Goal: Task Accomplishment & Management: Complete application form

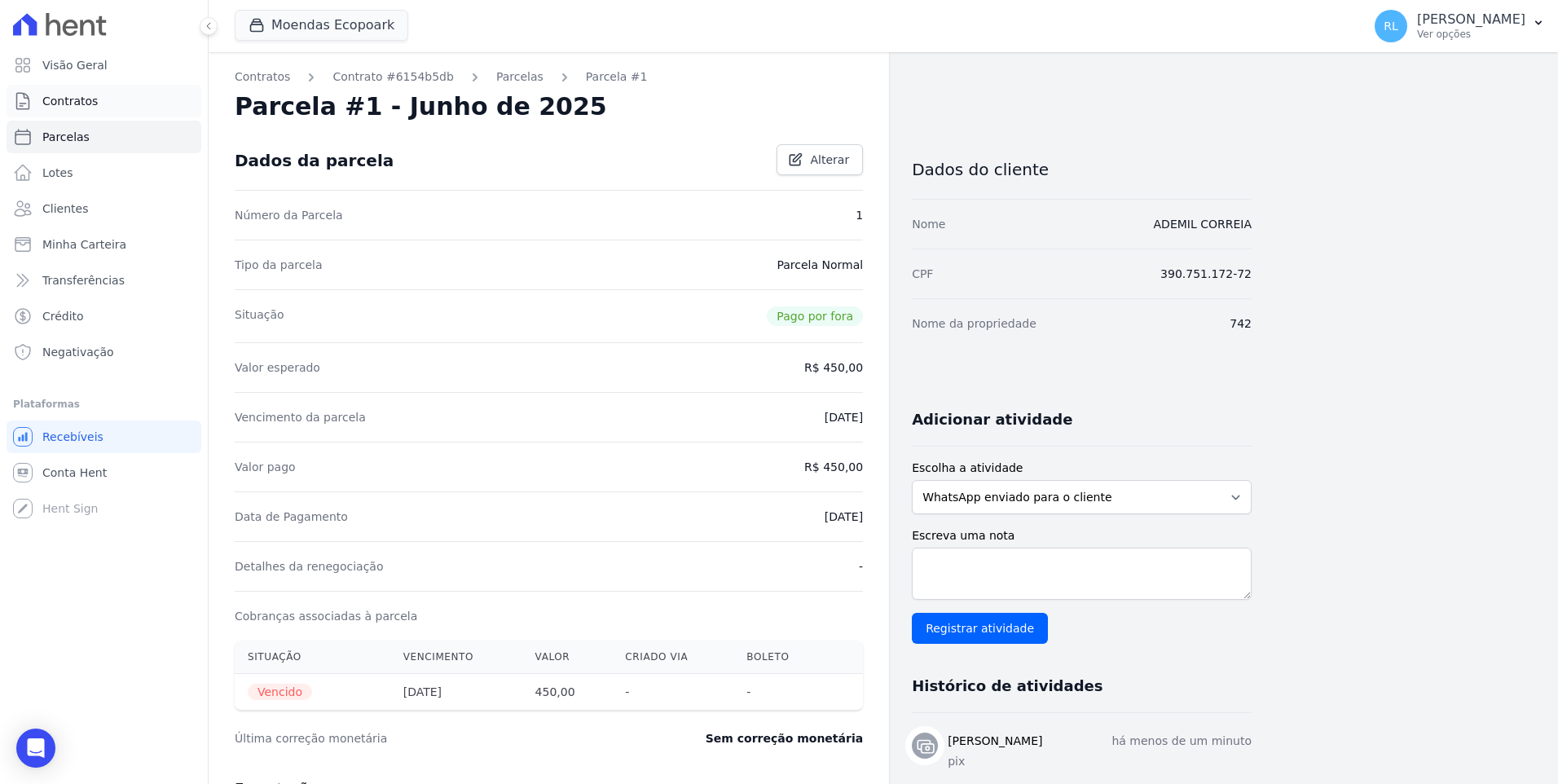
click at [110, 108] on link "Contratos" at bounding box center [104, 101] width 195 height 33
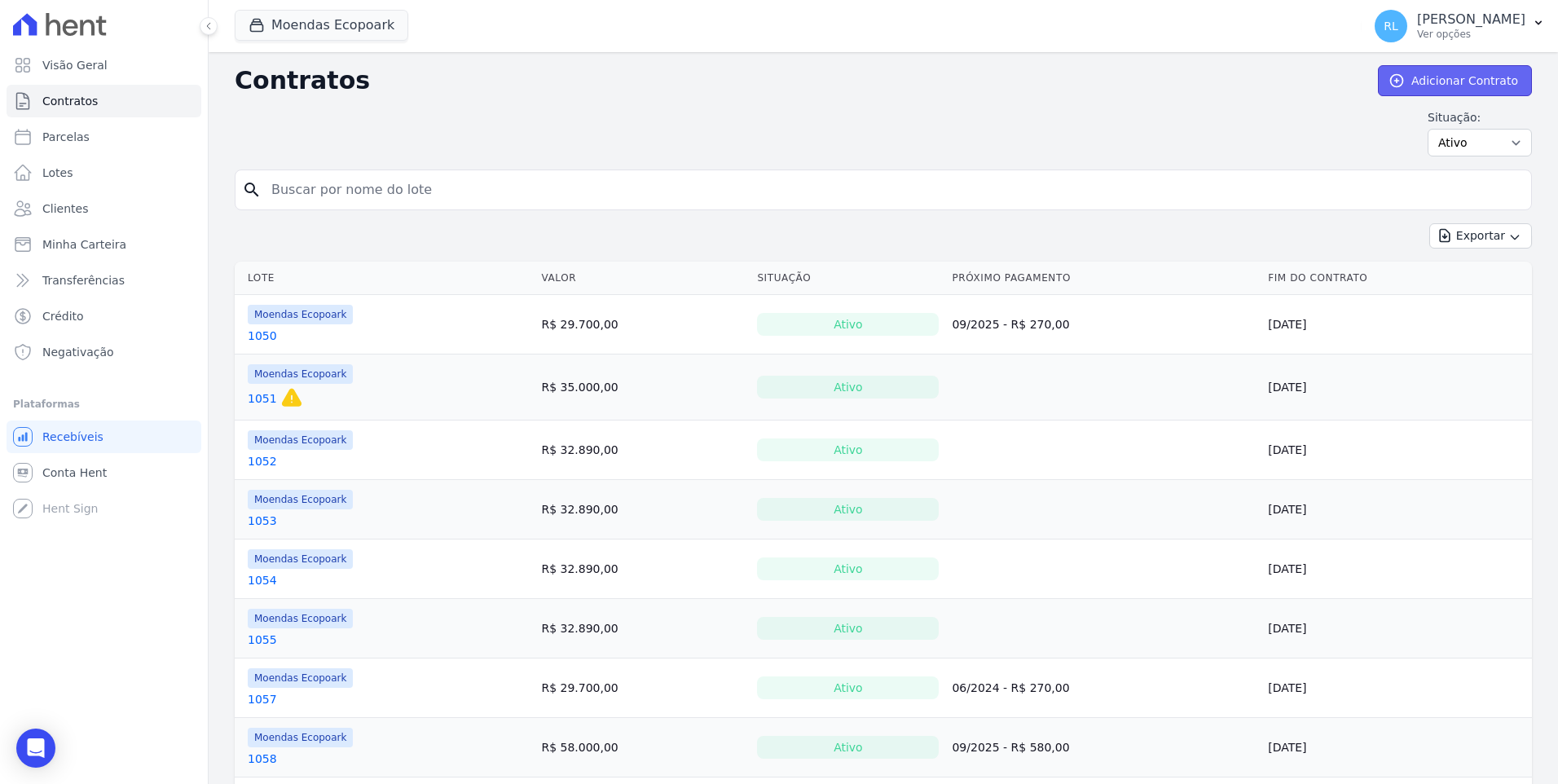
click at [1417, 75] on link "Adicionar Contrato" at bounding box center [1455, 81] width 154 height 31
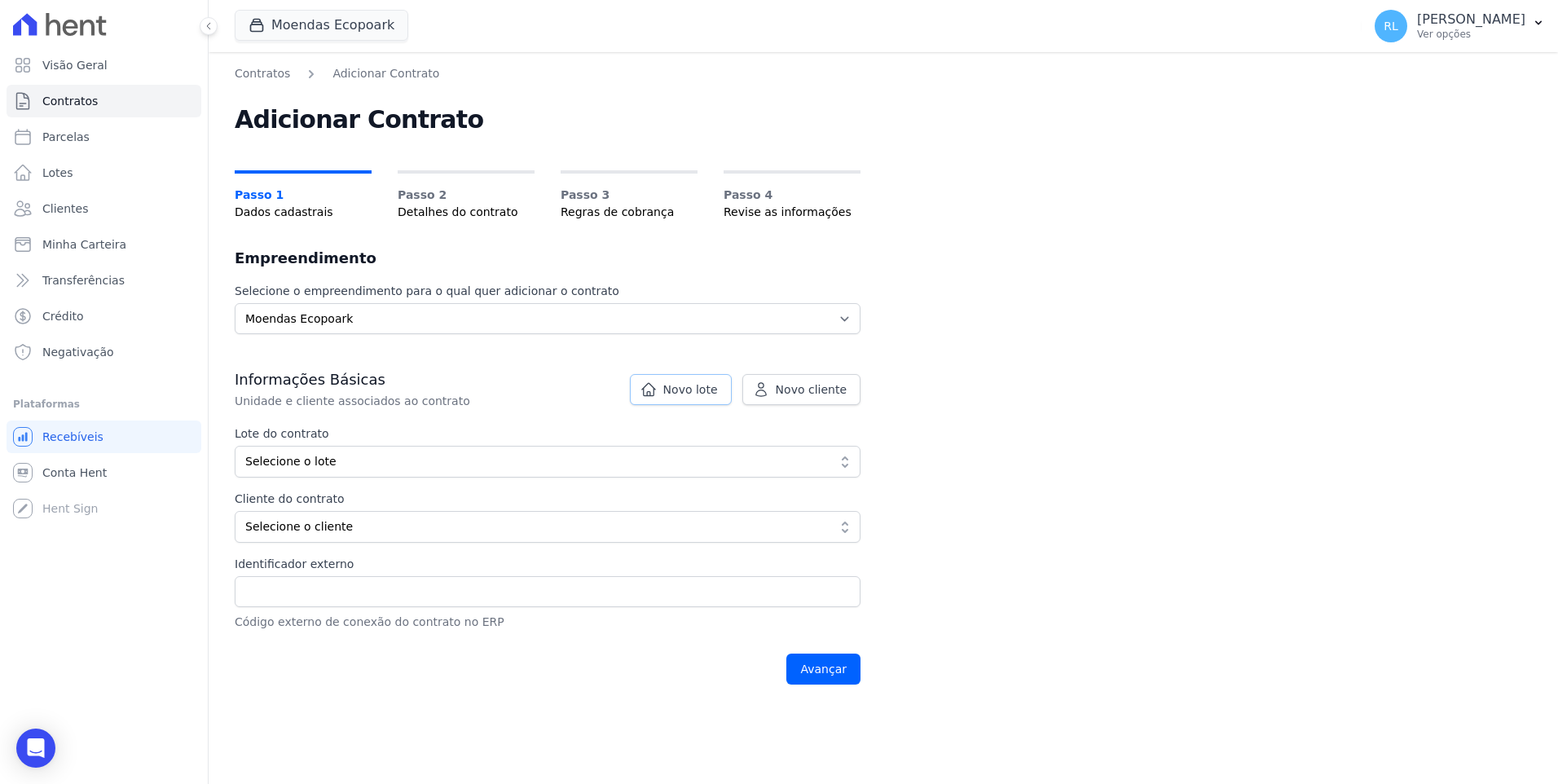
click at [698, 400] on link "Novo lote" at bounding box center [680, 389] width 102 height 31
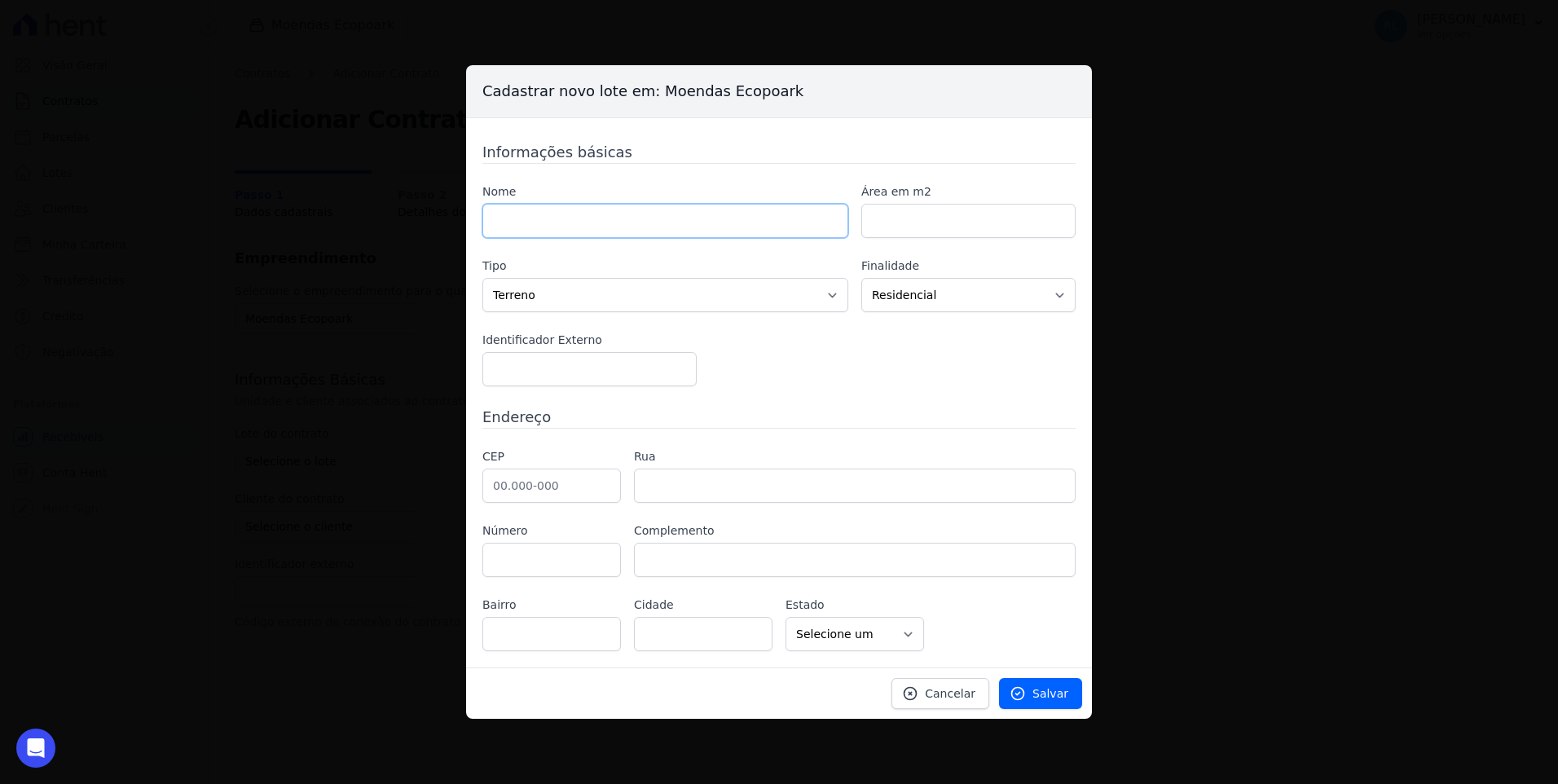
click at [522, 206] on input "text" at bounding box center [665, 221] width 366 height 34
type input "1068"
click at [894, 208] on input "number" at bounding box center [968, 221] width 214 height 34
type input "1000"
click at [560, 488] on input "text" at bounding box center [552, 486] width 139 height 34
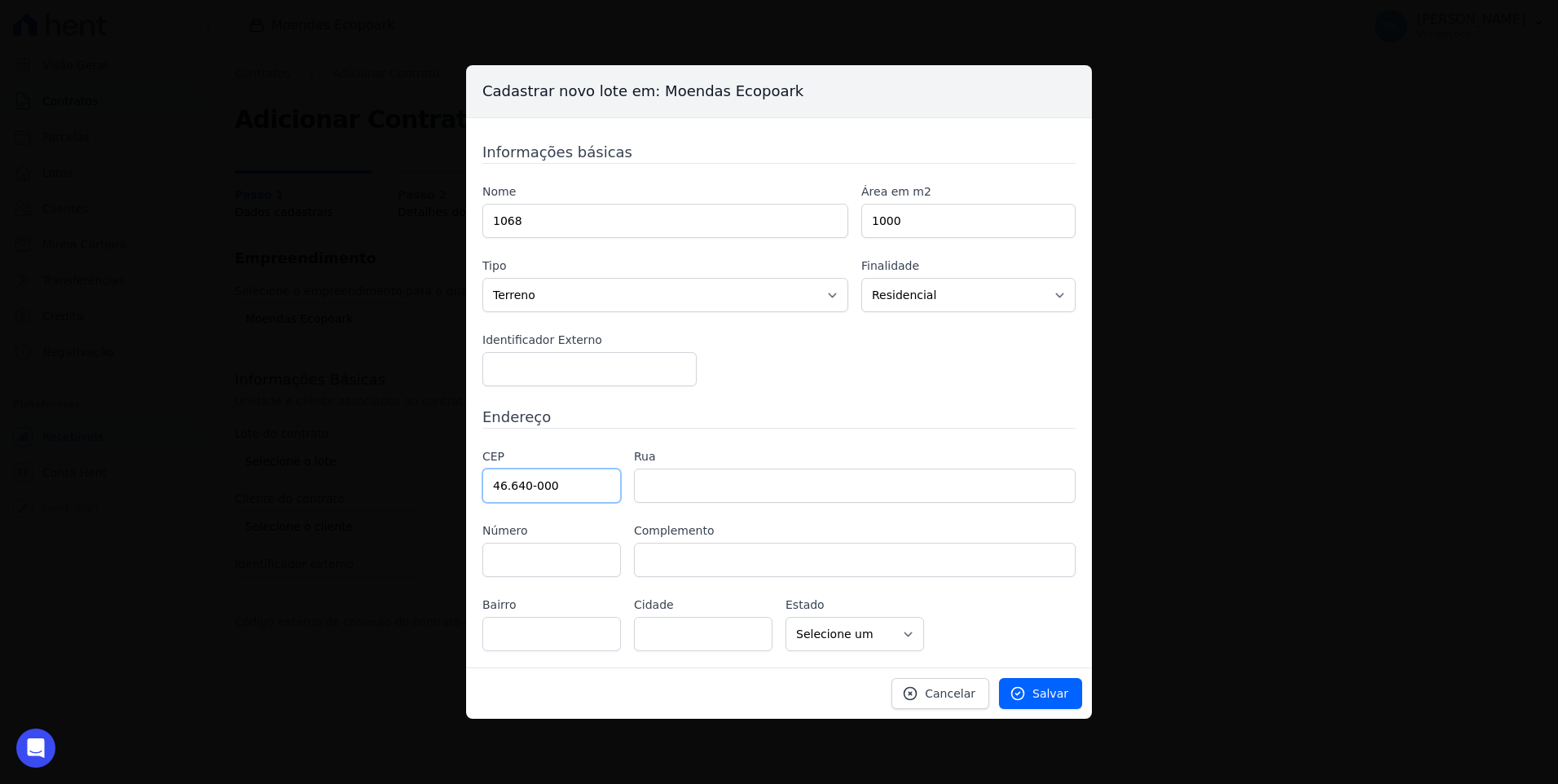
type input "46.640-000"
type input "Ituaçu"
select select "BA"
click at [1035, 692] on link "Salvar" at bounding box center [1040, 693] width 83 height 31
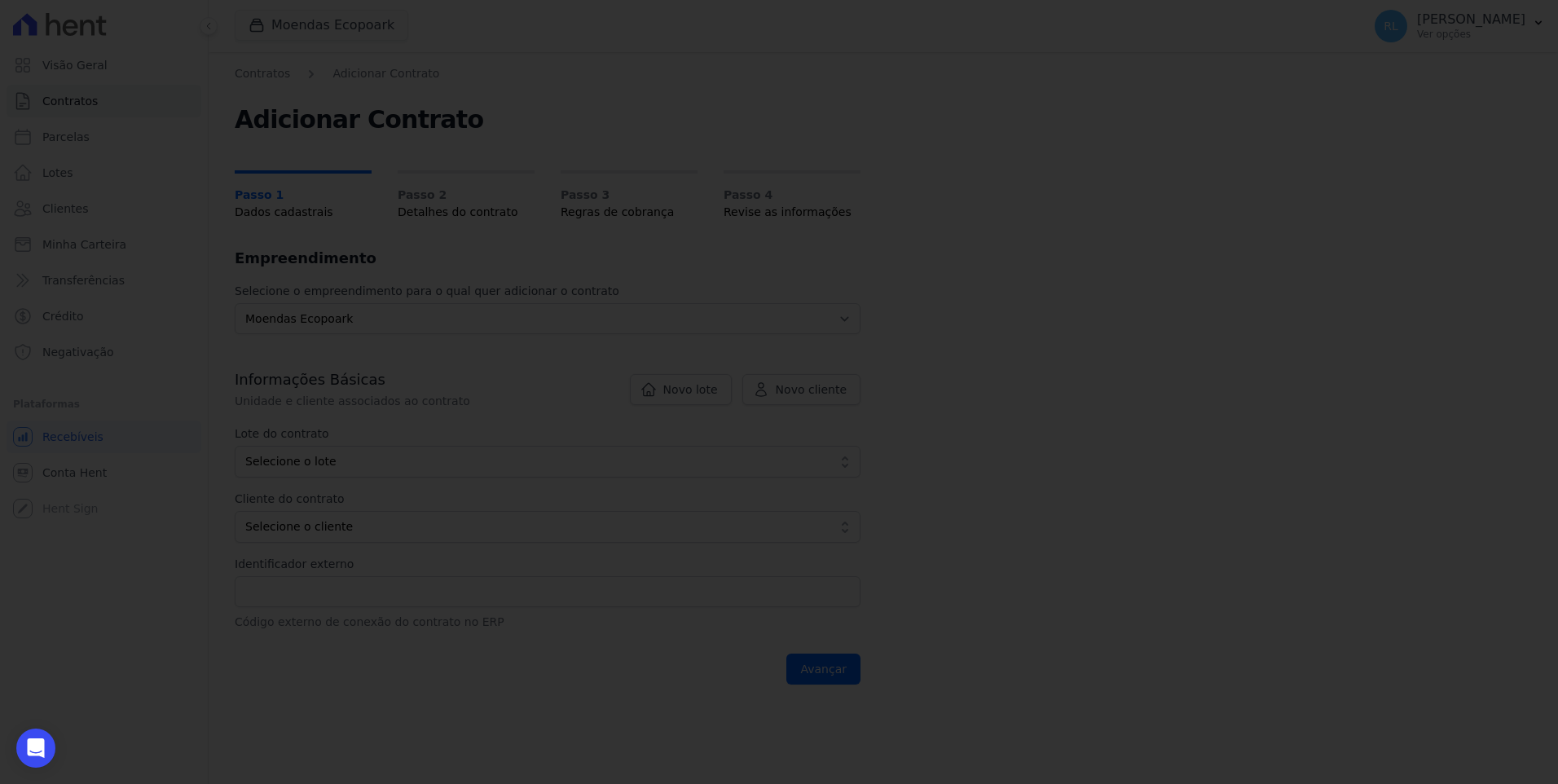
click at [523, 447] on div at bounding box center [779, 392] width 1558 height 784
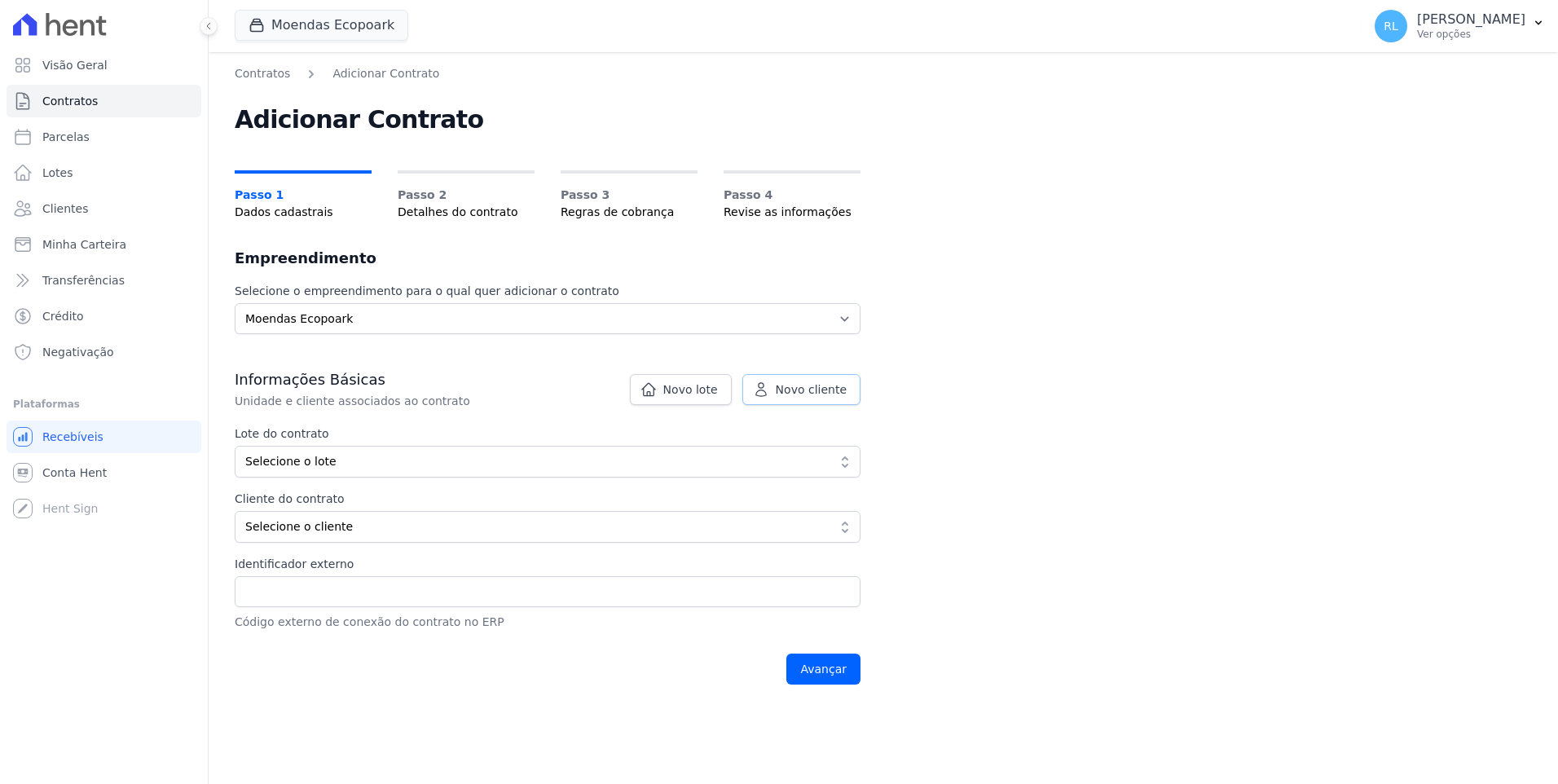
click at [827, 391] on span "Novo cliente" at bounding box center [811, 389] width 71 height 16
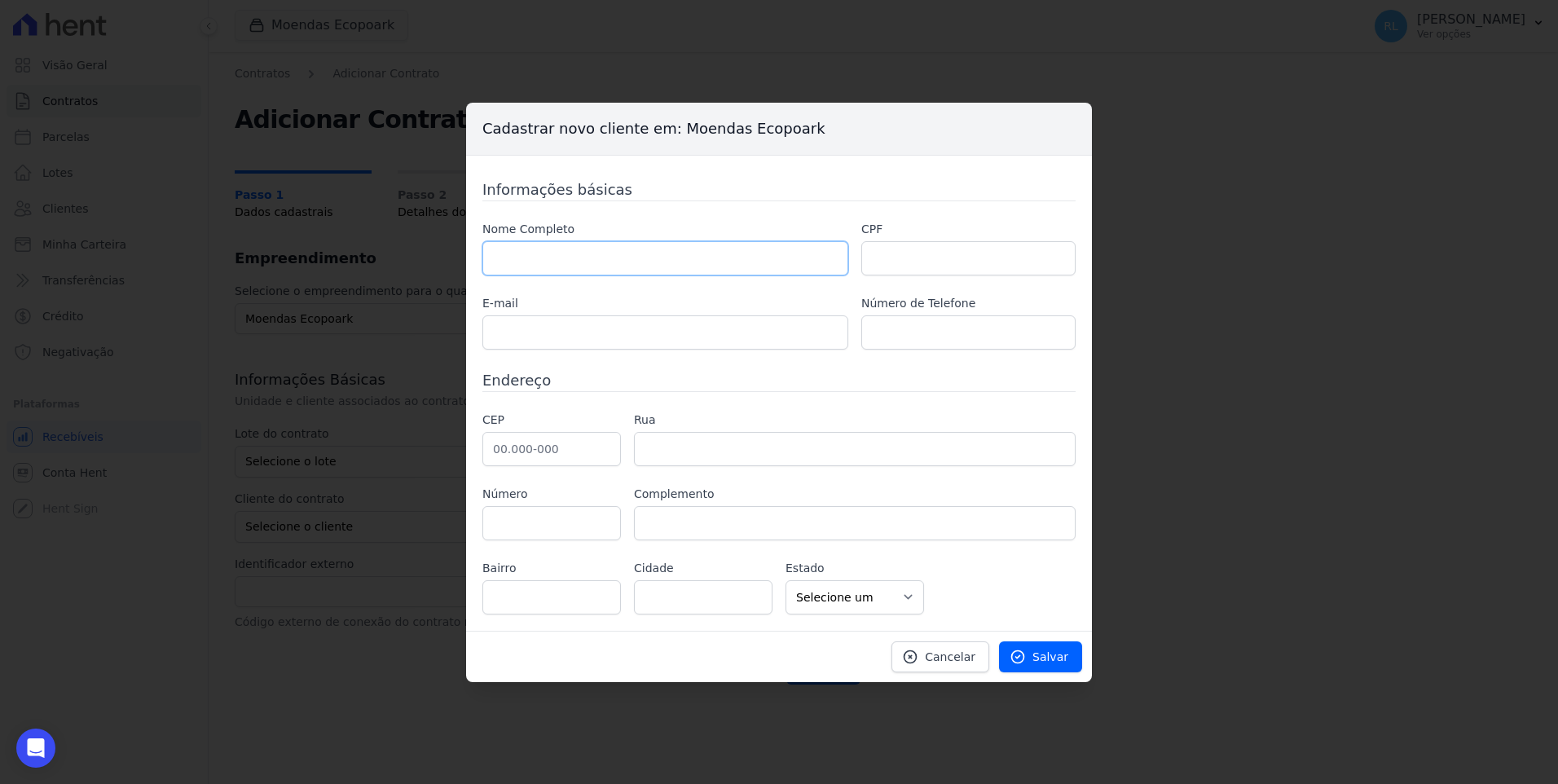
click at [661, 254] on input "text" at bounding box center [665, 258] width 366 height 34
paste input "DJALMA GAMA DE SANTANA,"
type input "DJALMA GAMA DE SANTANA,"
click at [563, 339] on input "text" at bounding box center [665, 332] width 366 height 34
paste input "djalmasantana759@gmail.com"
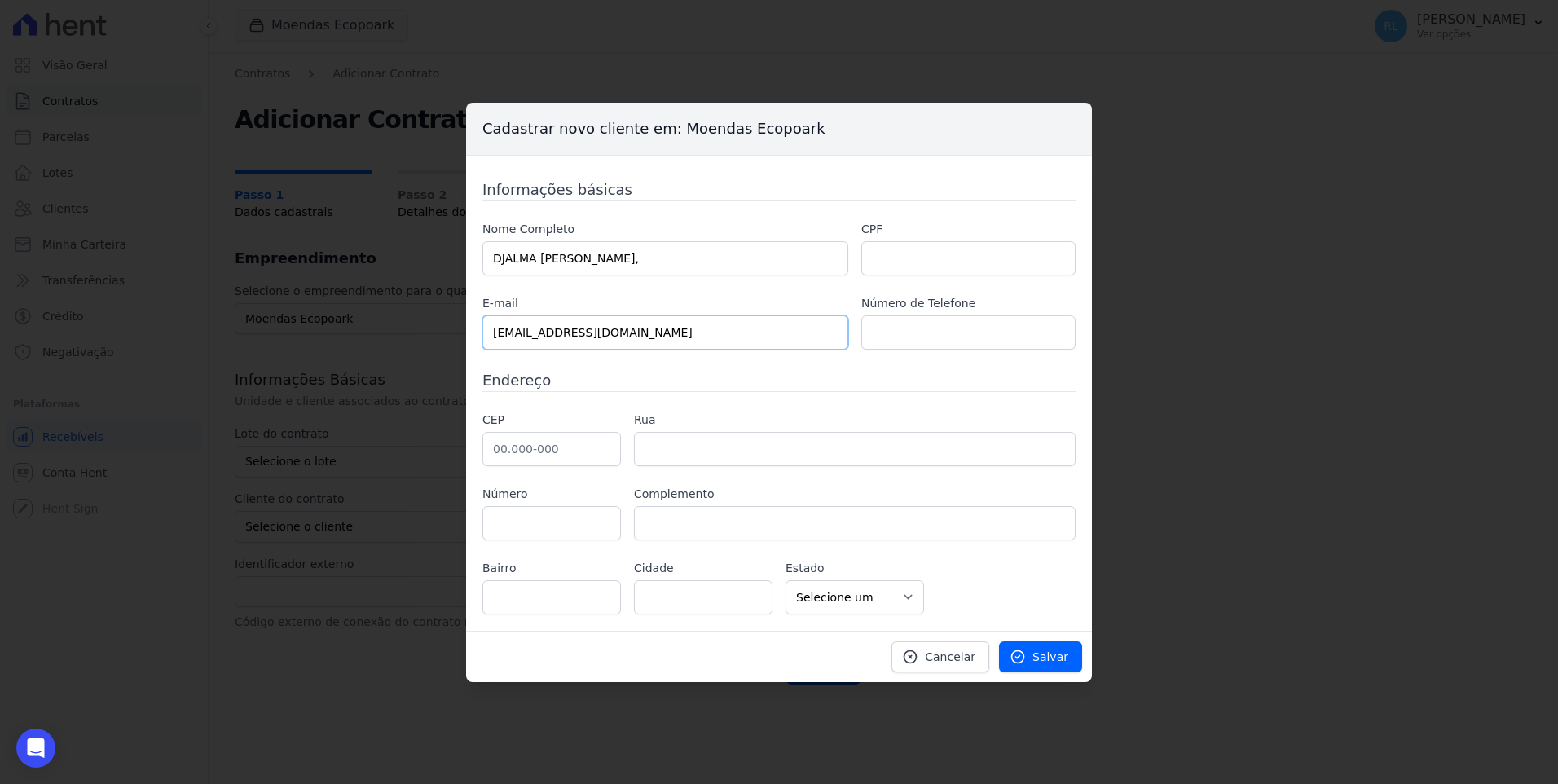
type input "djalmasantana759@gmail.com"
click at [902, 328] on input "text" at bounding box center [968, 332] width 214 height 34
paste input "(11) 9579254-89,"
type input "(11) 9579254-89"
click at [881, 266] on input "text" at bounding box center [968, 258] width 214 height 34
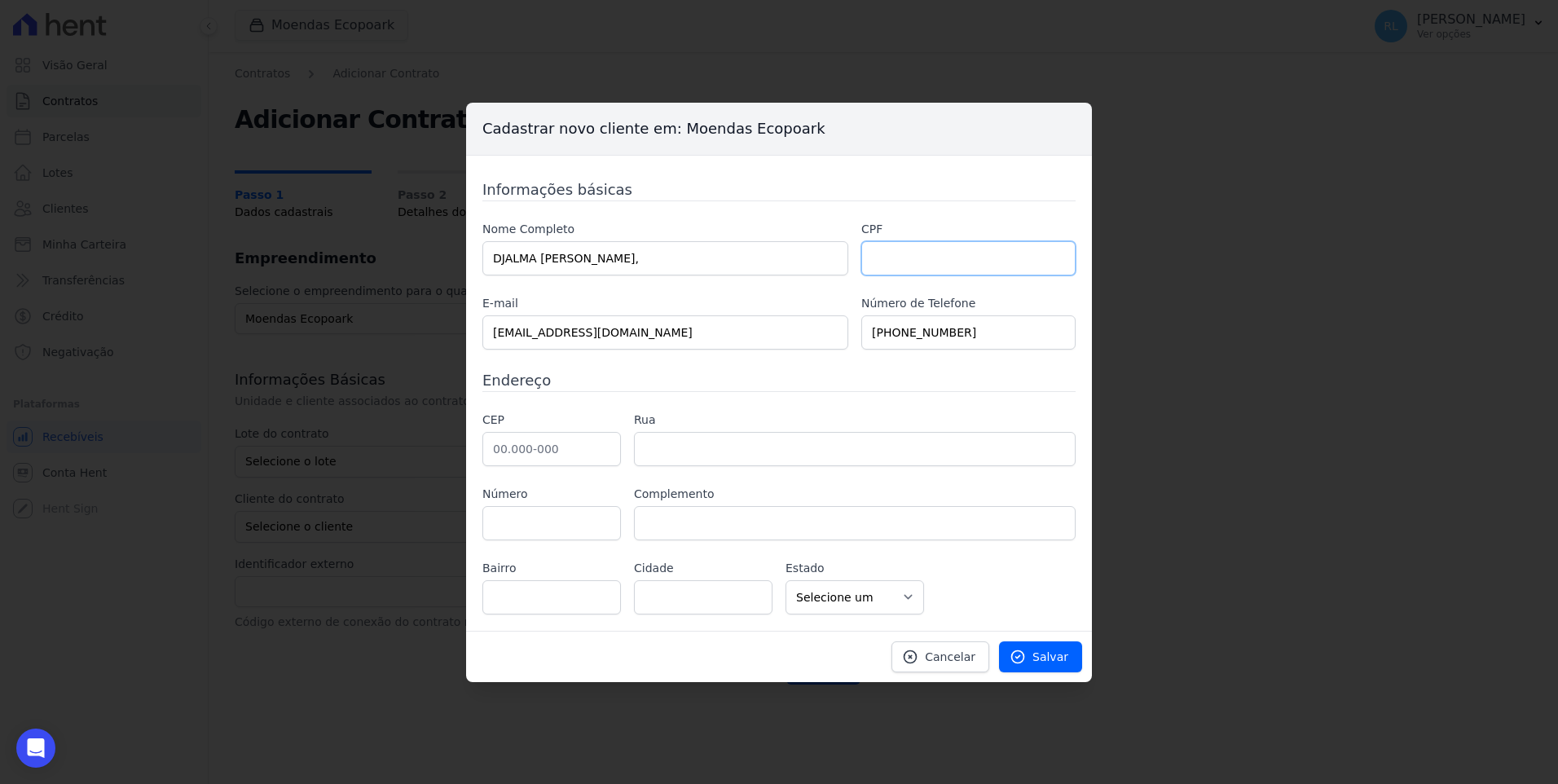
paste input "007.322.075-25"
type input "007.322.075-25"
click at [525, 455] on input "text" at bounding box center [552, 449] width 139 height 34
paste input "07.124-600"
type input "07.124-600"
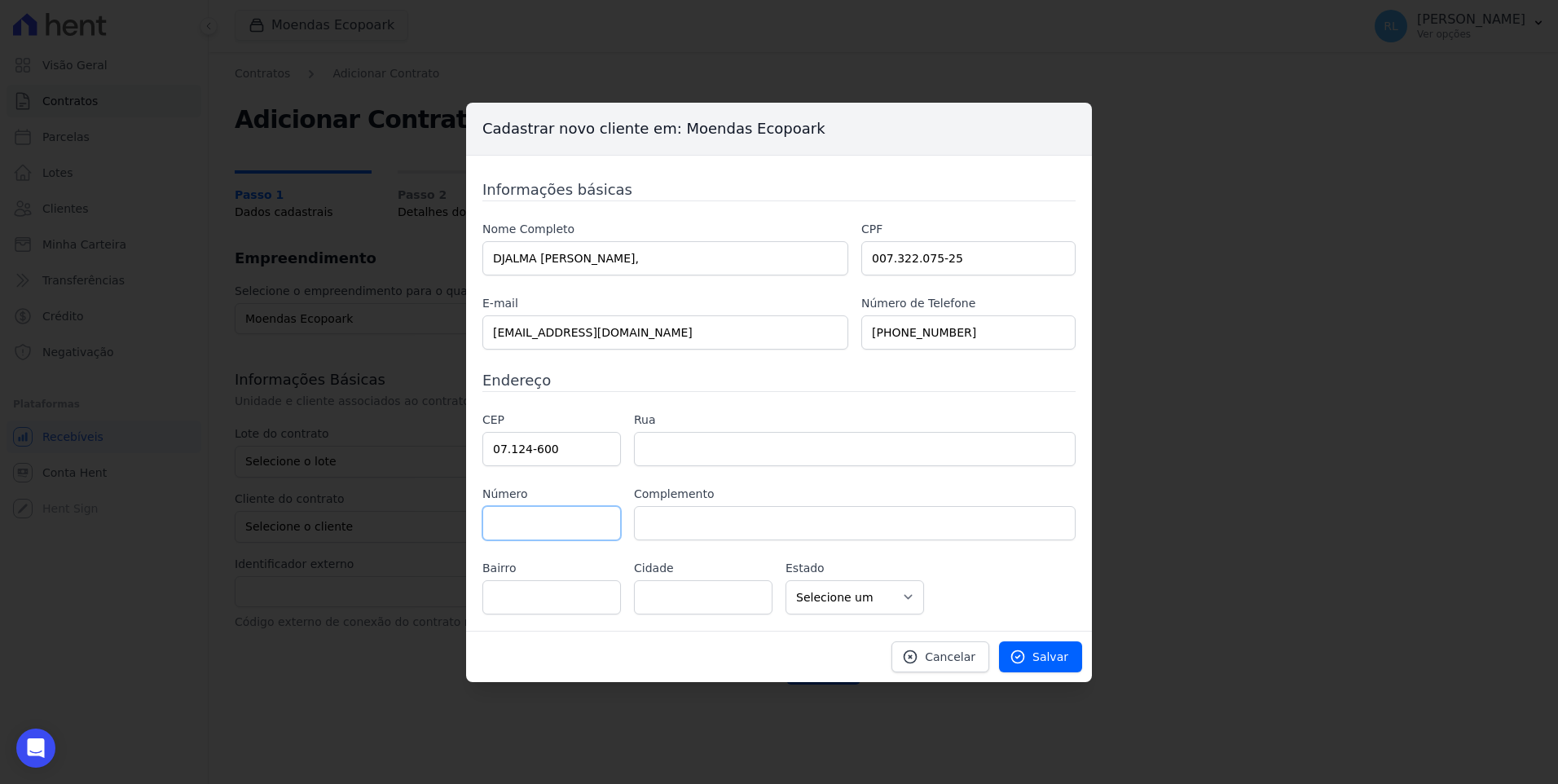
type input "Avenida Rouxinol"
type input "Jardim Valéria"
type input "Guarulhos"
select select "SP"
click at [1056, 649] on span "Salvar" at bounding box center [1051, 656] width 36 height 16
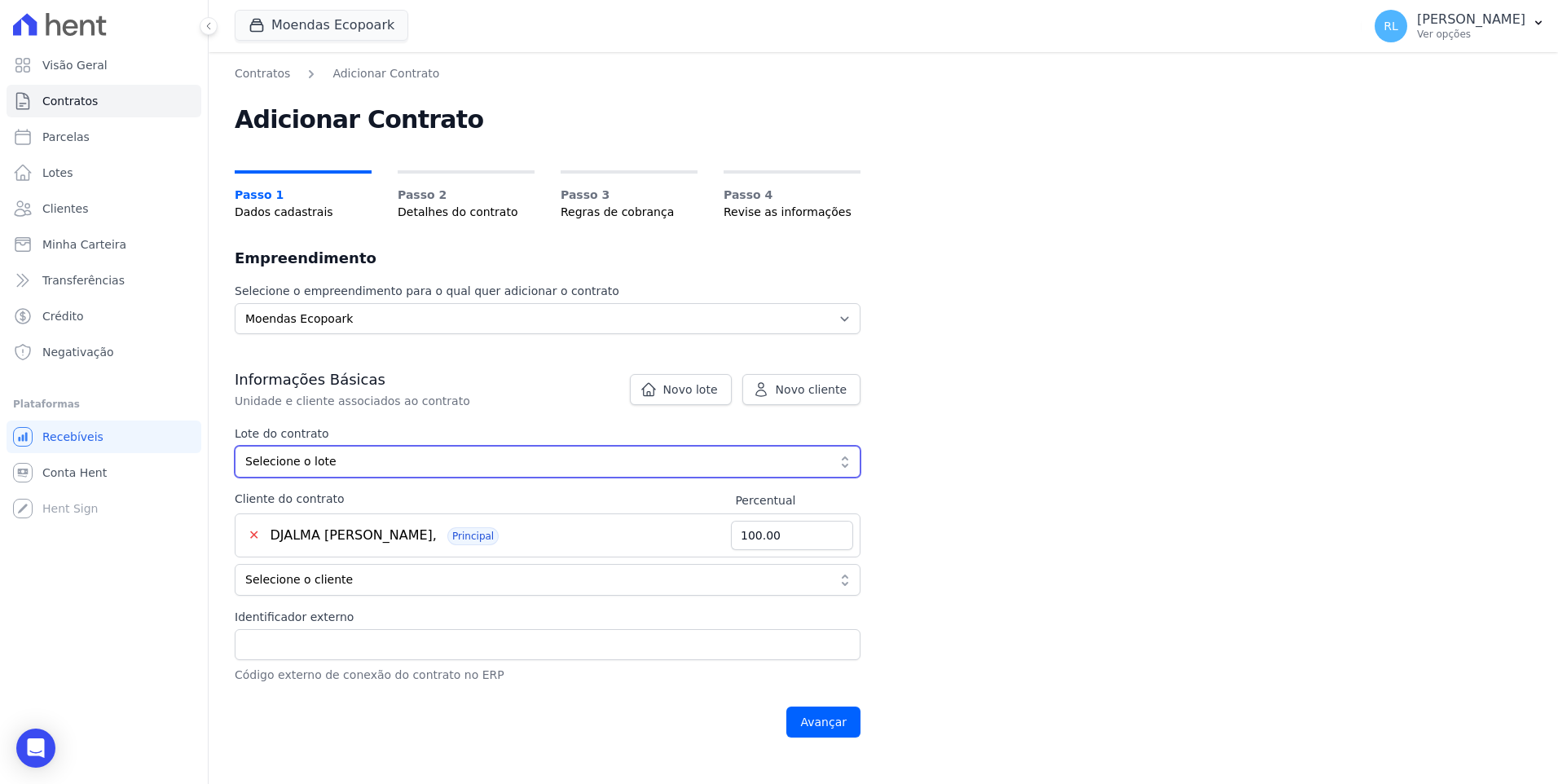
click at [371, 461] on span "Selecione o lote" at bounding box center [536, 462] width 582 height 17
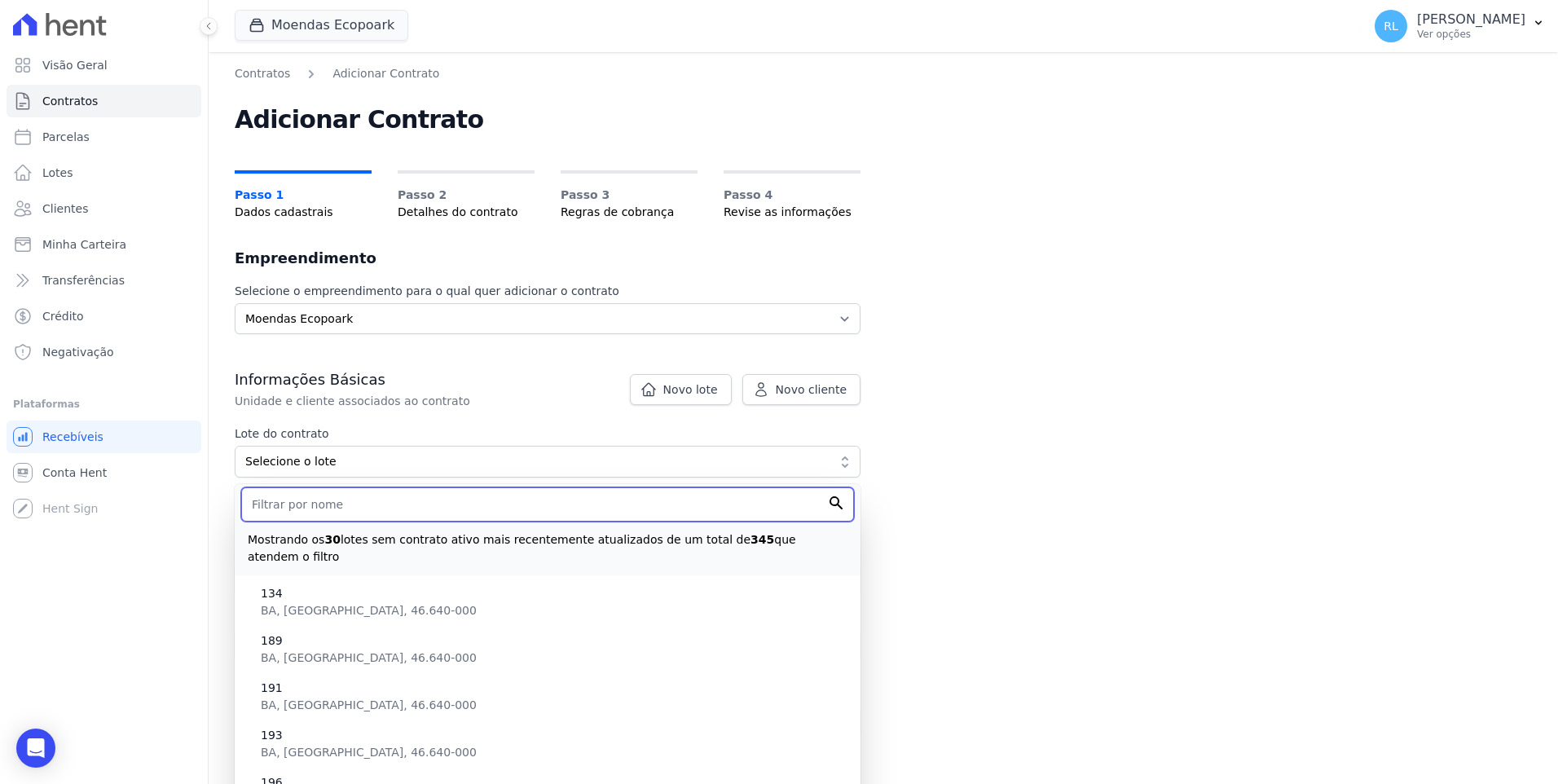
click at [339, 501] on input "text" at bounding box center [547, 505] width 613 height 34
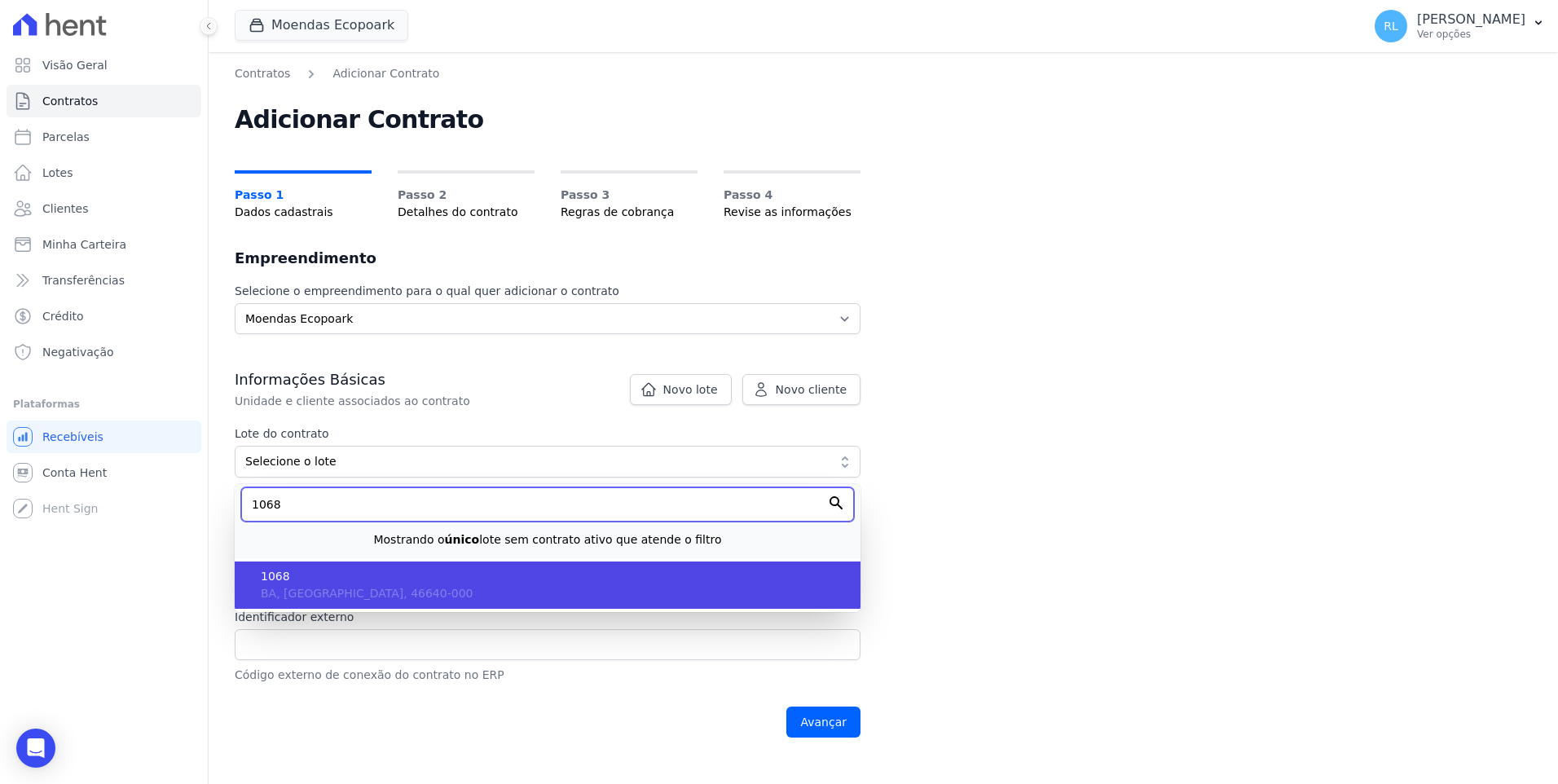
type input "1068"
click at [357, 578] on span "1068" at bounding box center [554, 577] width 587 height 17
type input "894bfffc-3791-4780-9ff6-064734c1adb1"
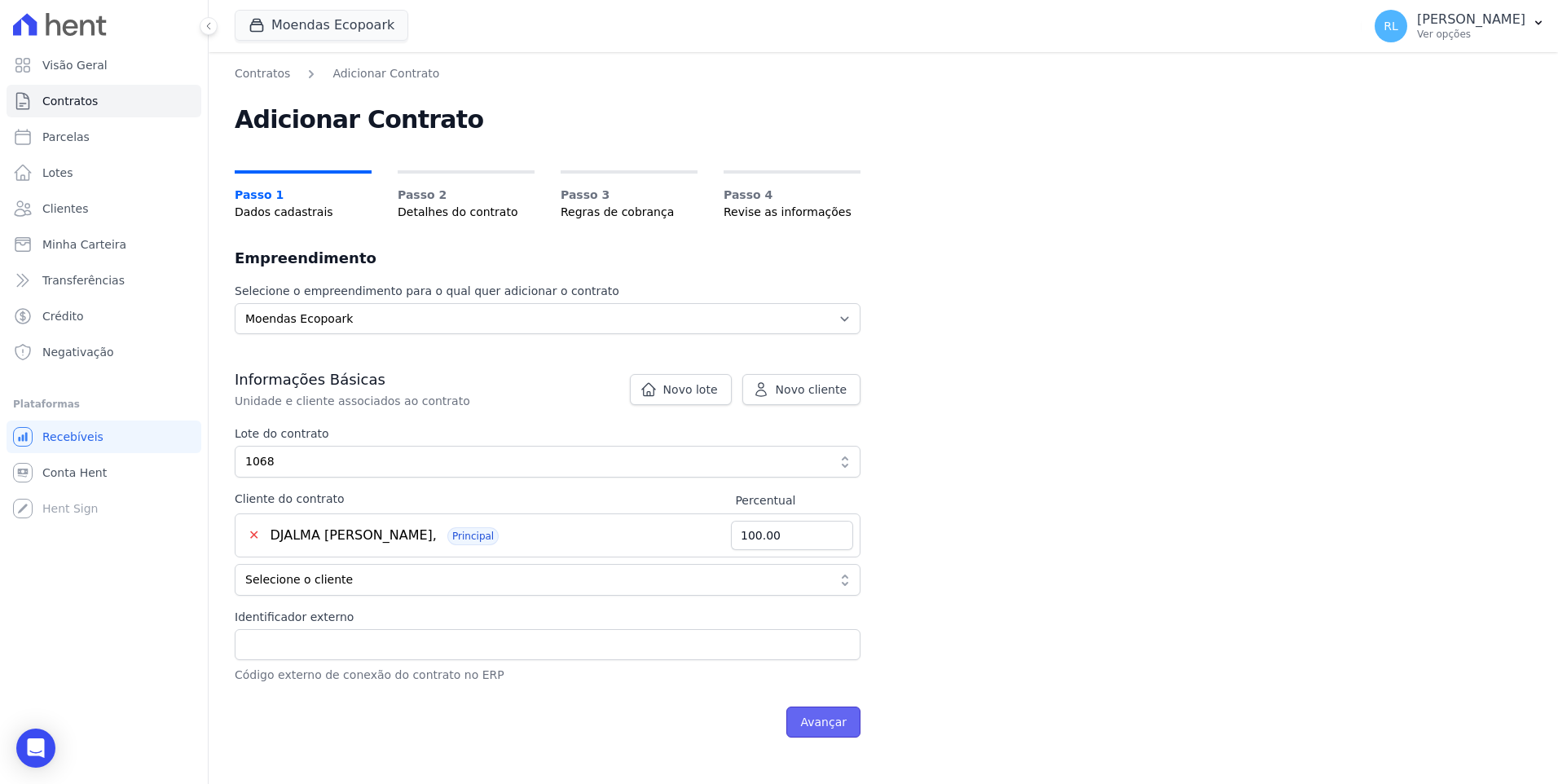
click at [826, 725] on input "Avançar" at bounding box center [824, 721] width 75 height 31
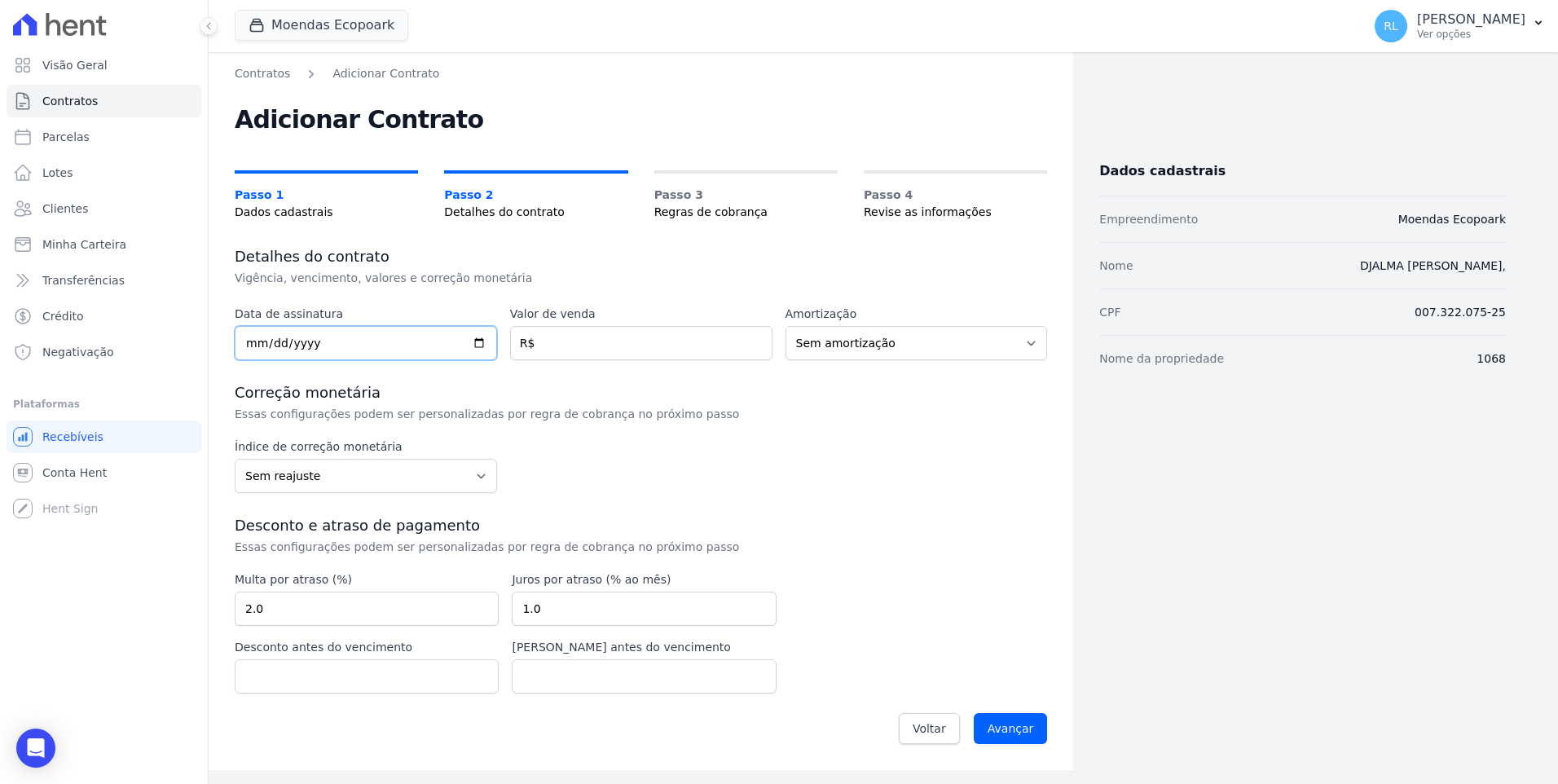
click at [254, 344] on input "date" at bounding box center [366, 343] width 262 height 34
click at [255, 348] on input "2025-08-25" at bounding box center [366, 343] width 262 height 34
type input "2025-08-26"
click at [596, 337] on input "number" at bounding box center [641, 343] width 262 height 34
click at [597, 337] on input "100" at bounding box center [641, 343] width 262 height 34
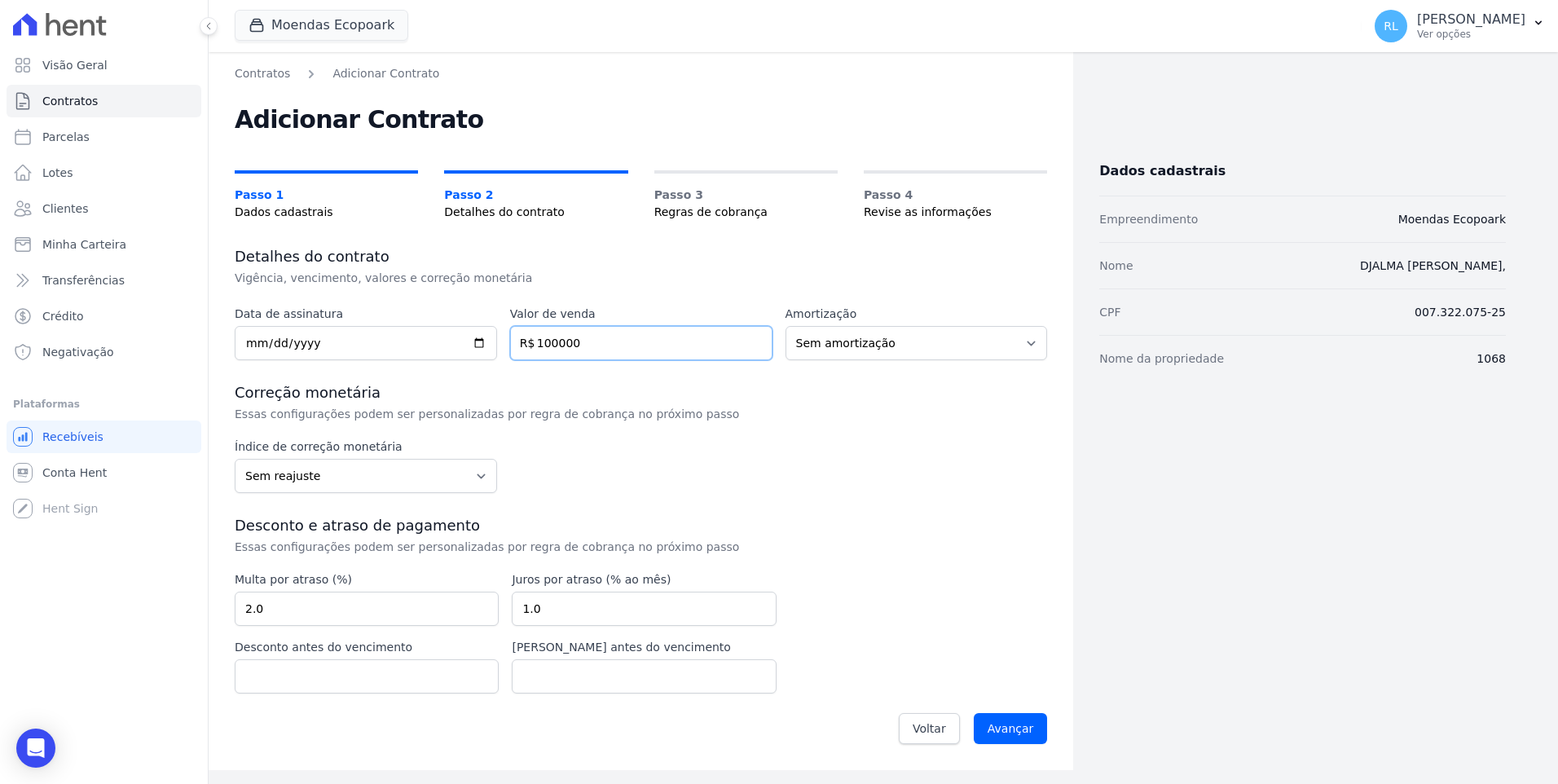
type input "100000"
click at [1033, 731] on input "Avançar" at bounding box center [1010, 728] width 75 height 31
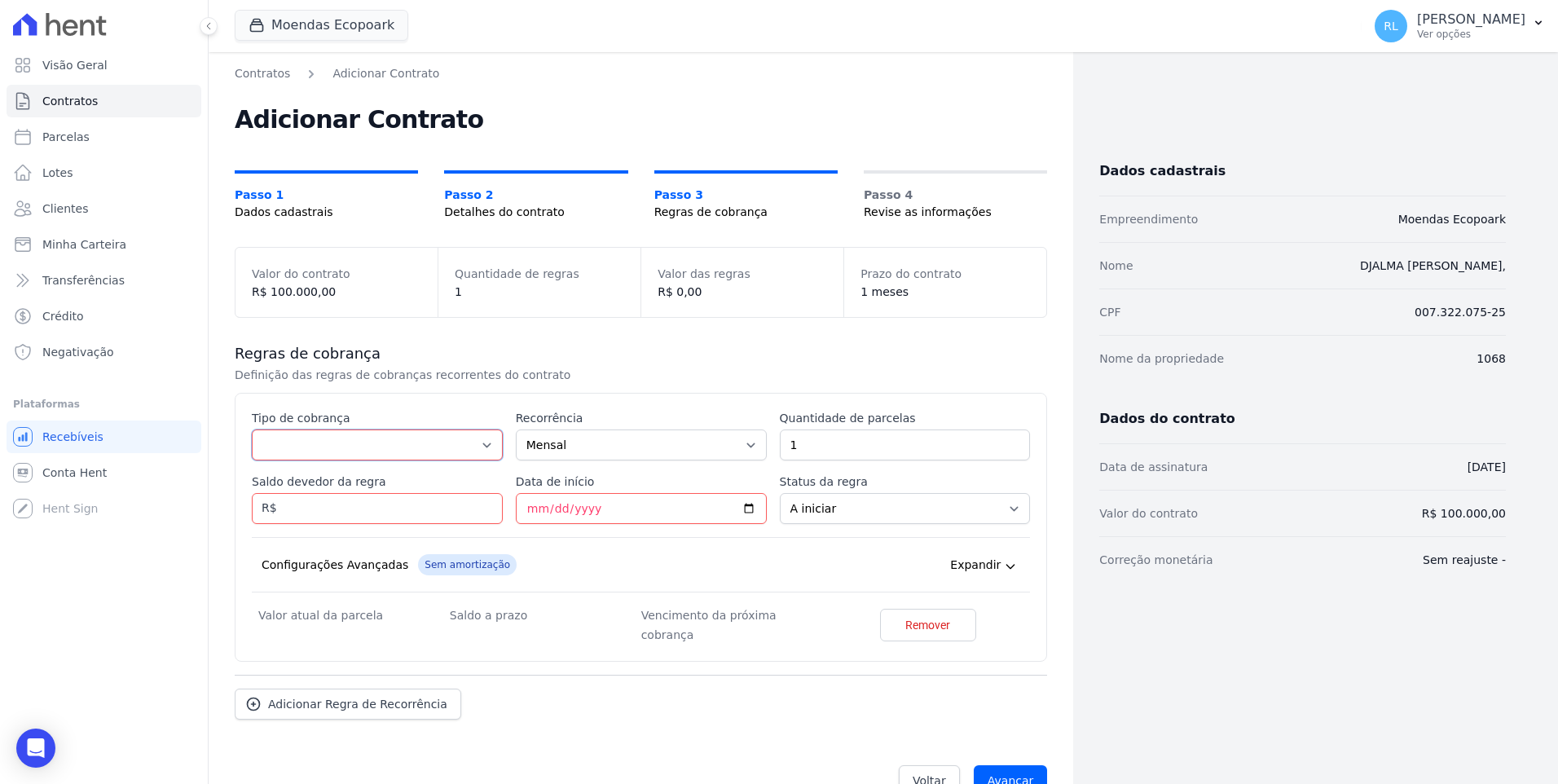
click at [314, 453] on select "Parcela Normal Entrada Sinal Intercalada Chaves Pré-chaves Pós-chaves Impostos …" at bounding box center [377, 445] width 251 height 31
select select "deposit"
click at [252, 429] on select "Parcela Normal Entrada Sinal Intercalada Chaves Pré-chaves Pós-chaves Impostos …" at bounding box center [377, 445] width 251 height 31
click at [809, 446] on input "1" at bounding box center [905, 445] width 251 height 31
type input "13"
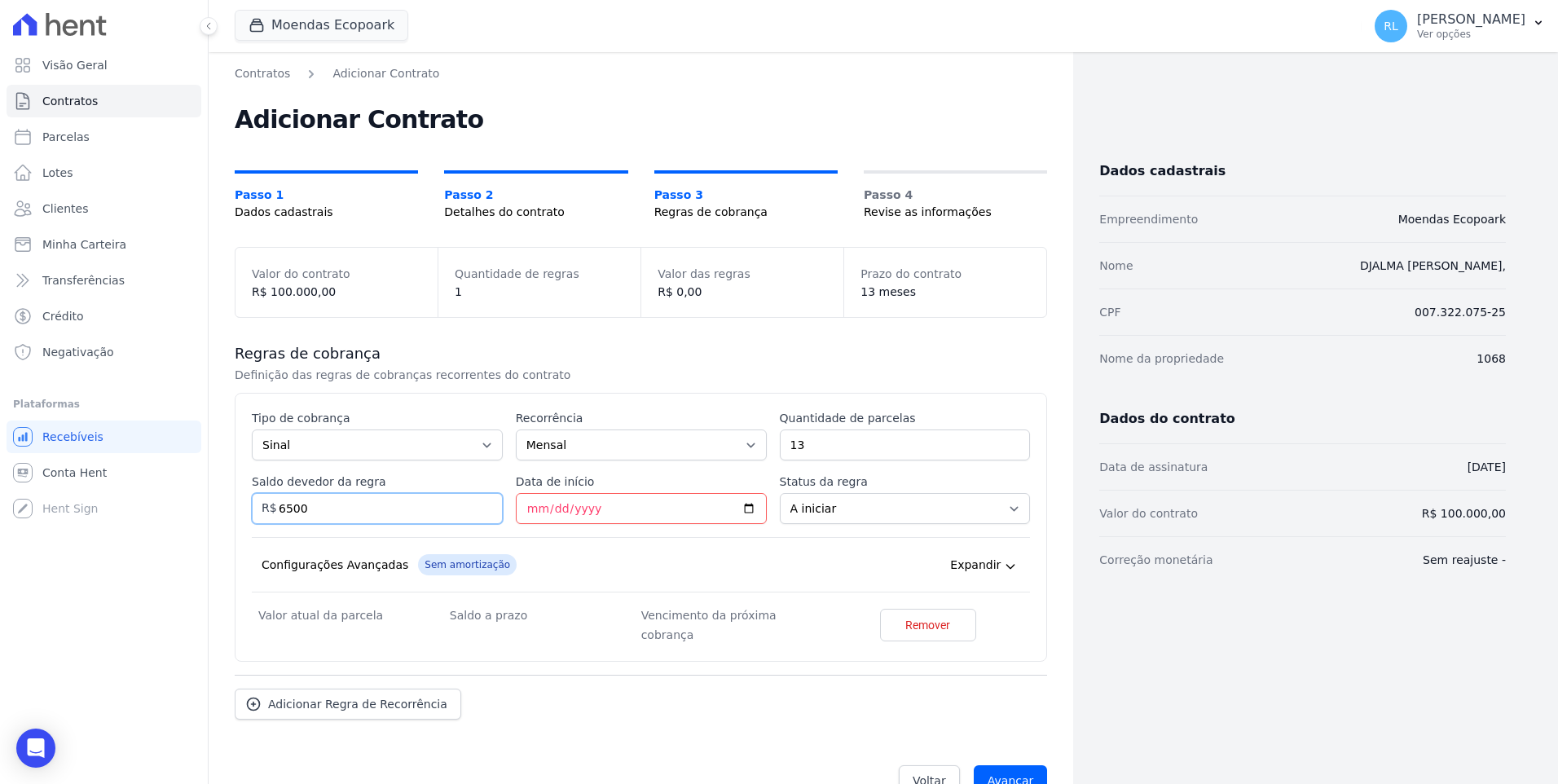
type input "6500"
type input "2025-09-05"
drag, startPoint x: 833, startPoint y: 450, endPoint x: 768, endPoint y: 445, distance: 65.2
click at [768, 445] on div "Esse tipo de parcela não entra no saldo devedor do contrato. Tipo de cobrança P…" at bounding box center [641, 536] width 778 height 252
type input "10"
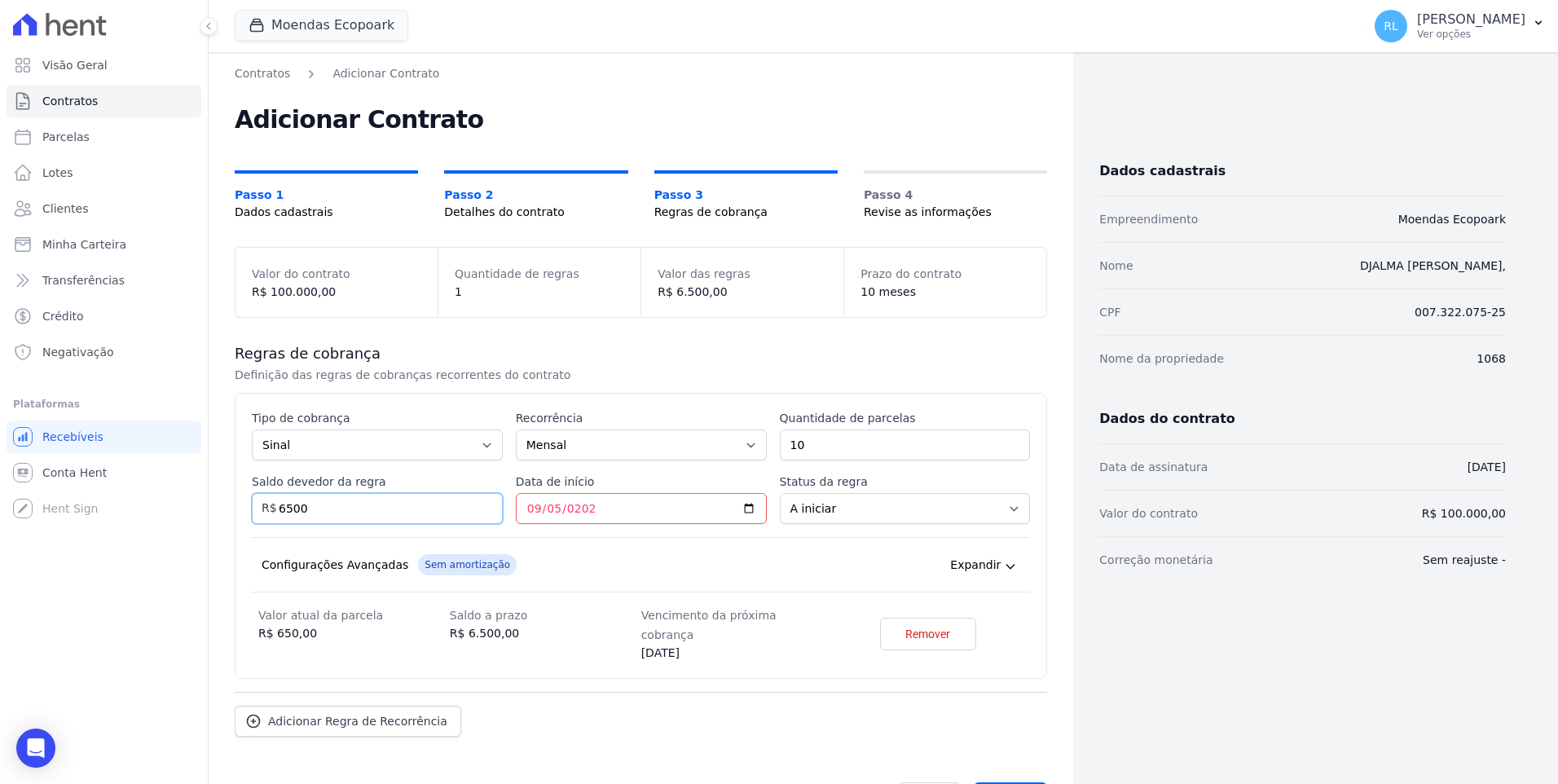
drag, startPoint x: 357, startPoint y: 514, endPoint x: 274, endPoint y: 505, distance: 83.5
click at [274, 505] on input "6500" at bounding box center [377, 508] width 251 height 31
type input "6000"
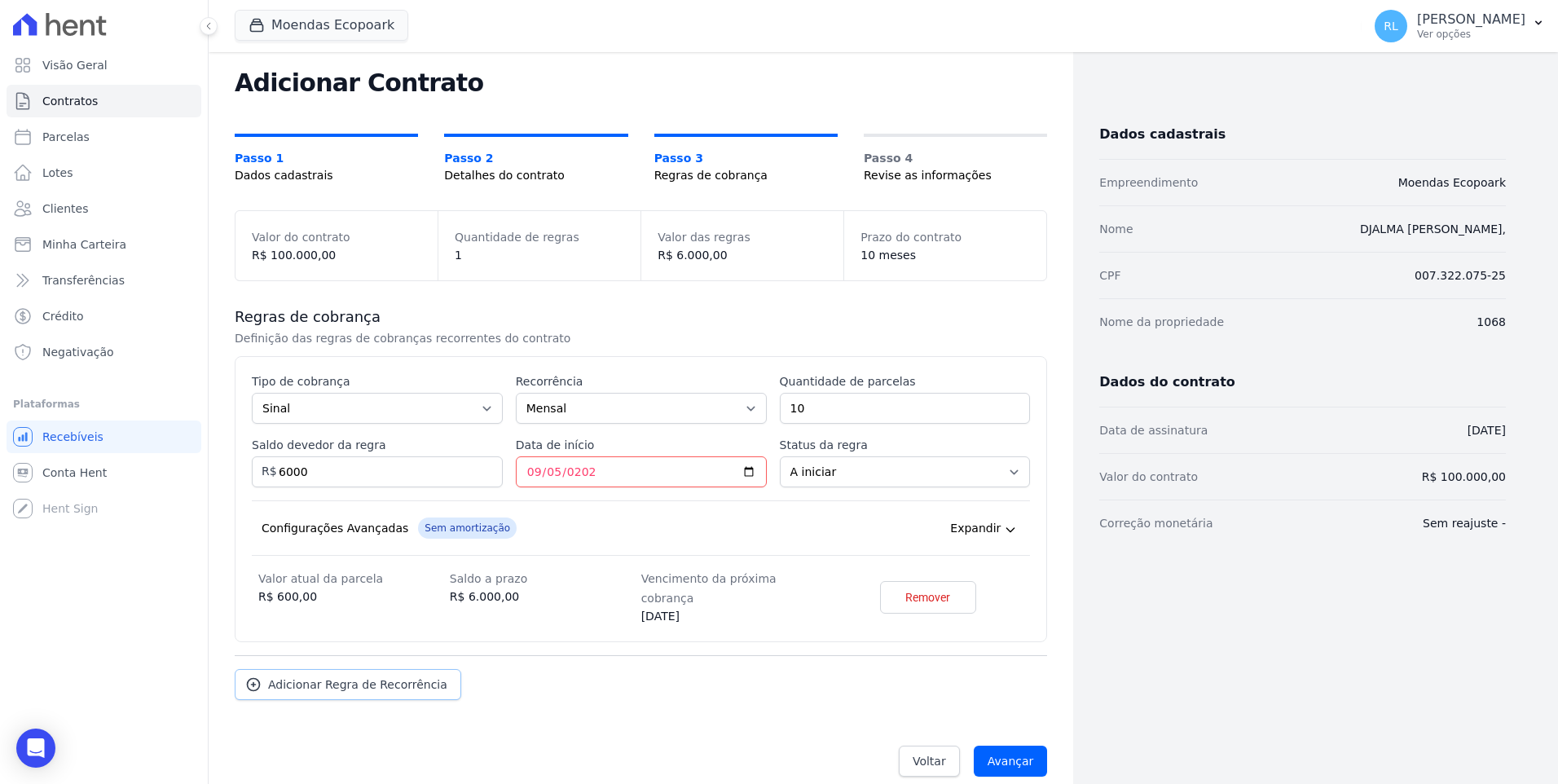
click at [348, 669] on link "Adicionar Regra de Recorrência" at bounding box center [348, 685] width 226 height 31
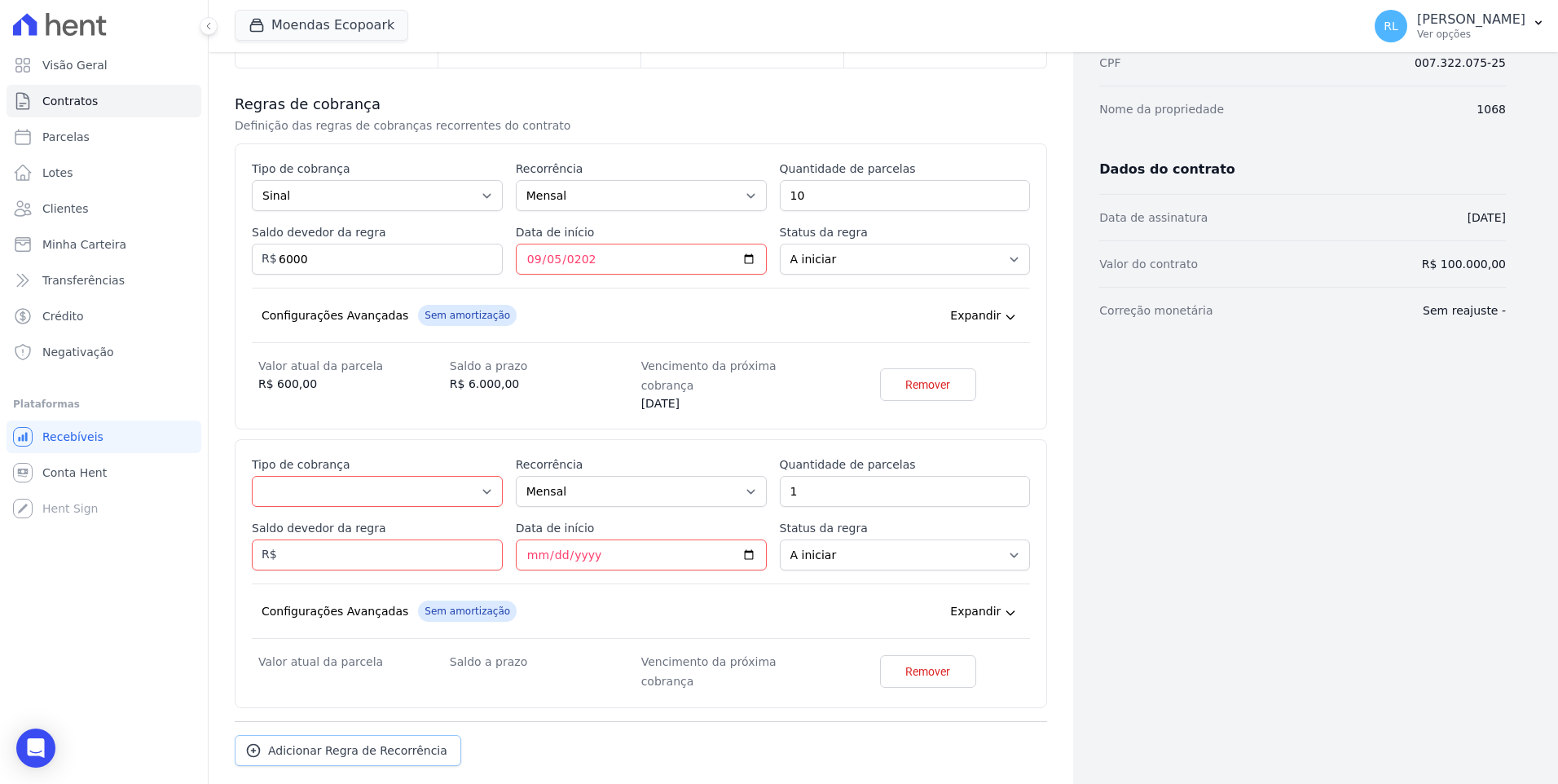
scroll to position [309, 0]
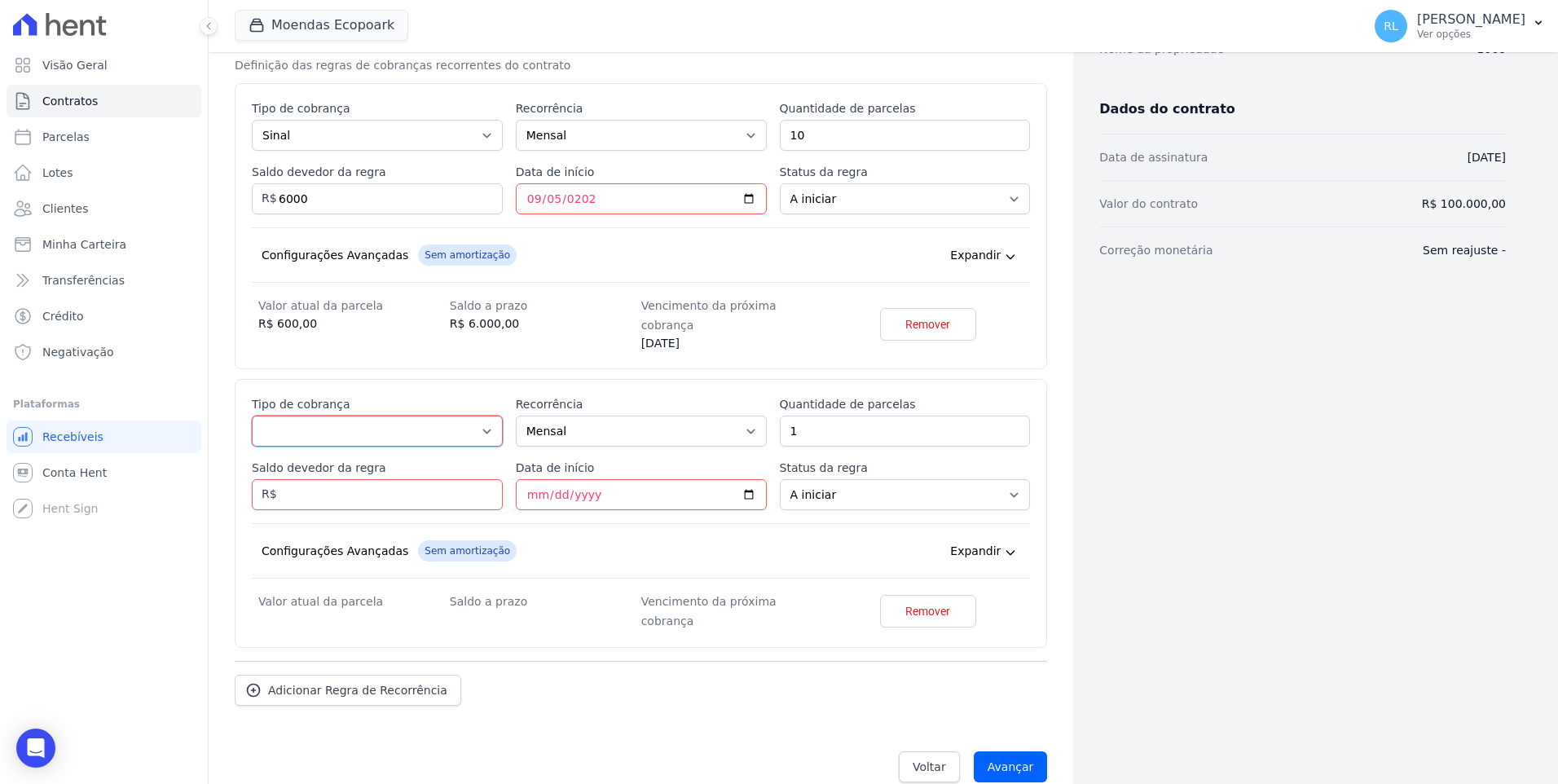
click at [338, 416] on select "Parcela Normal Entrada Sinal Intercalada Chaves Pré-chaves Pós-chaves Impostos …" at bounding box center [377, 431] width 251 height 31
click at [483, 416] on select "Parcela Normal Entrada Sinal Intercalada Chaves Pré-chaves Pós-chaves Impostos …" at bounding box center [377, 431] width 251 height 31
select select "standard"
click at [252, 416] on select "Parcela Normal Entrada Sinal Intercalada Chaves Pré-chaves Pós-chaves Impostos …" at bounding box center [377, 431] width 251 height 31
click at [806, 417] on input "1" at bounding box center [905, 431] width 251 height 31
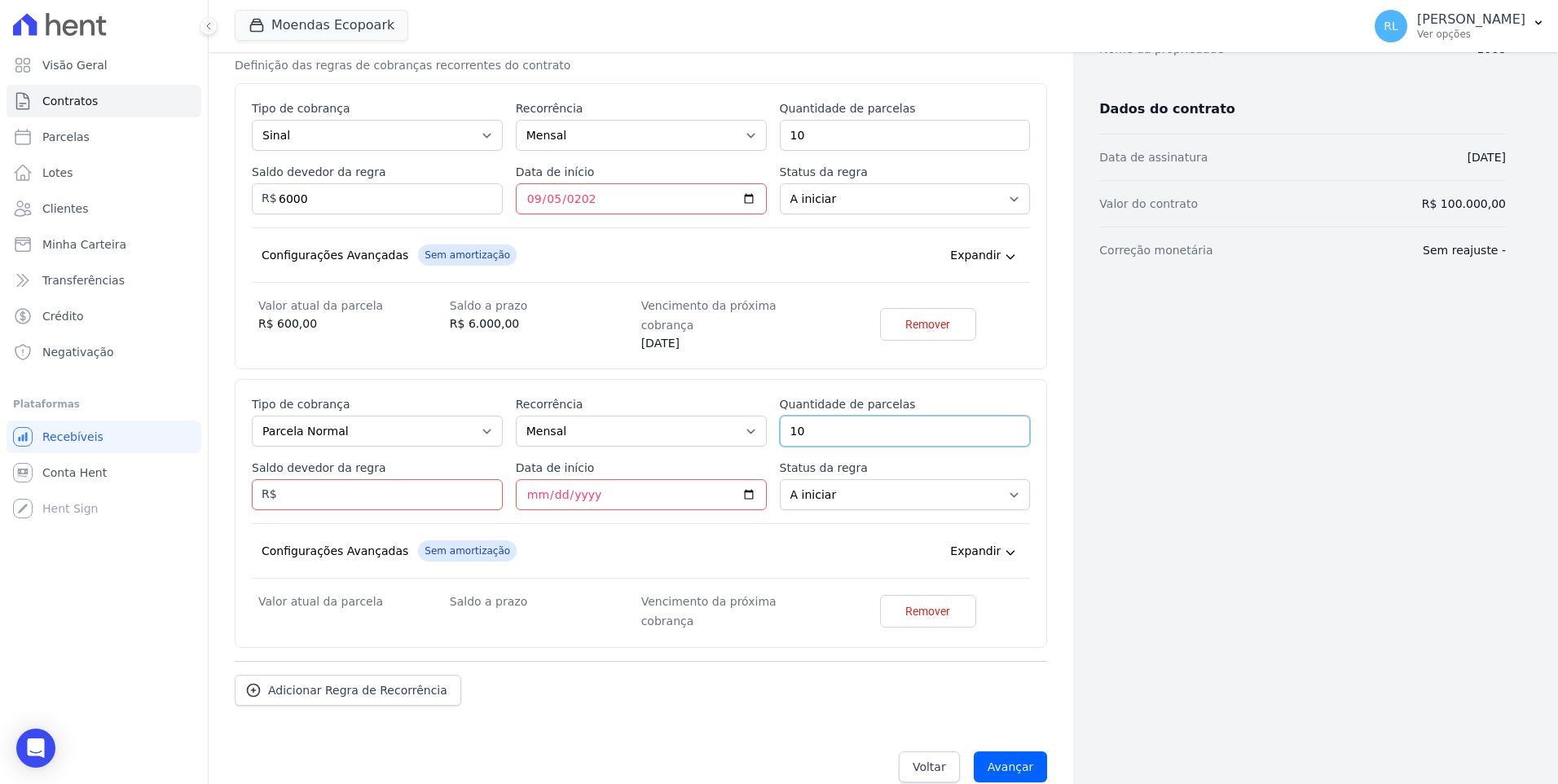
type input "10"
type input "14000"
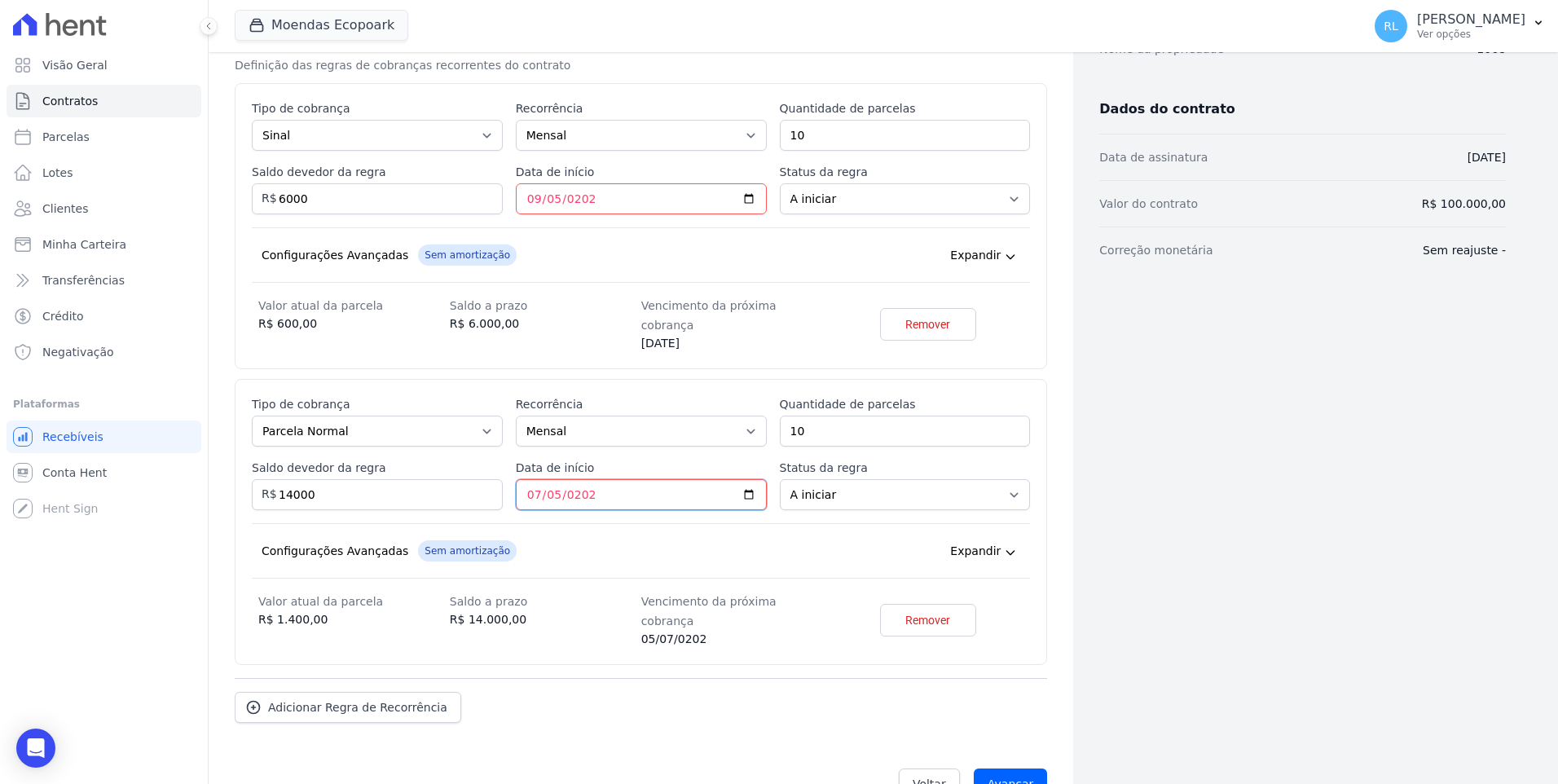
type input "2026-07-05"
click at [690, 554] on div "Configurações Avançadas Sem amortização Price adjustment index/ Price adjustmen…" at bounding box center [641, 550] width 778 height 56
click at [405, 699] on span "Adicionar Regra de Recorrência" at bounding box center [357, 707] width 179 height 16
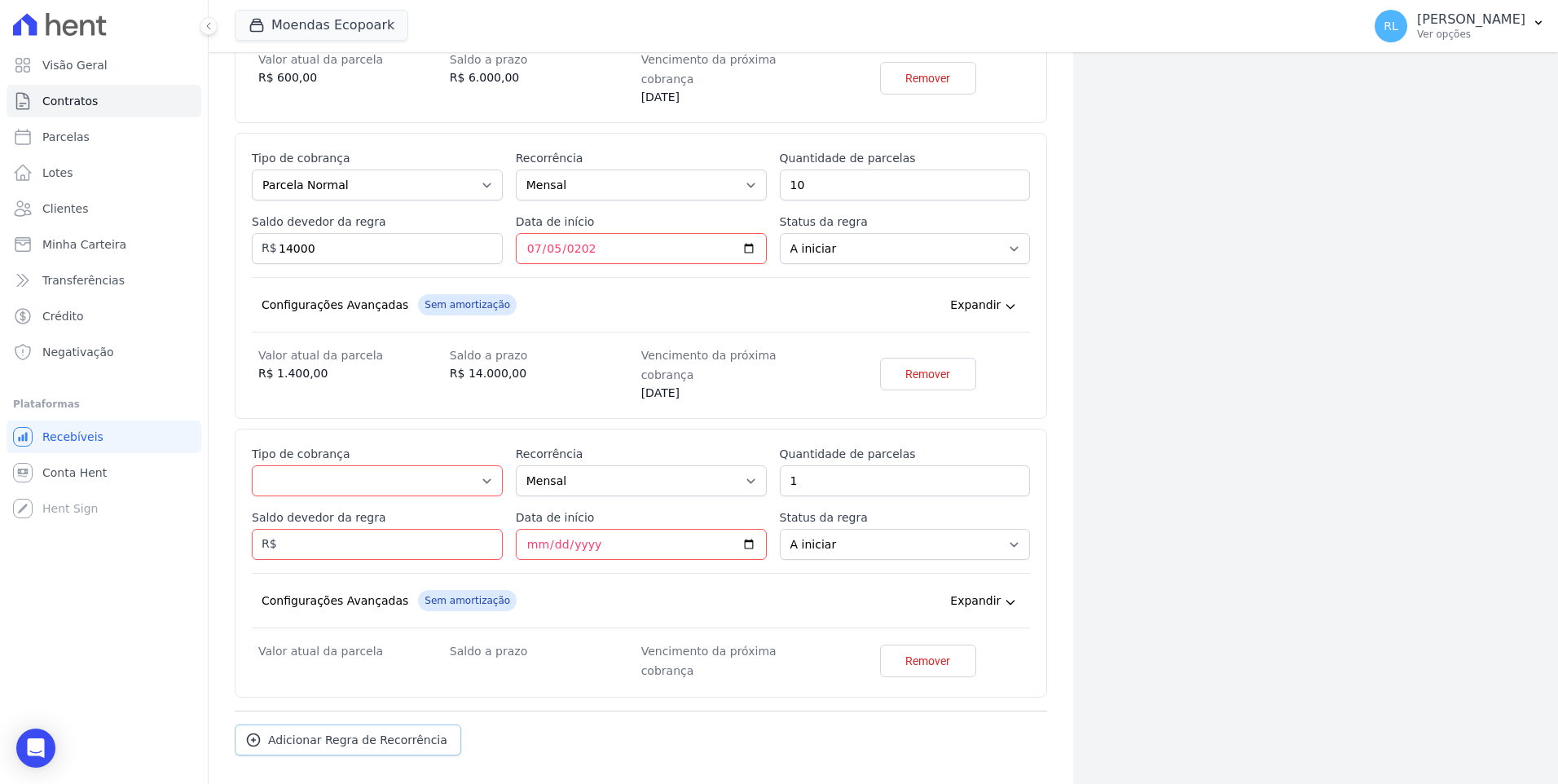
scroll to position [587, 0]
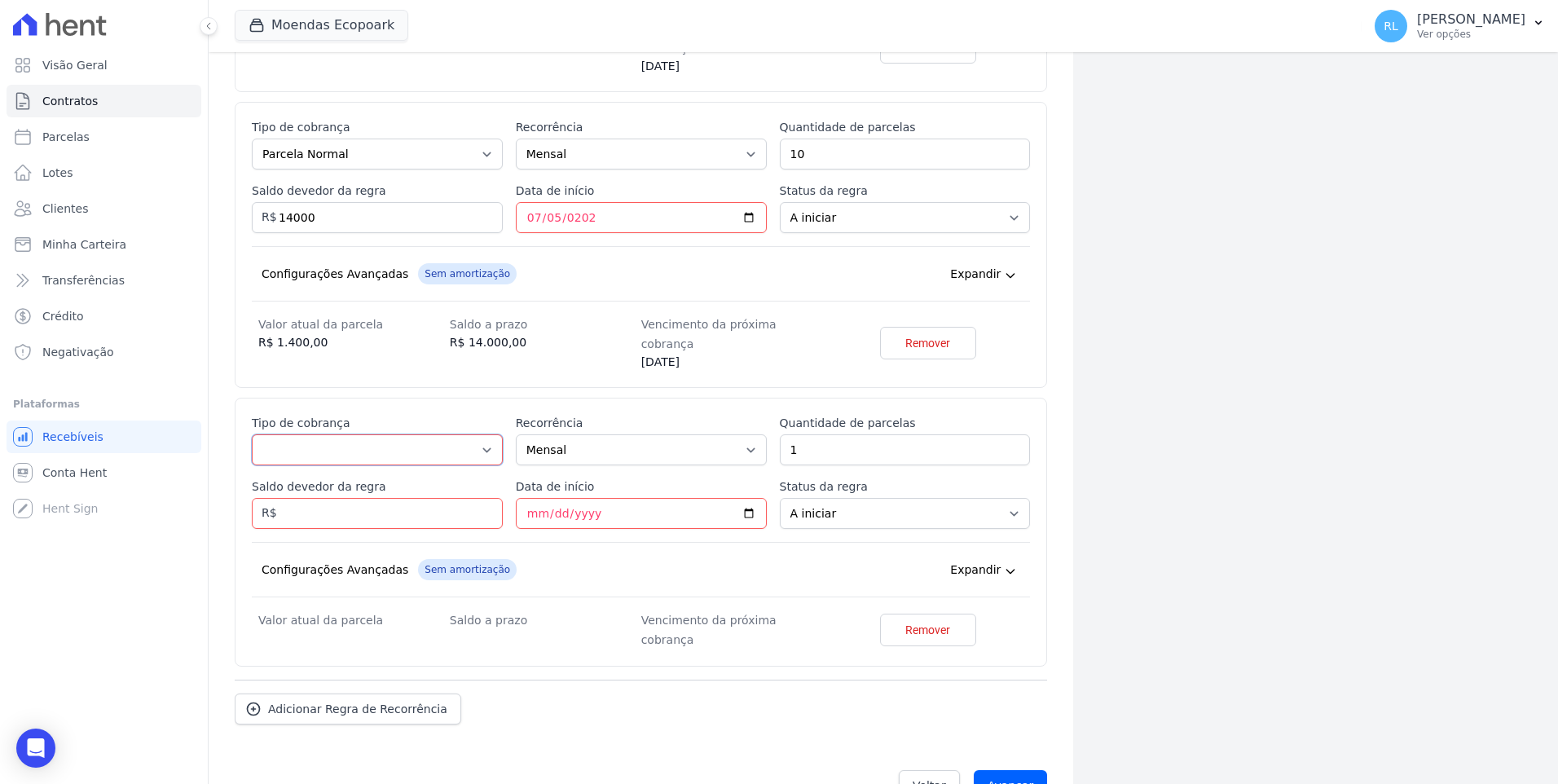
click at [361, 434] on select "Parcela Normal Entrada Sinal Intercalada Chaves Pré-chaves Pós-chaves Impostos …" at bounding box center [377, 450] width 251 height 31
select select "standard"
click at [252, 434] on select "Parcela Normal Entrada Sinal Intercalada Chaves Pré-chaves Pós-chaves Impostos …" at bounding box center [377, 450] width 251 height 31
drag, startPoint x: 806, startPoint y: 406, endPoint x: 759, endPoint y: 414, distance: 47.7
click at [759, 415] on div "Esse tipo de parcela não entra no saldo devedor do contrato. Tipo de cobrança P…" at bounding box center [641, 532] width 778 height 235
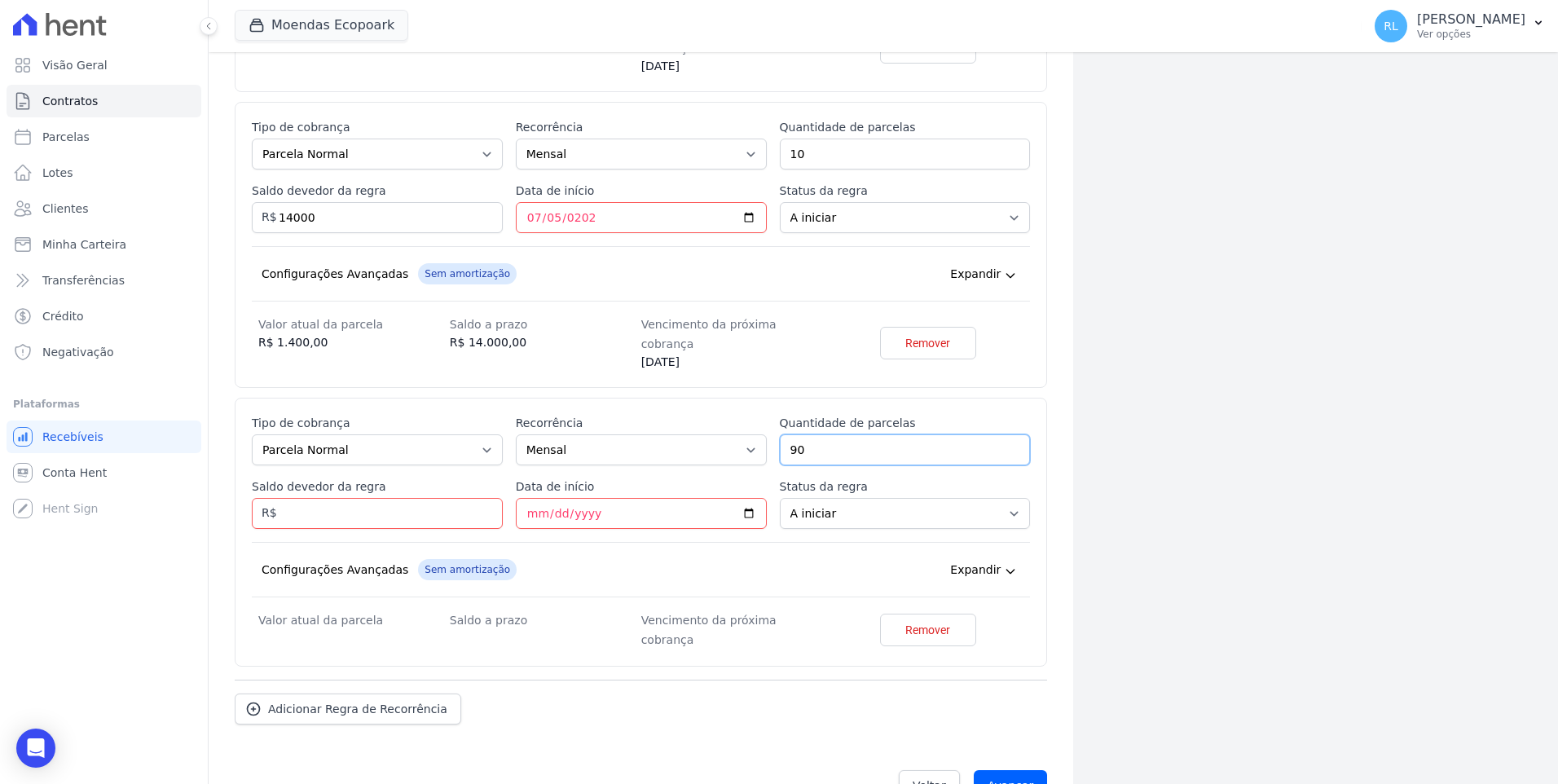
type input "90"
type input "80000"
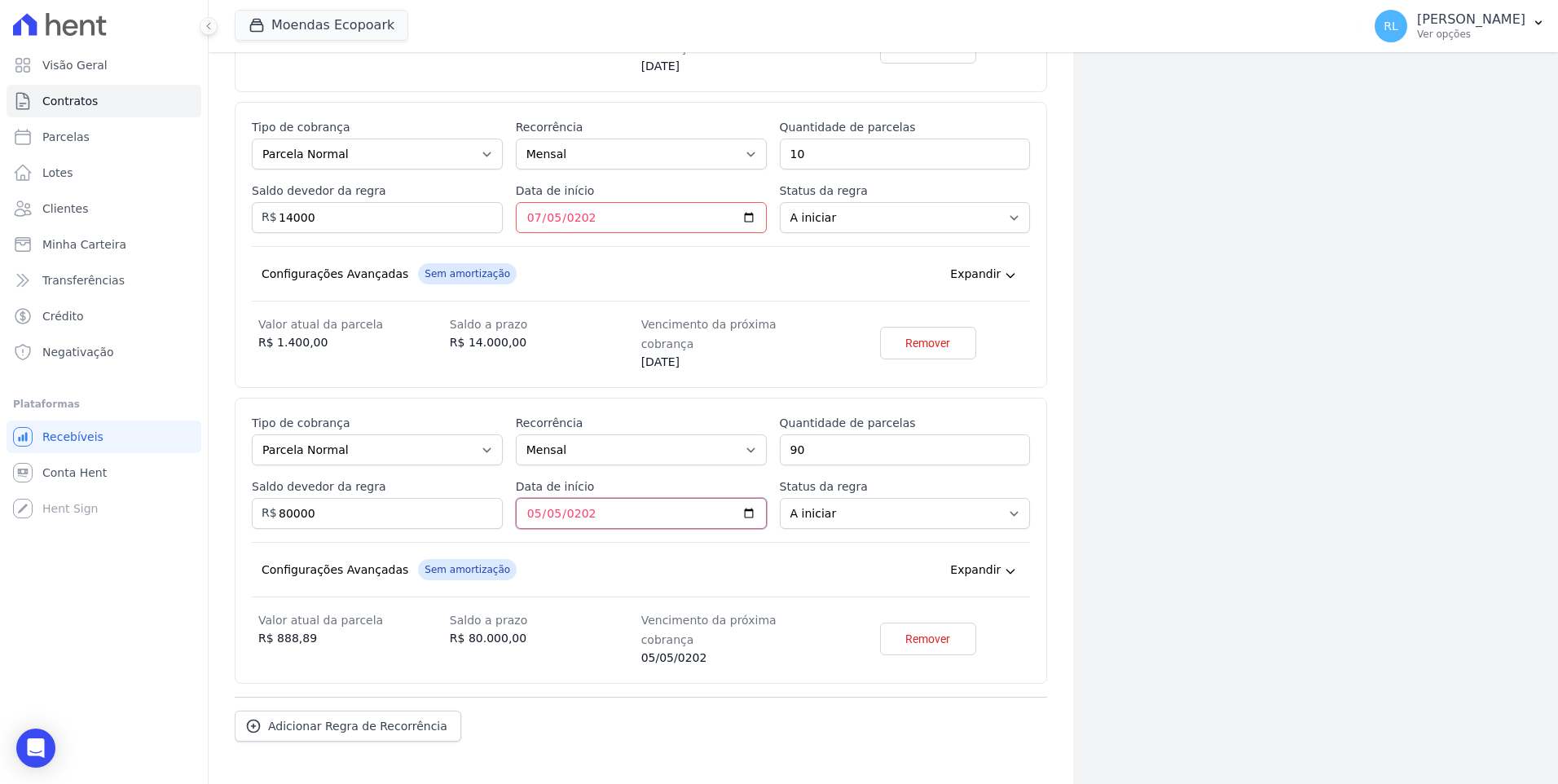
type input "2027-05-05"
click at [1010, 783] on input "Avançar" at bounding box center [1010, 799] width 75 height 31
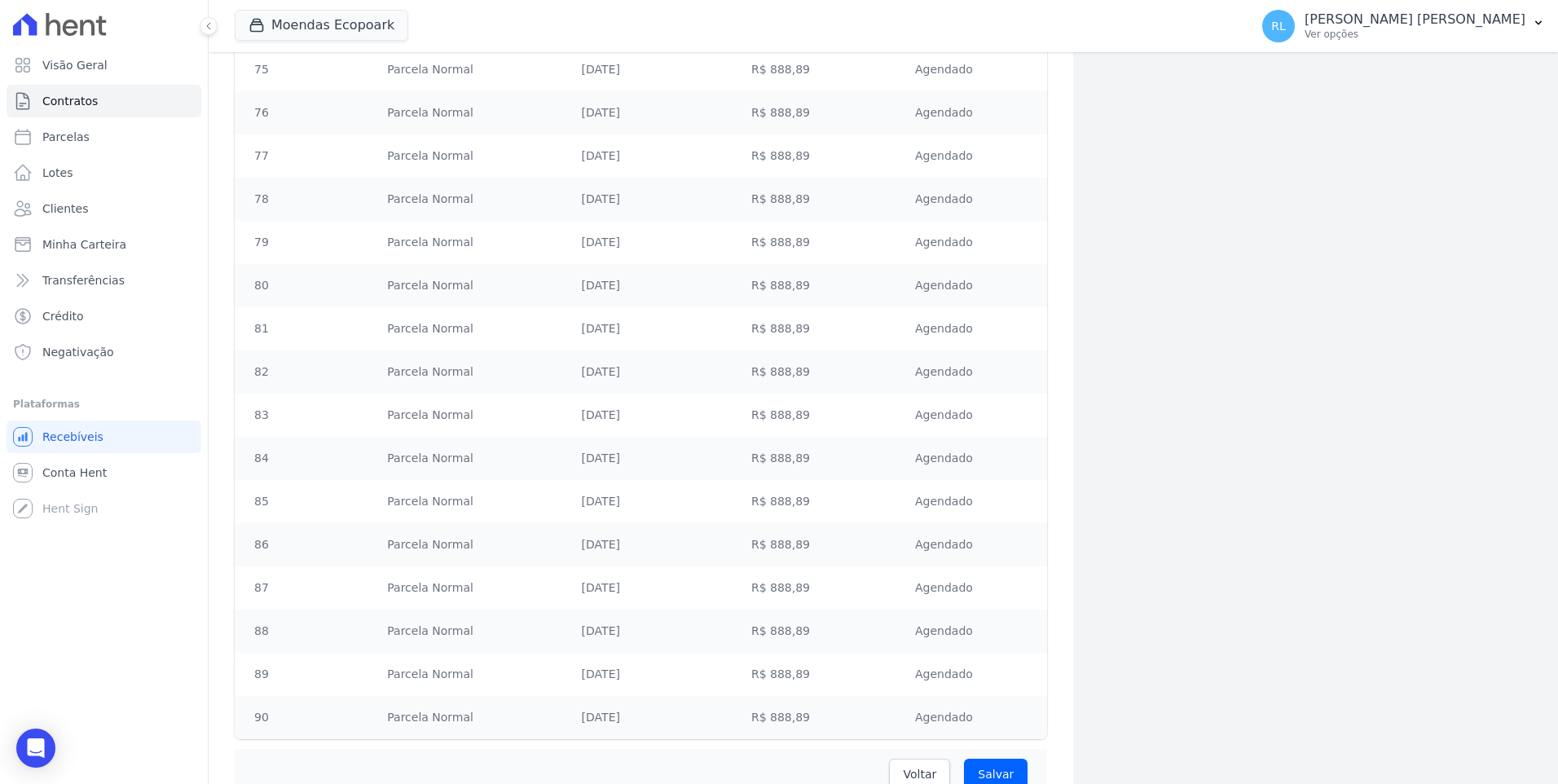
scroll to position [4423, 0]
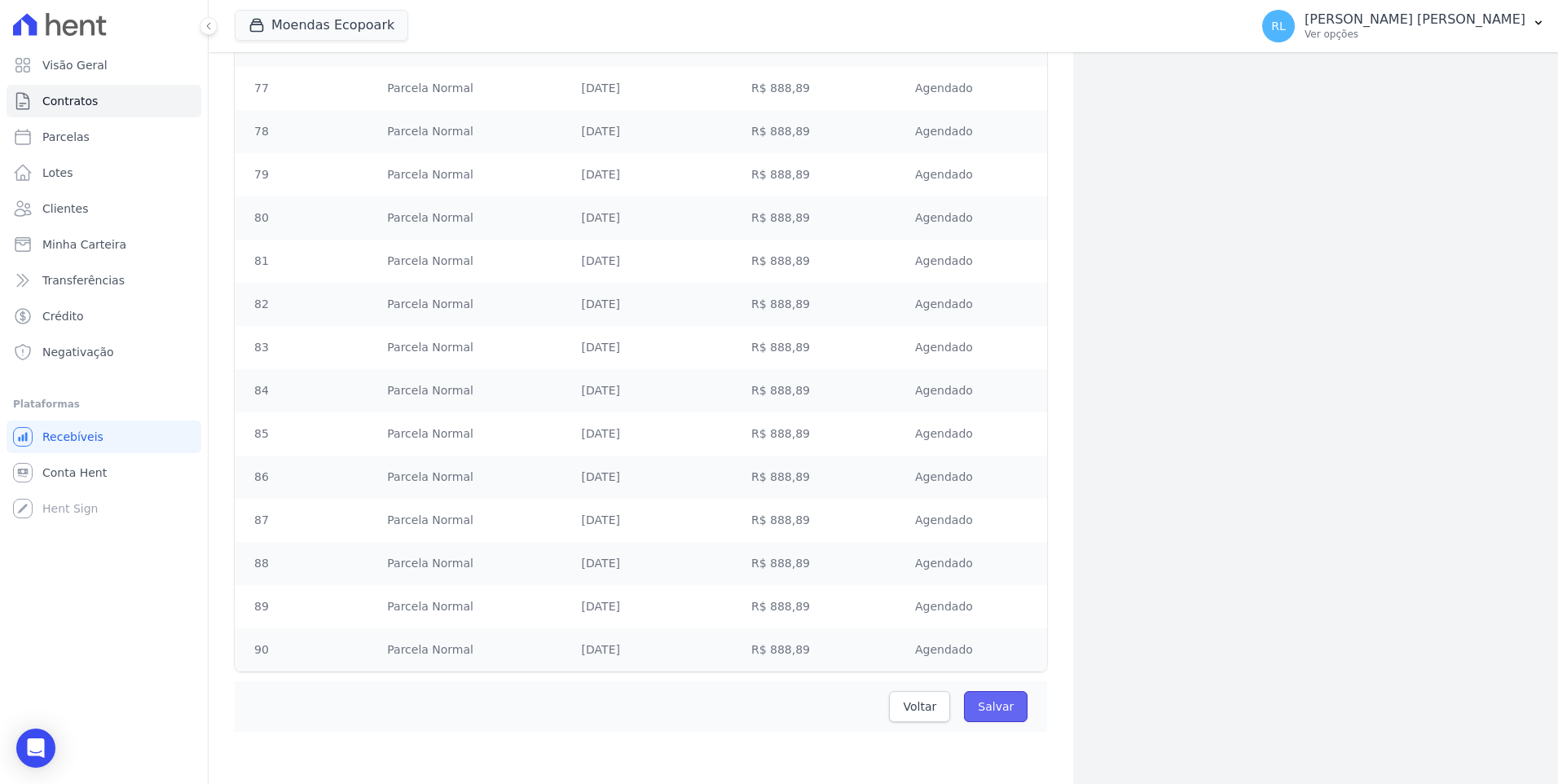
click at [995, 705] on input "Salvar" at bounding box center [996, 706] width 63 height 31
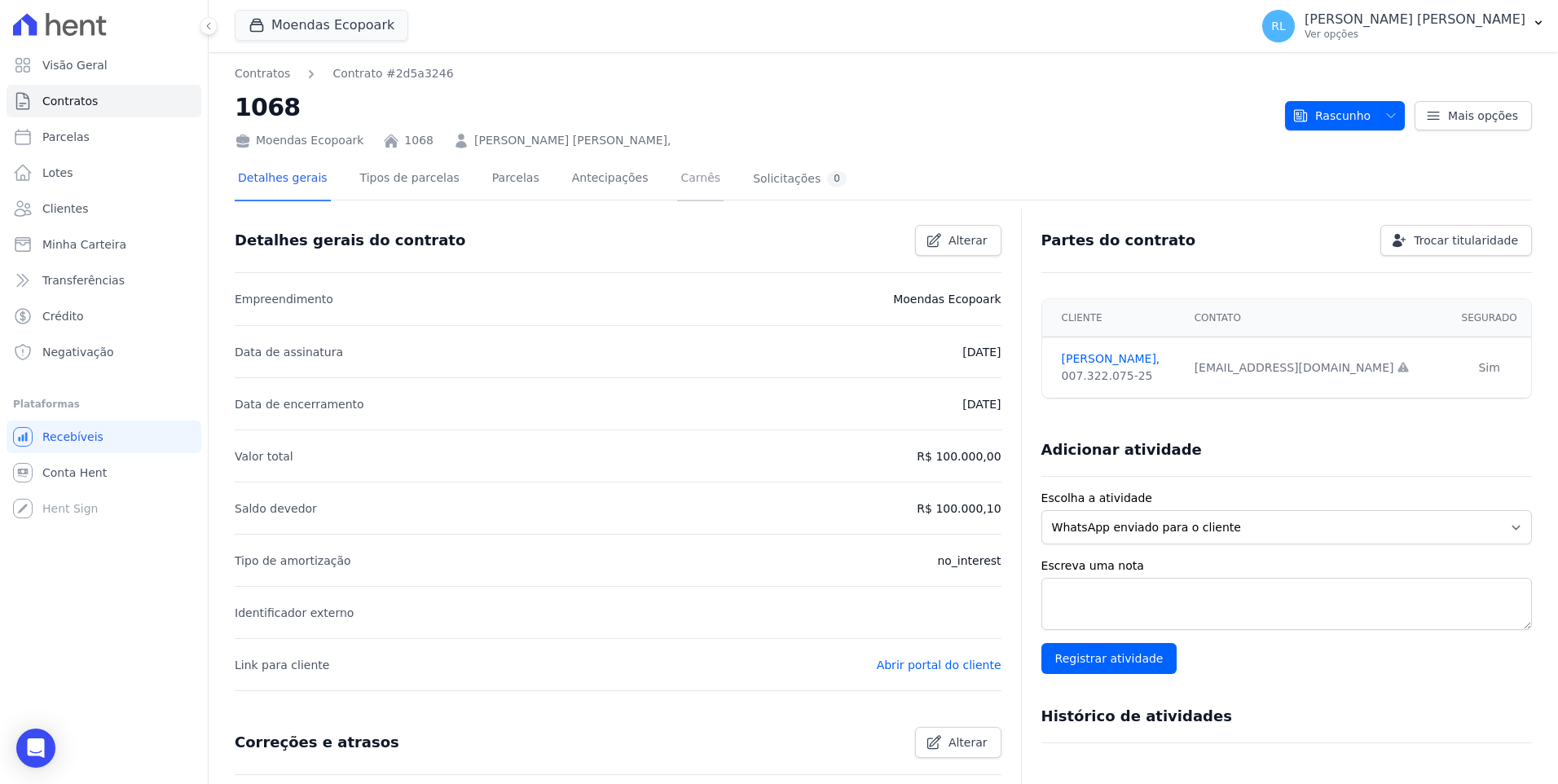
click at [677, 178] on link "Carnês" at bounding box center [700, 179] width 46 height 43
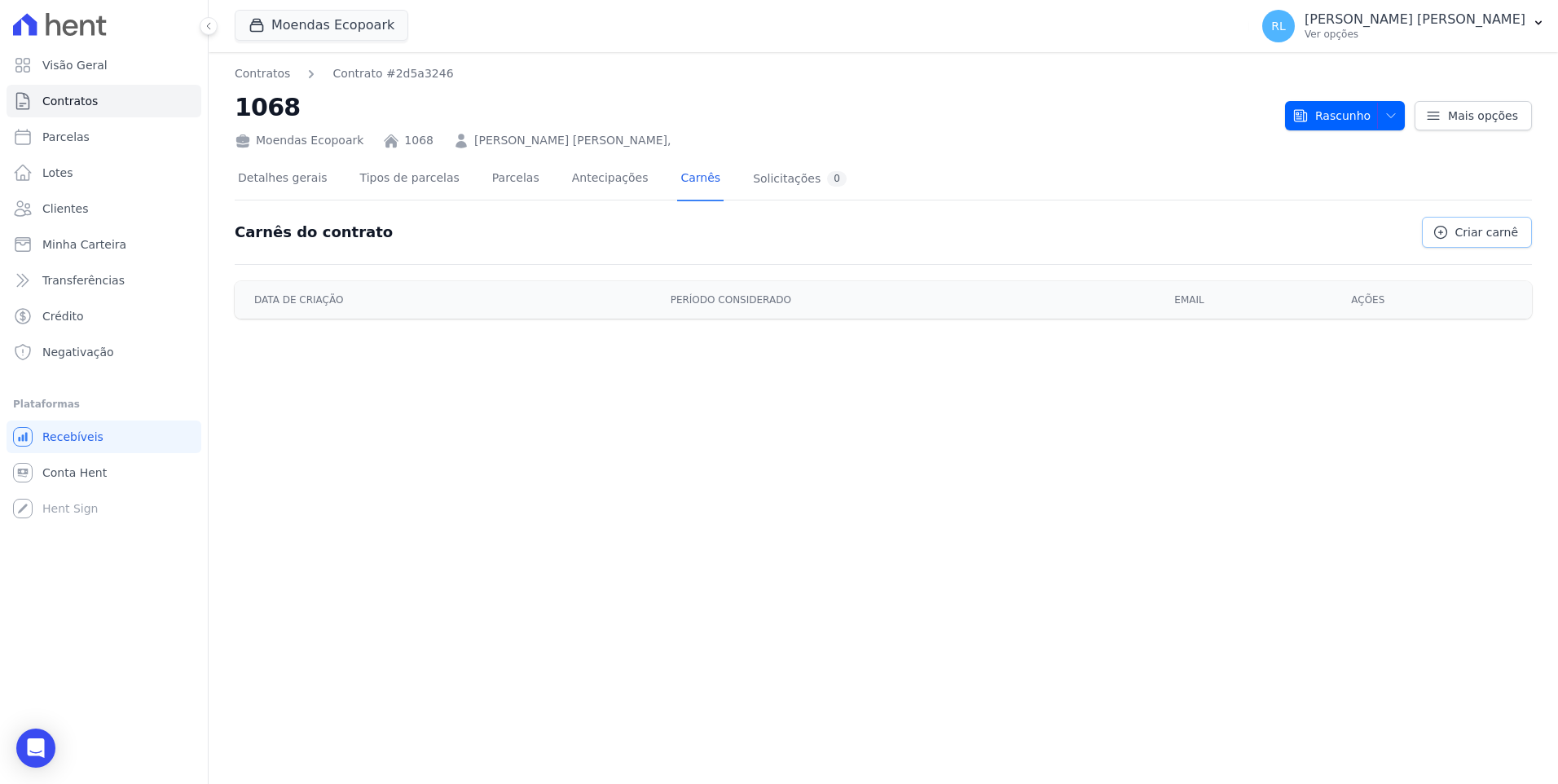
click at [1489, 234] on span "Criar carnê" at bounding box center [1486, 231] width 63 height 16
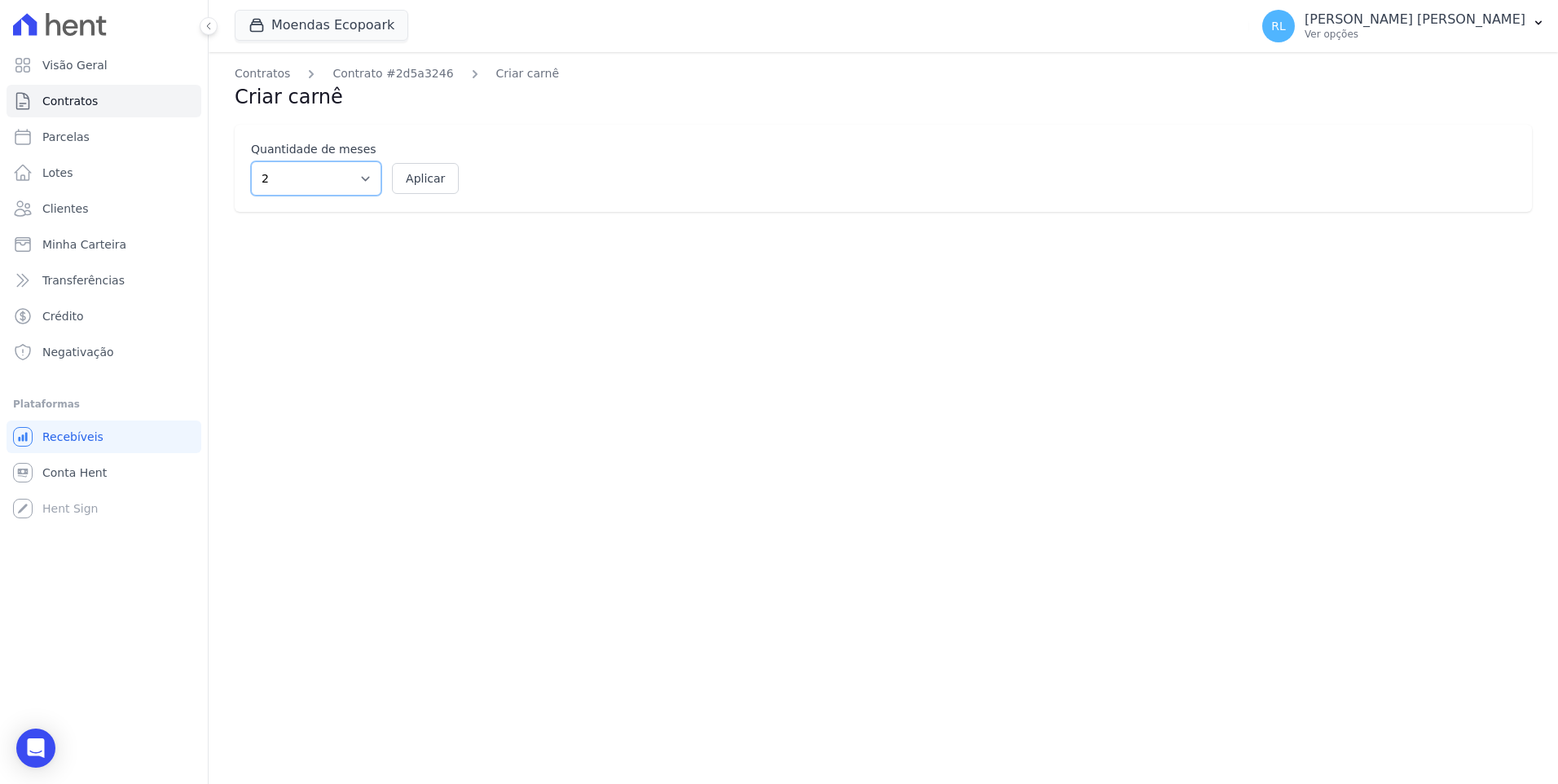
click at [369, 189] on select "2 3 4 5 6 7 8 9 10 11 12" at bounding box center [316, 178] width 130 height 34
select select "10"
click at [251, 161] on select "2 3 4 5 6 7 8 9 10 11 12" at bounding box center [316, 178] width 130 height 34
click at [428, 167] on button "Aplicar" at bounding box center [425, 178] width 67 height 31
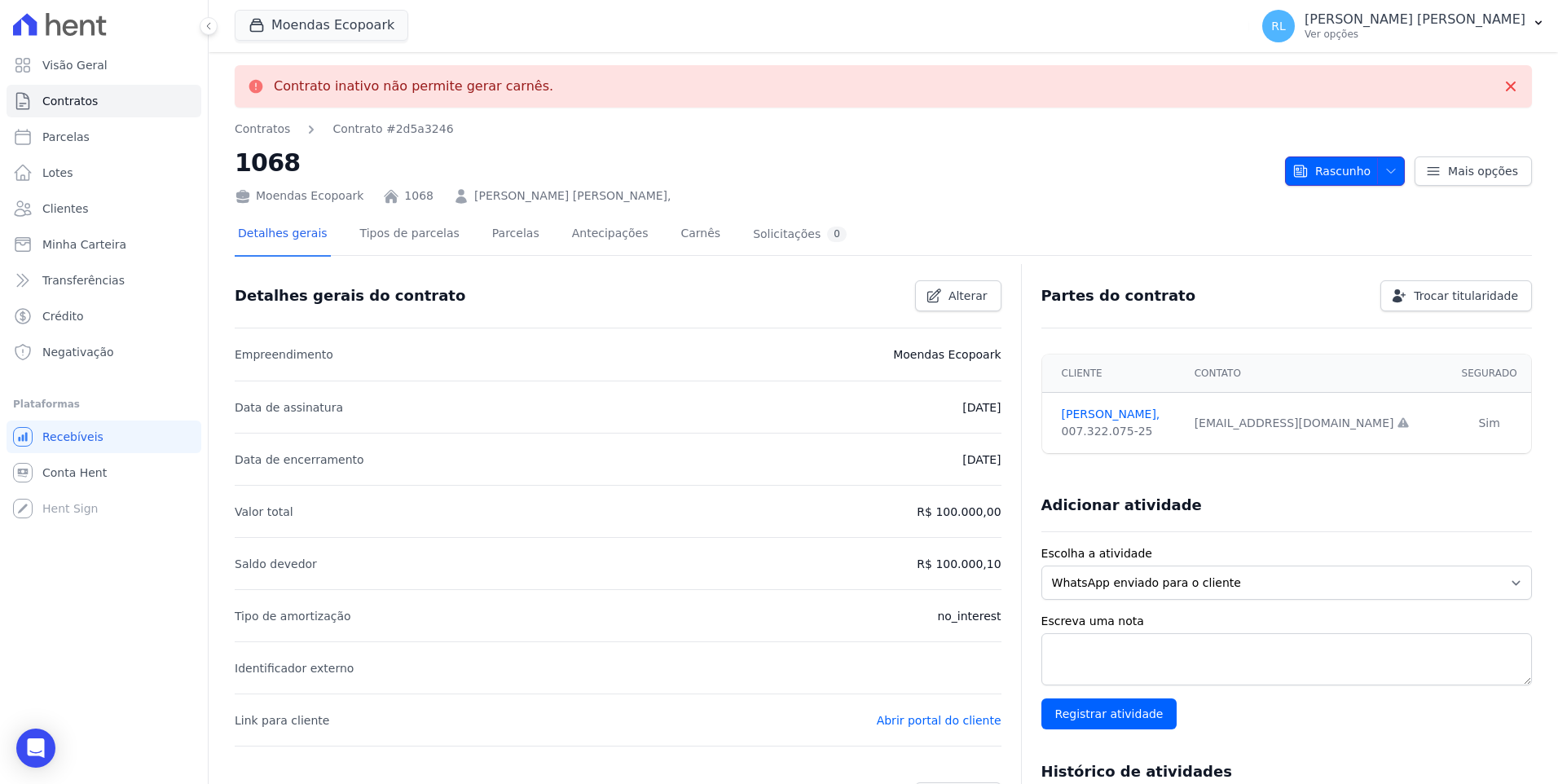
click at [1392, 173] on button "Rascunho" at bounding box center [1345, 171] width 120 height 29
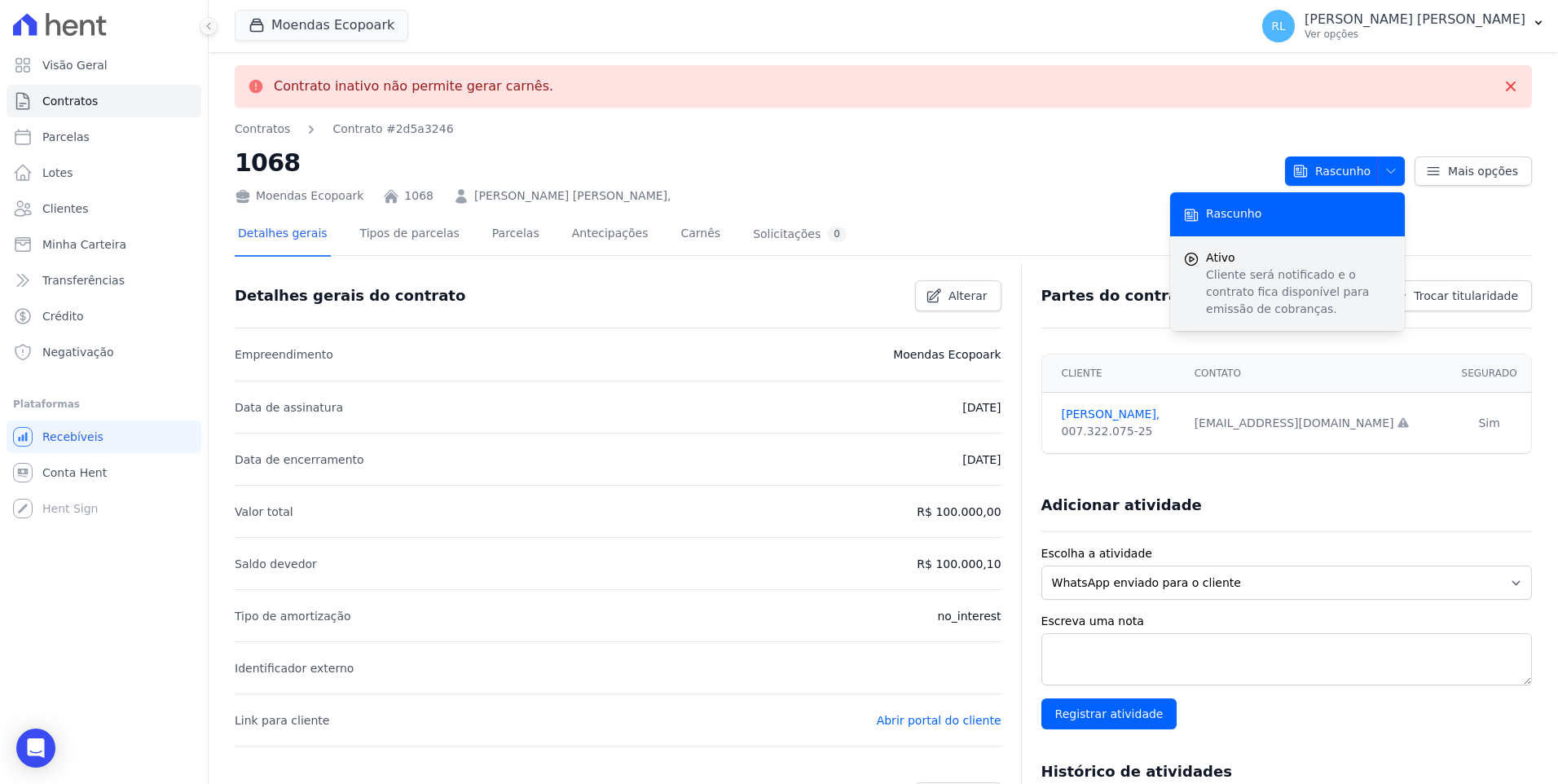
click at [1275, 254] on span "Ativo" at bounding box center [1298, 258] width 186 height 17
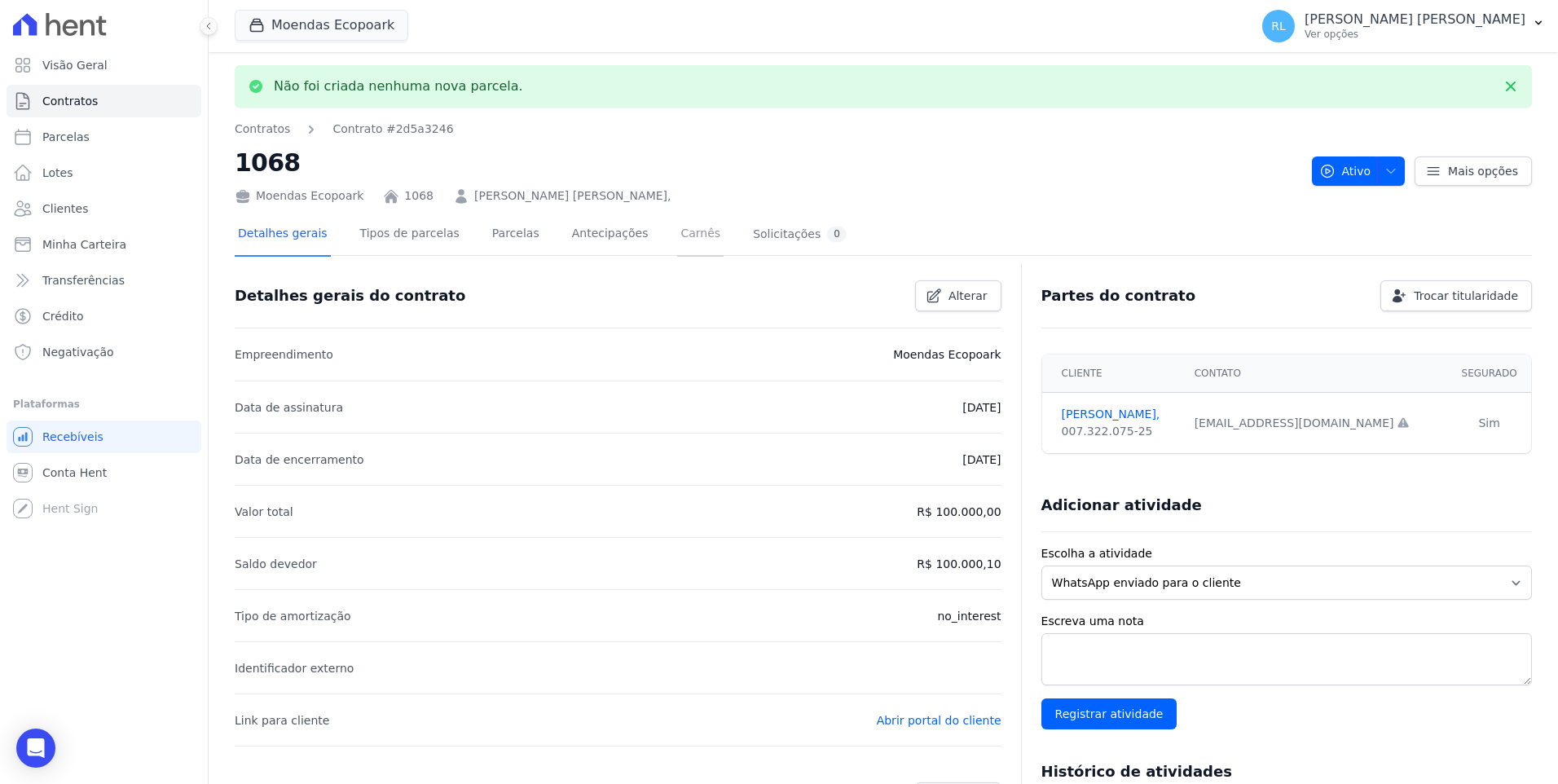
click at [677, 235] on link "Carnês" at bounding box center [700, 235] width 46 height 43
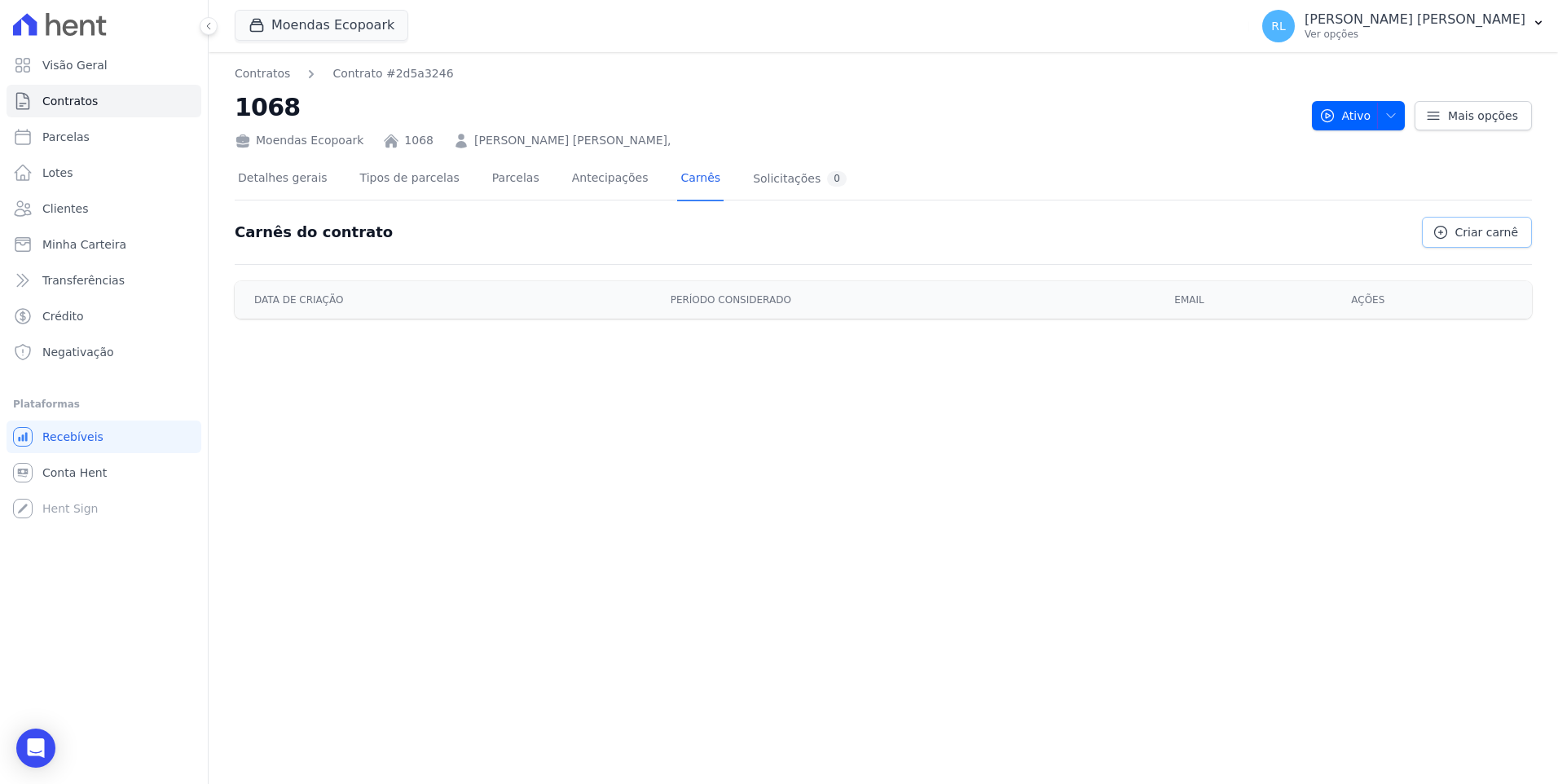
click at [1480, 227] on span "Criar carnê" at bounding box center [1486, 231] width 63 height 16
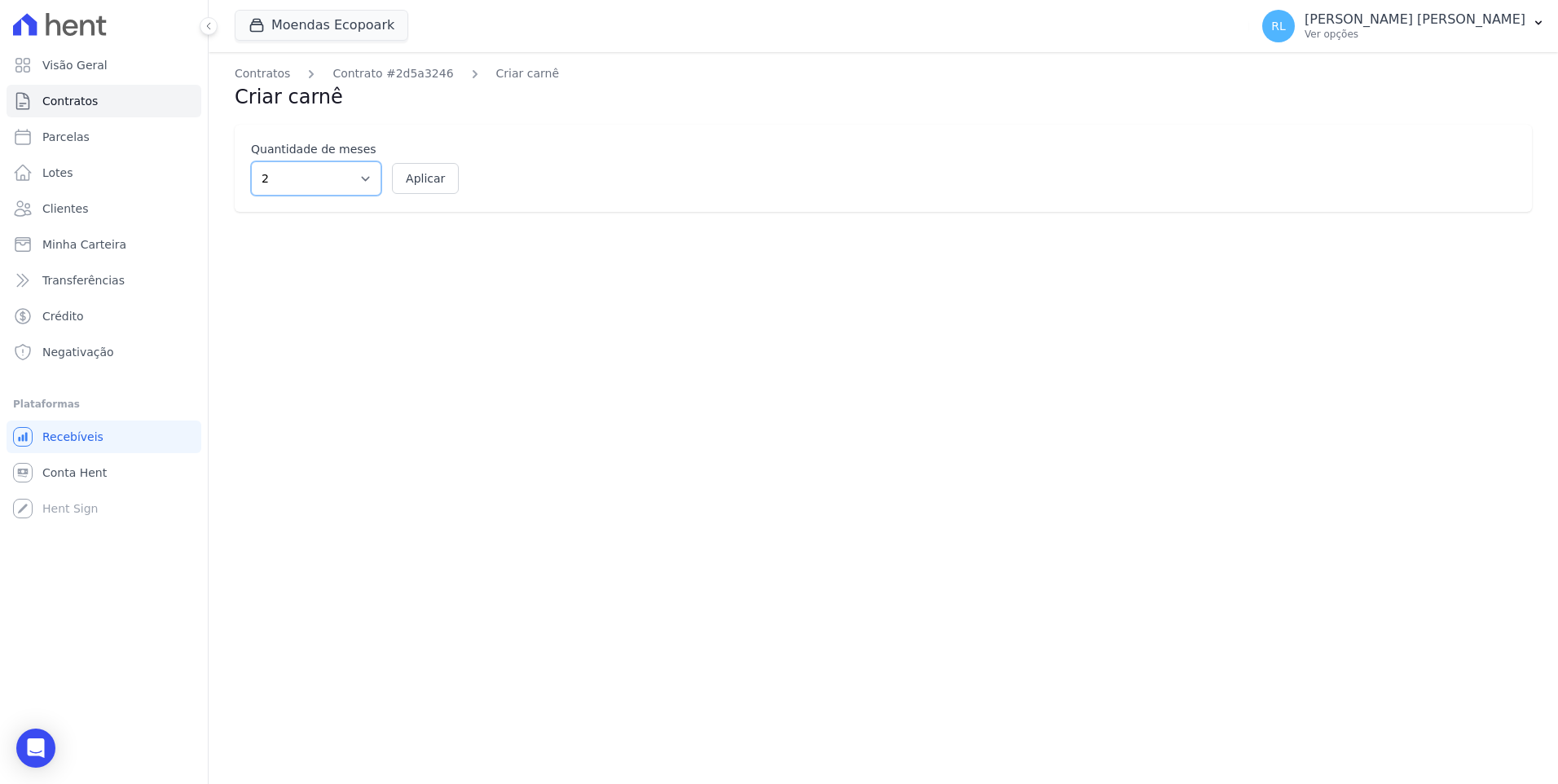
click at [371, 181] on select "2 3 4 5 6 7 8 9 10 11 12" at bounding box center [316, 178] width 130 height 34
select select "10"
click at [251, 161] on select "2 3 4 5 6 7 8 9 10 11 12" at bounding box center [316, 178] width 130 height 34
click at [405, 182] on button "Aplicar" at bounding box center [425, 178] width 67 height 31
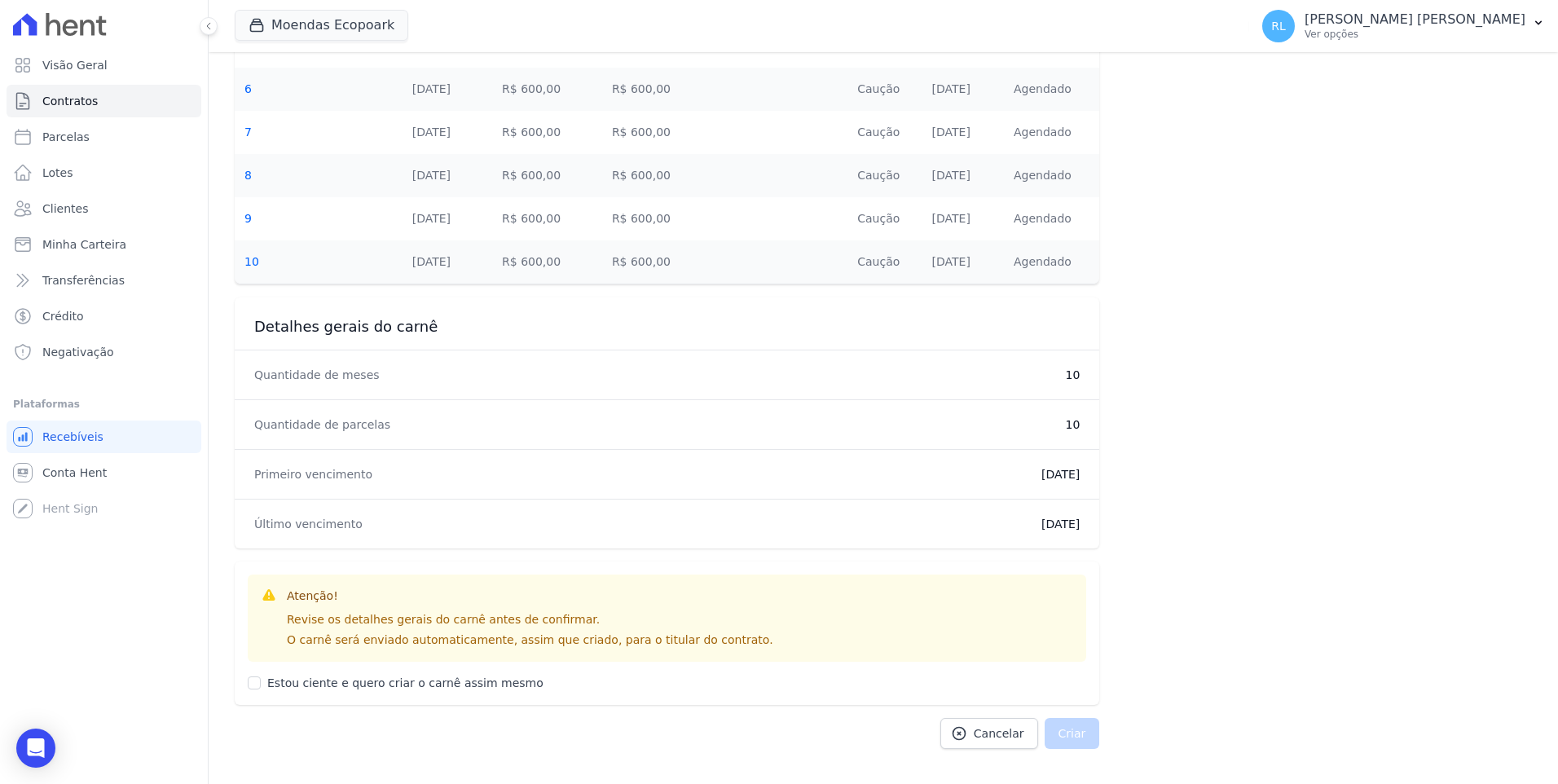
scroll to position [647, 0]
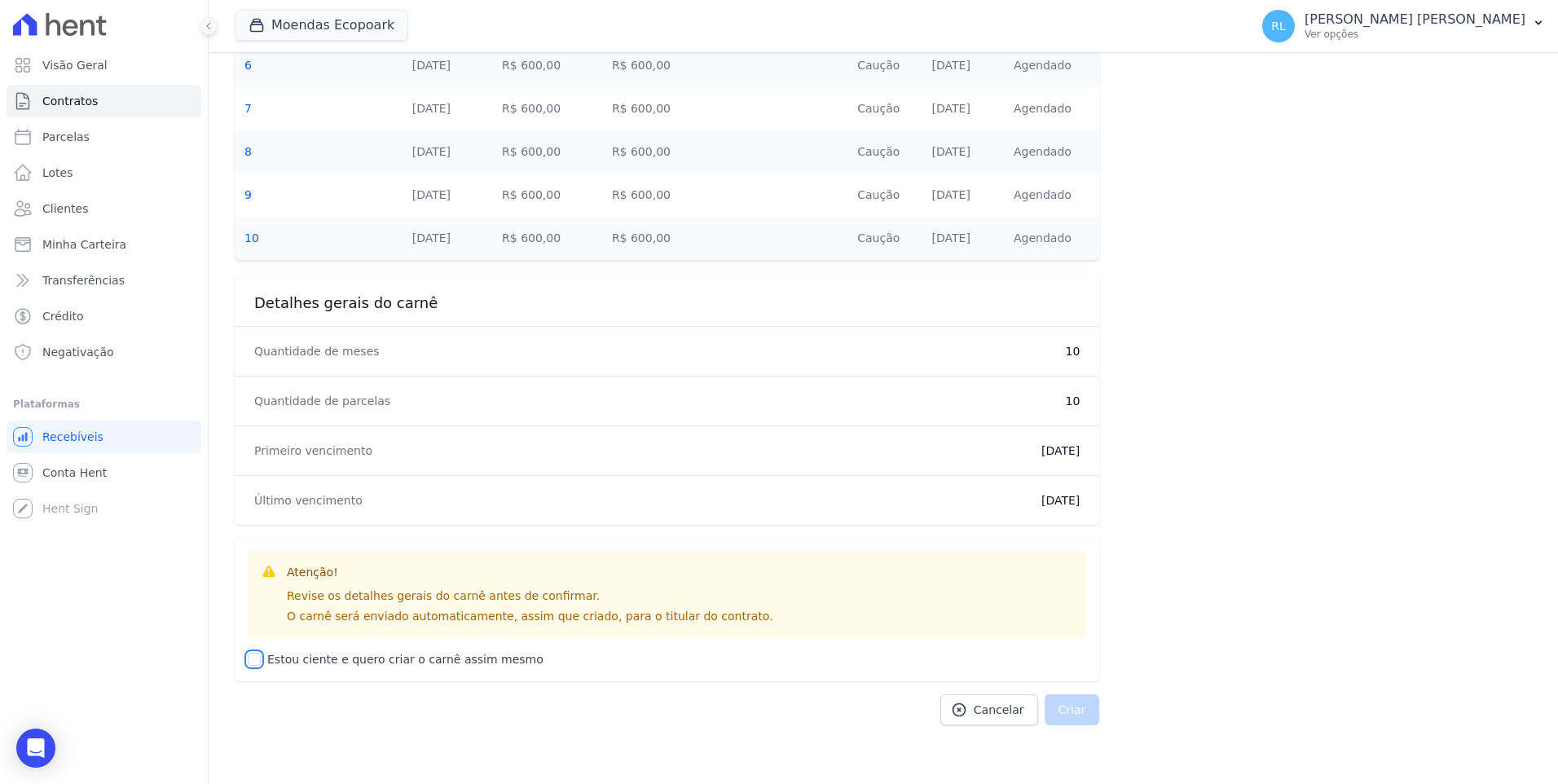
click at [255, 662] on input "Estou ciente e quero criar o carnê assim mesmo" at bounding box center [254, 659] width 13 height 13
checkbox input "true"
click at [1057, 700] on button "Criar" at bounding box center [1072, 709] width 56 height 31
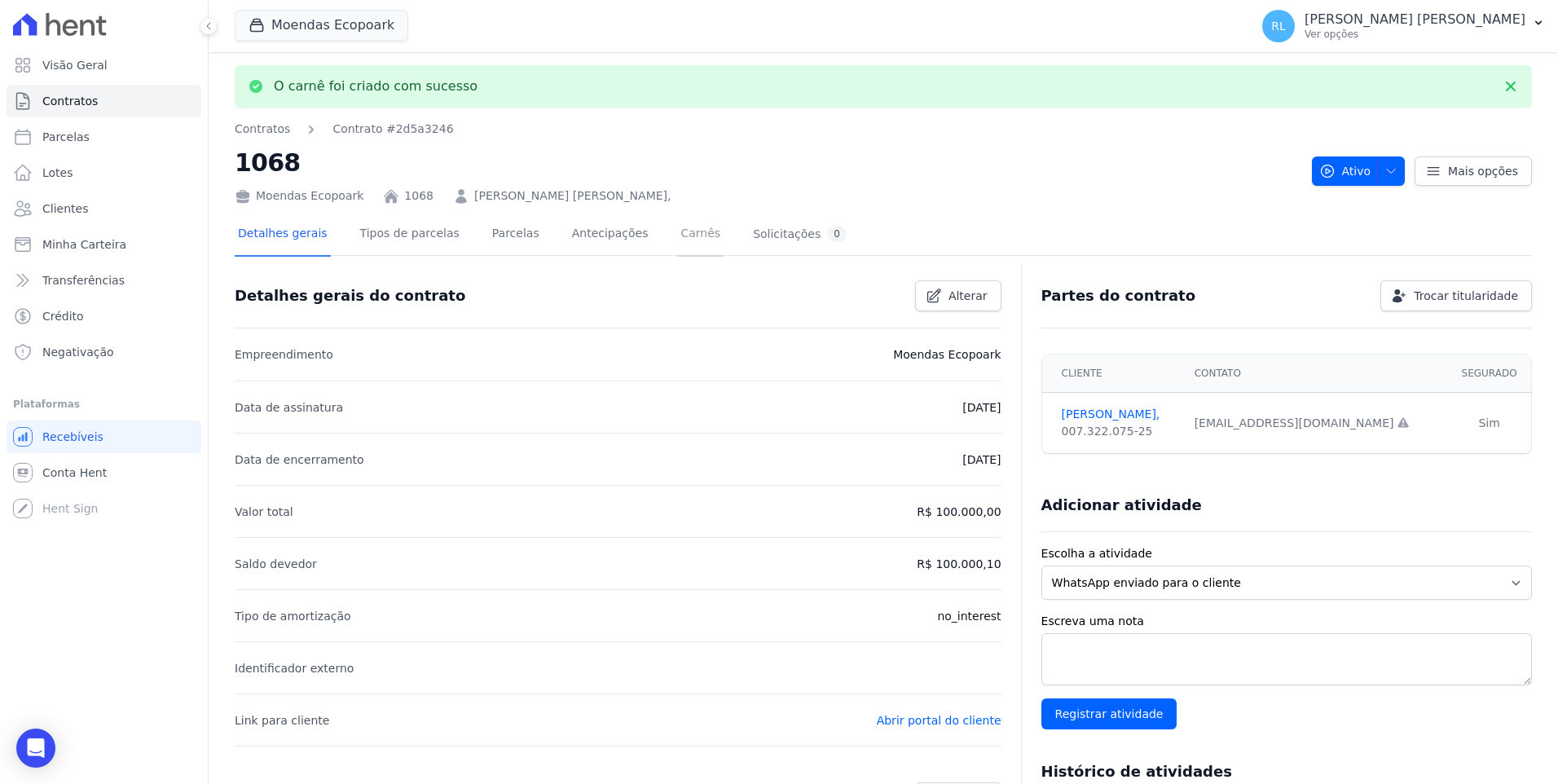
click at [677, 233] on link "Carnês" at bounding box center [700, 235] width 46 height 43
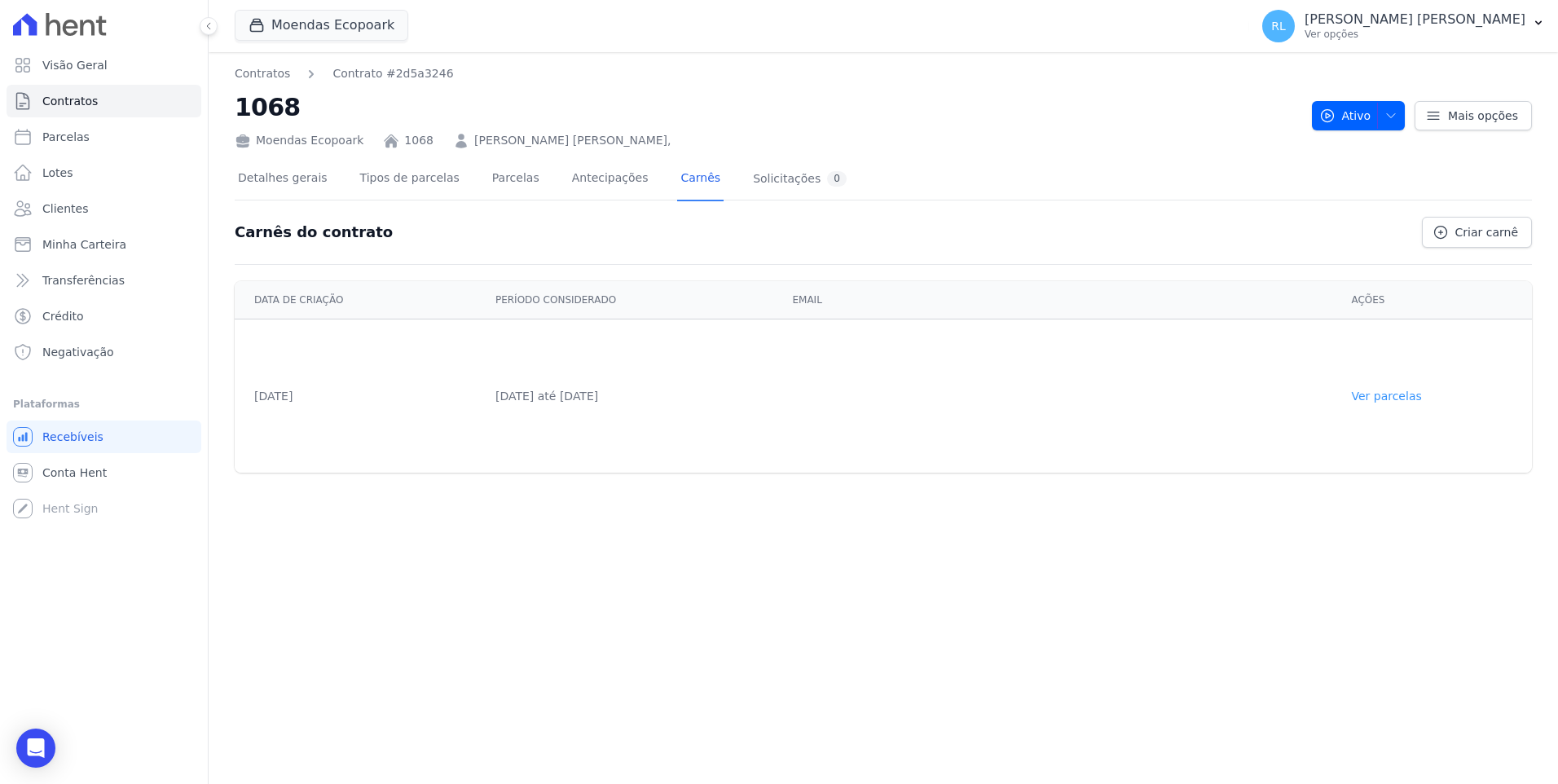
click at [1403, 396] on link "Ver parcelas" at bounding box center [1386, 395] width 70 height 13
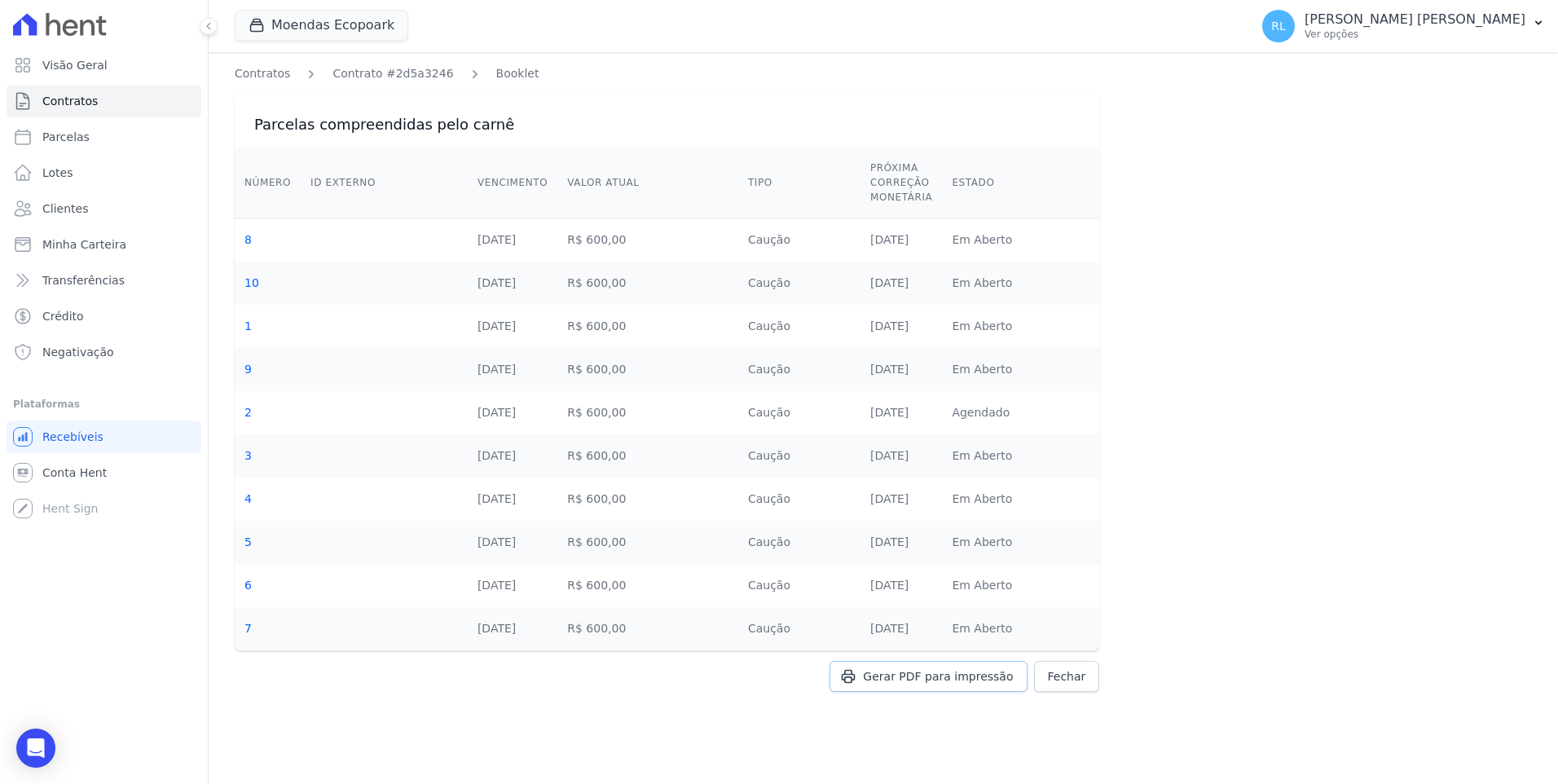
click at [948, 673] on span "Gerar PDF para impressão" at bounding box center [938, 676] width 150 height 16
click at [1057, 674] on span "Fechar" at bounding box center [1067, 676] width 39 height 16
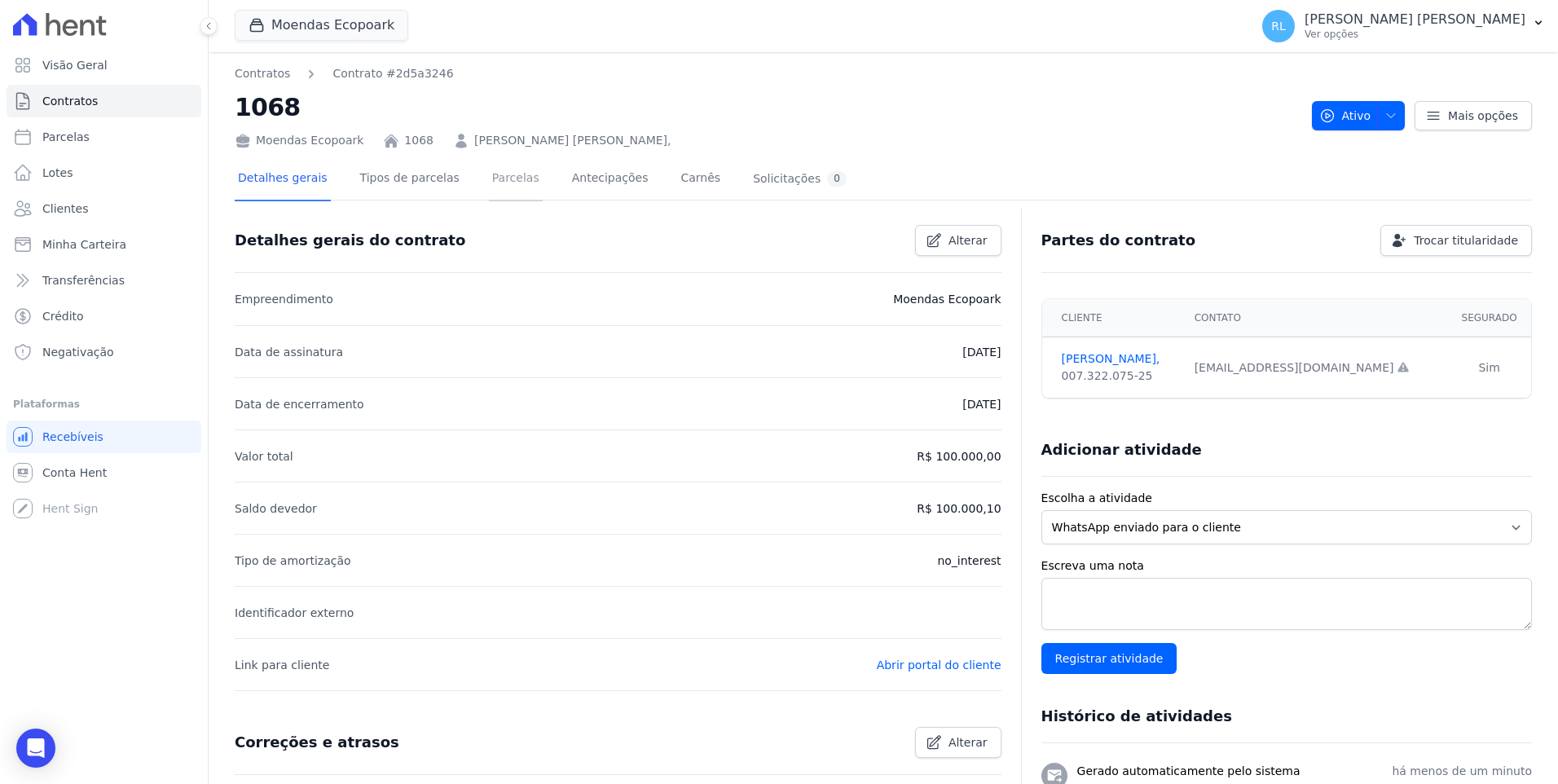
click at [504, 182] on link "Parcelas" at bounding box center [515, 179] width 54 height 43
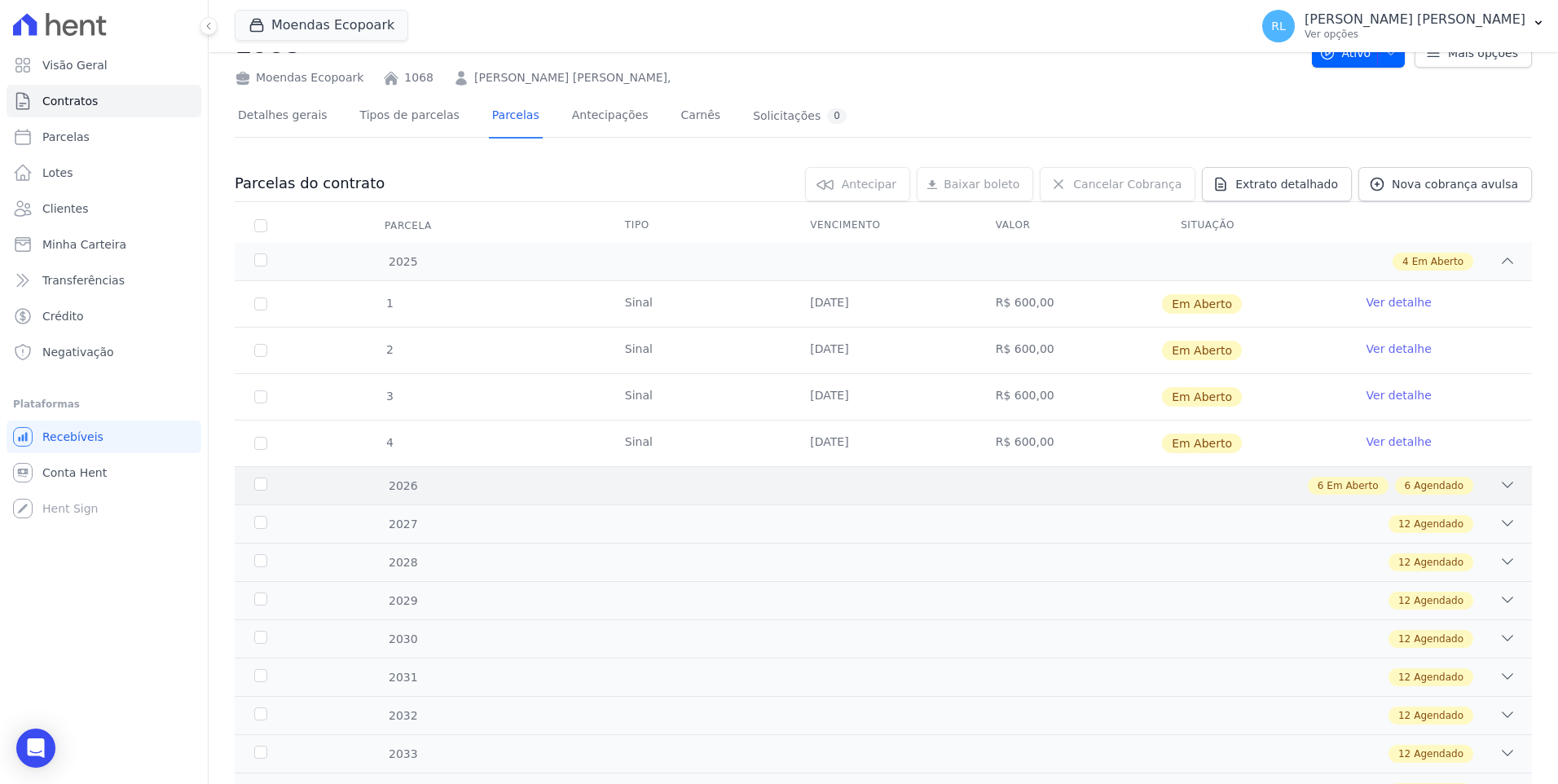
scroll to position [81, 0]
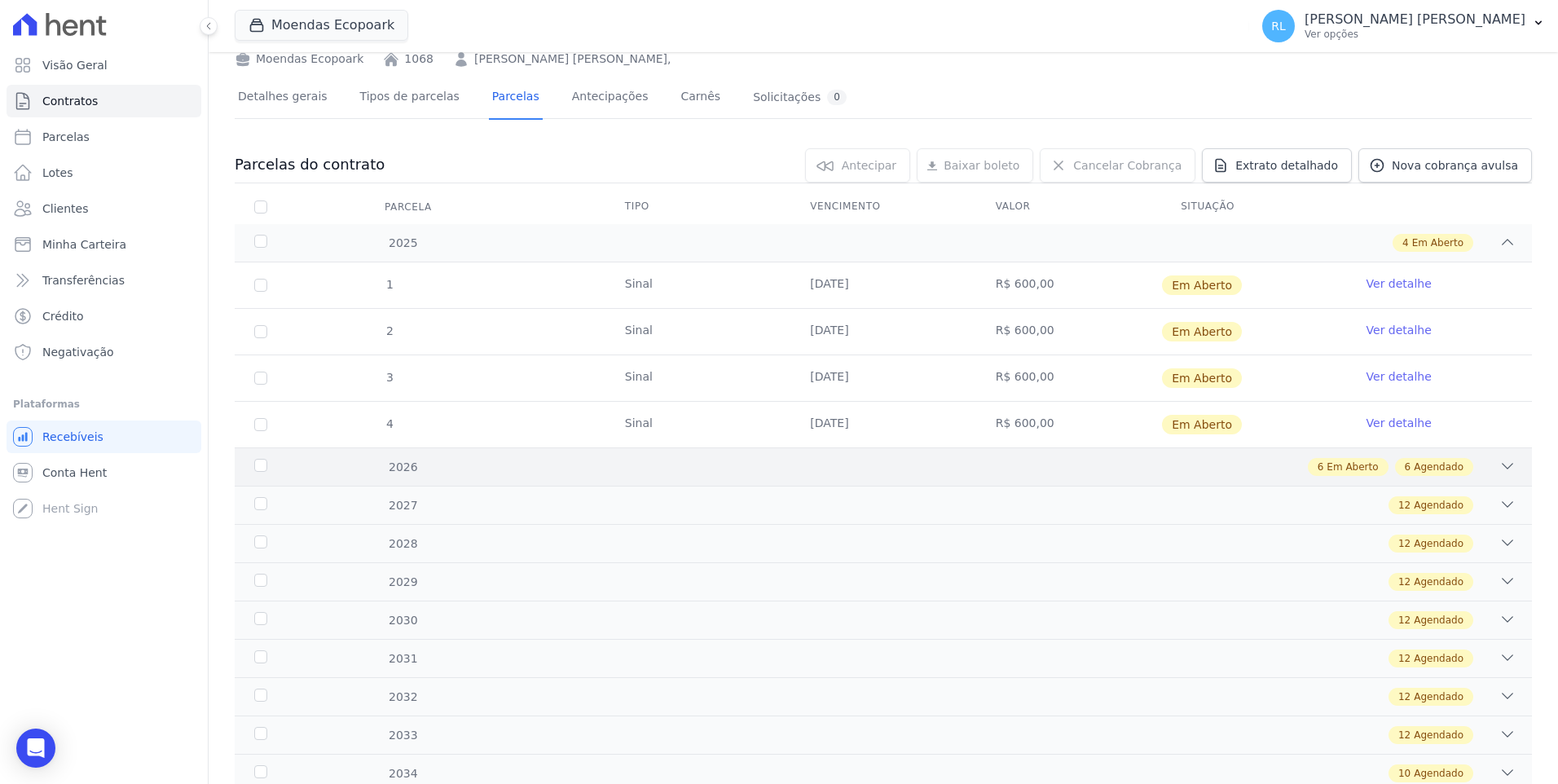
click at [1499, 467] on icon at bounding box center [1507, 465] width 16 height 16
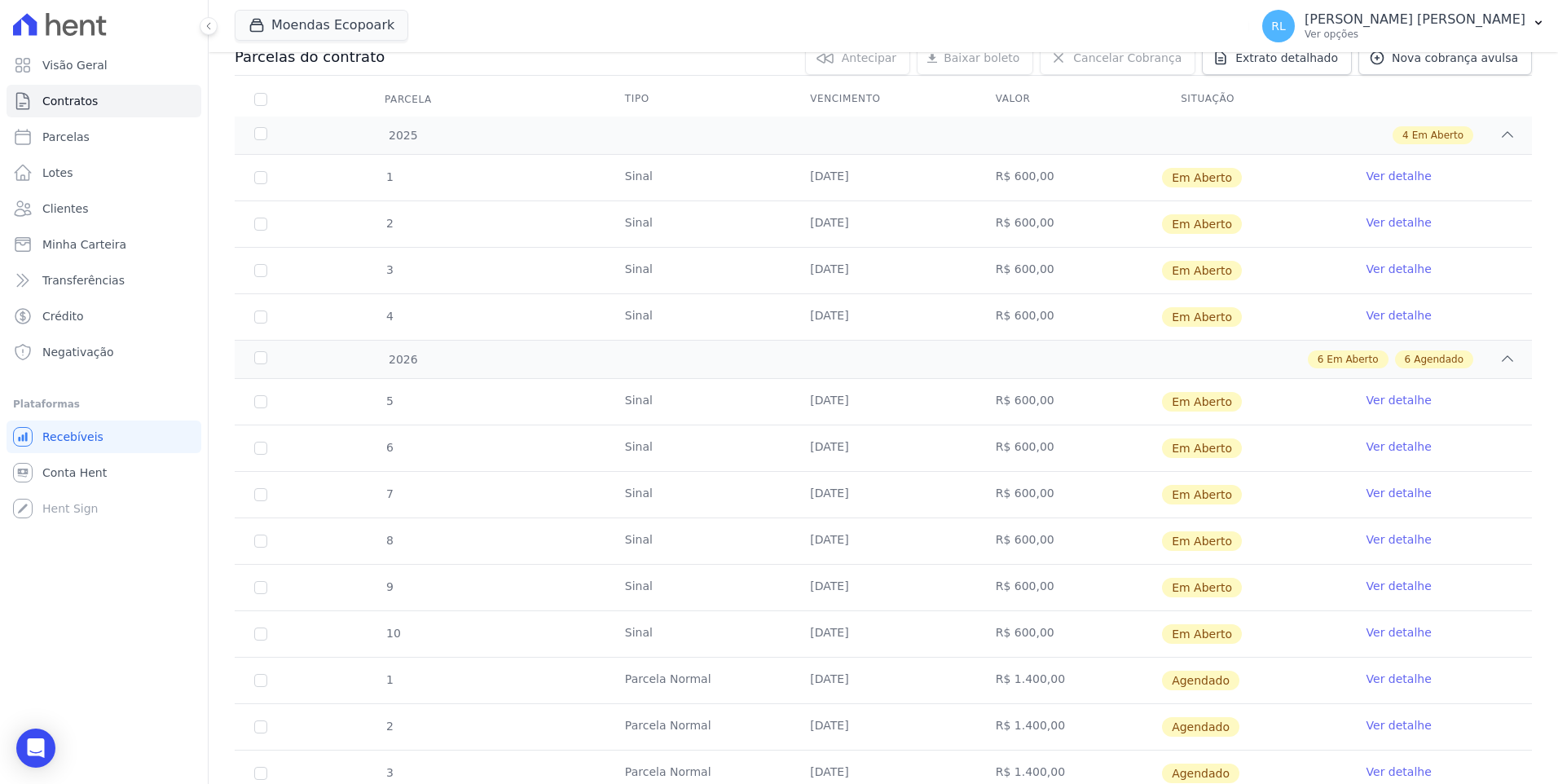
scroll to position [163, 0]
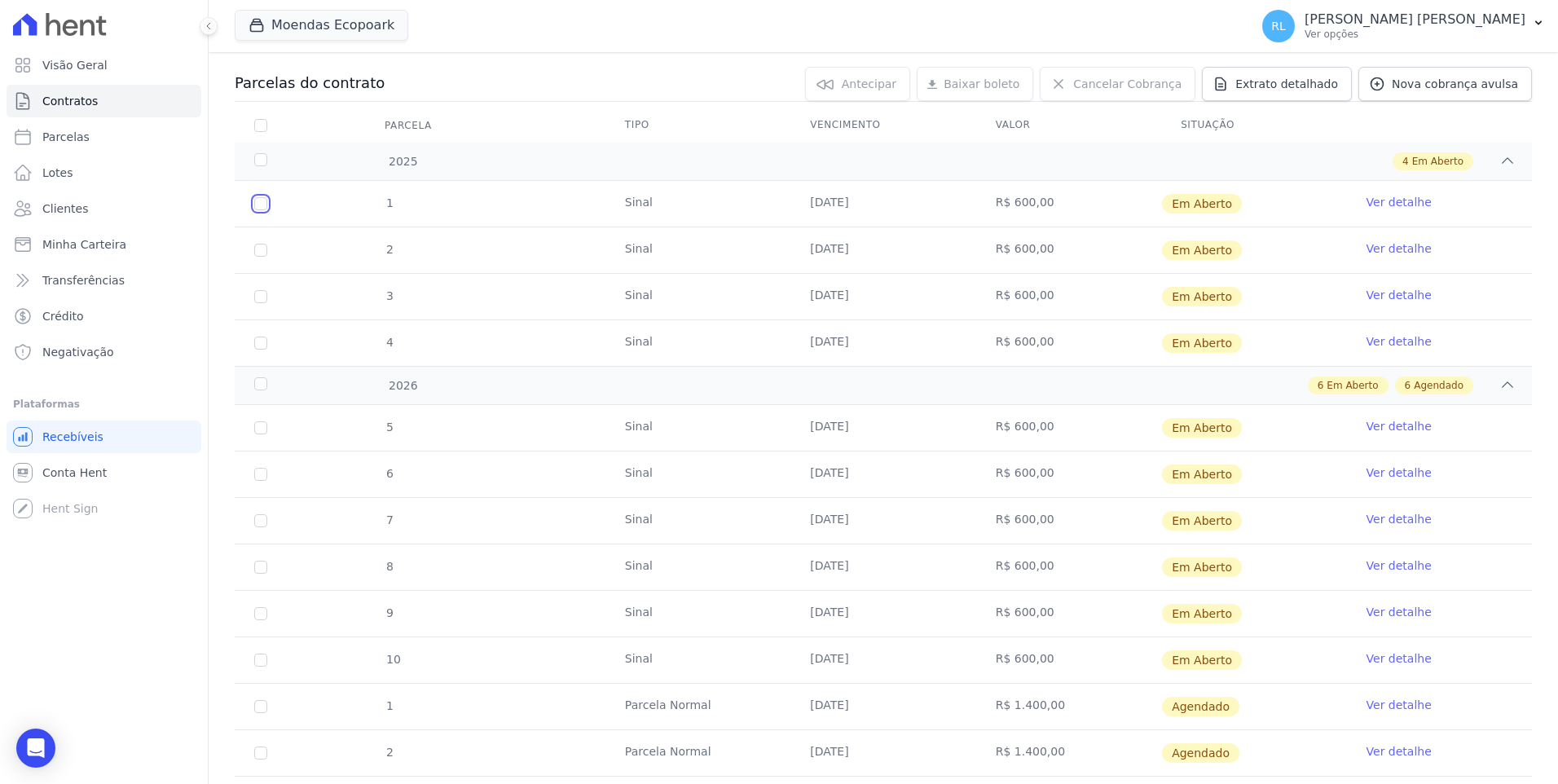
click at [262, 206] on input "checkbox" at bounding box center [261, 203] width 13 height 13
checkbox input "true"
click at [261, 248] on input "checkbox" at bounding box center [261, 249] width 13 height 13
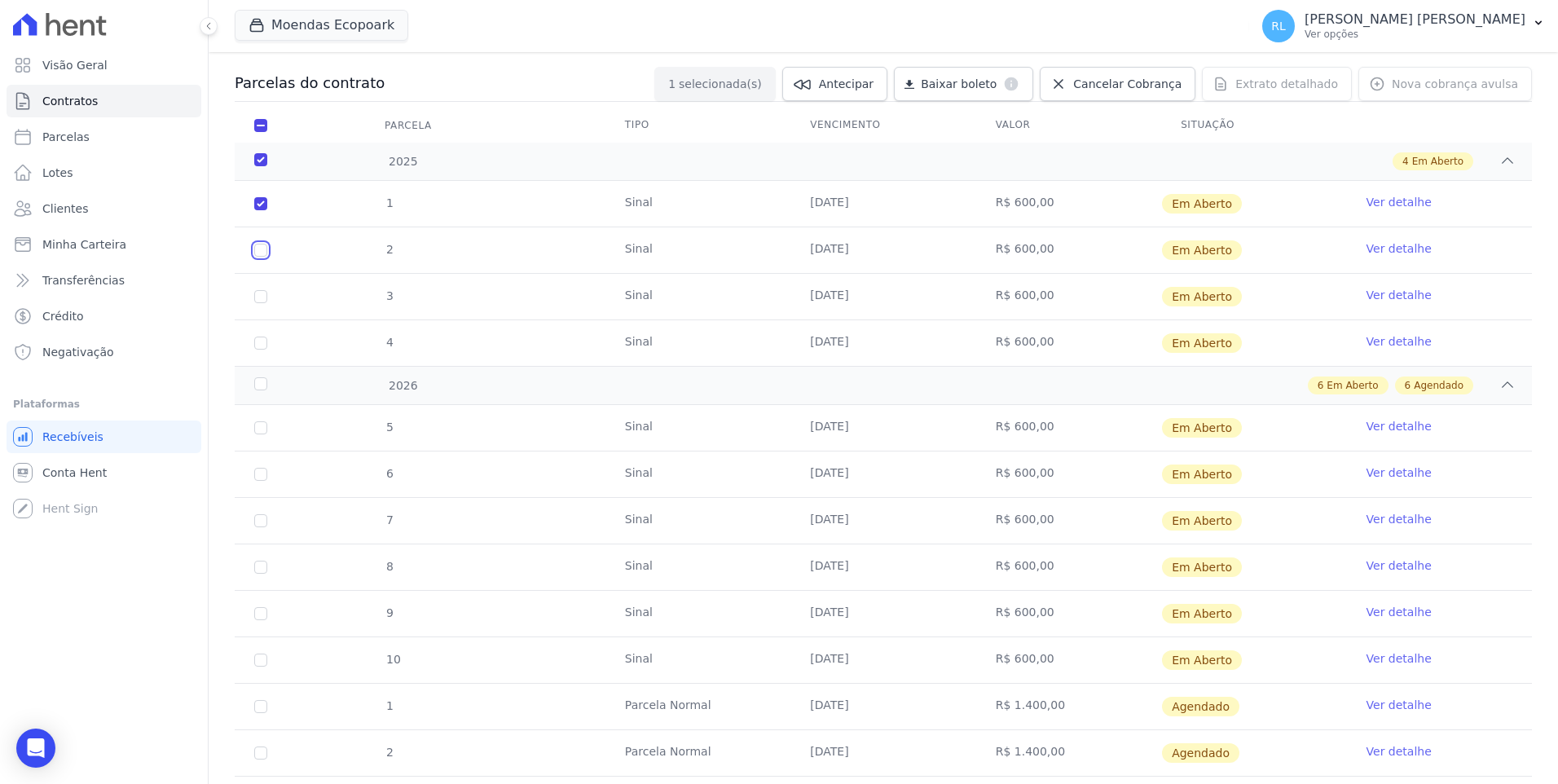
checkbox input "true"
click at [262, 301] on input "checkbox" at bounding box center [261, 296] width 13 height 13
checkbox input "true"
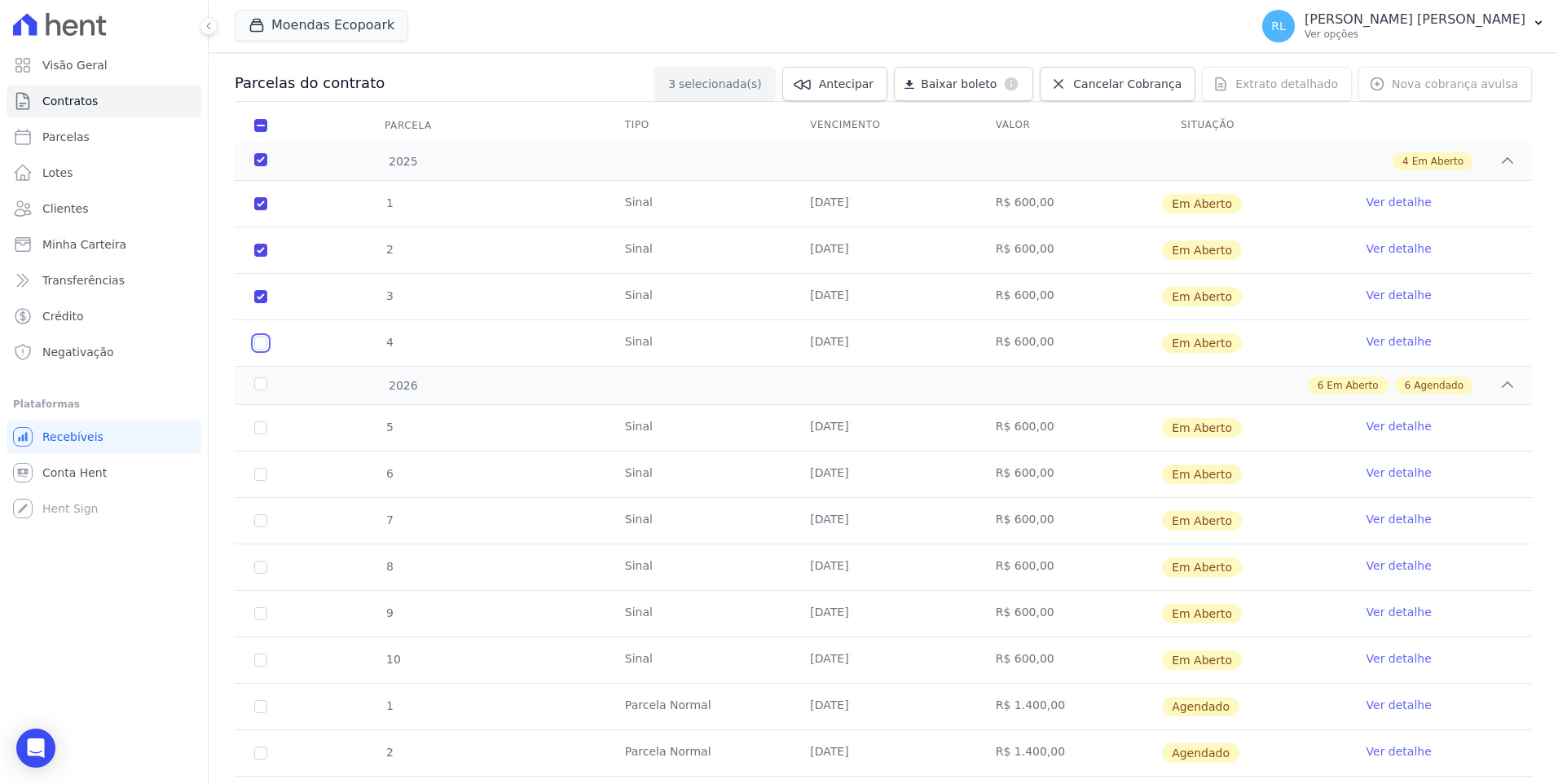
click at [262, 340] on input "checkbox" at bounding box center [261, 343] width 13 height 13
checkbox input "true"
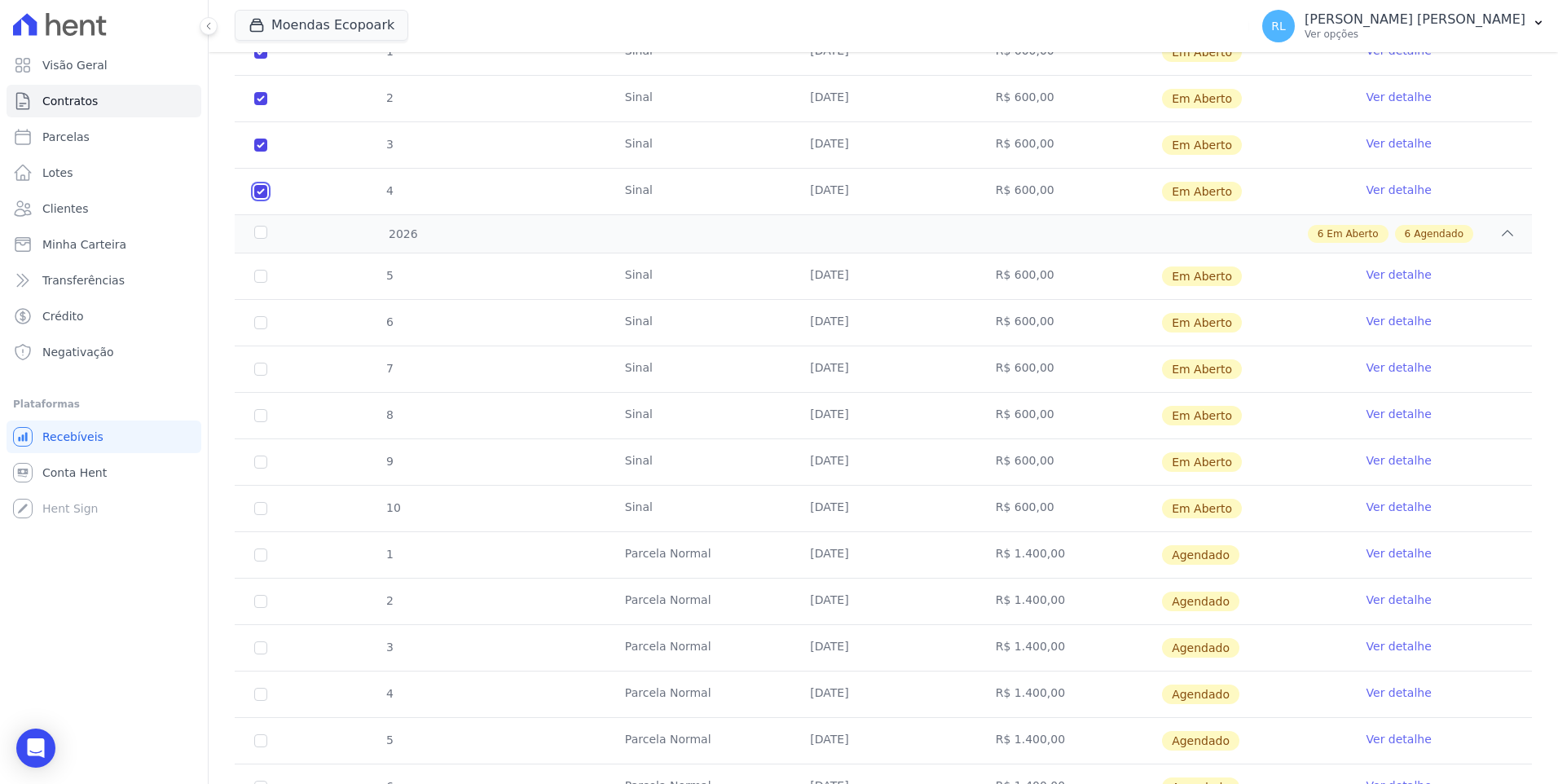
scroll to position [326, 0]
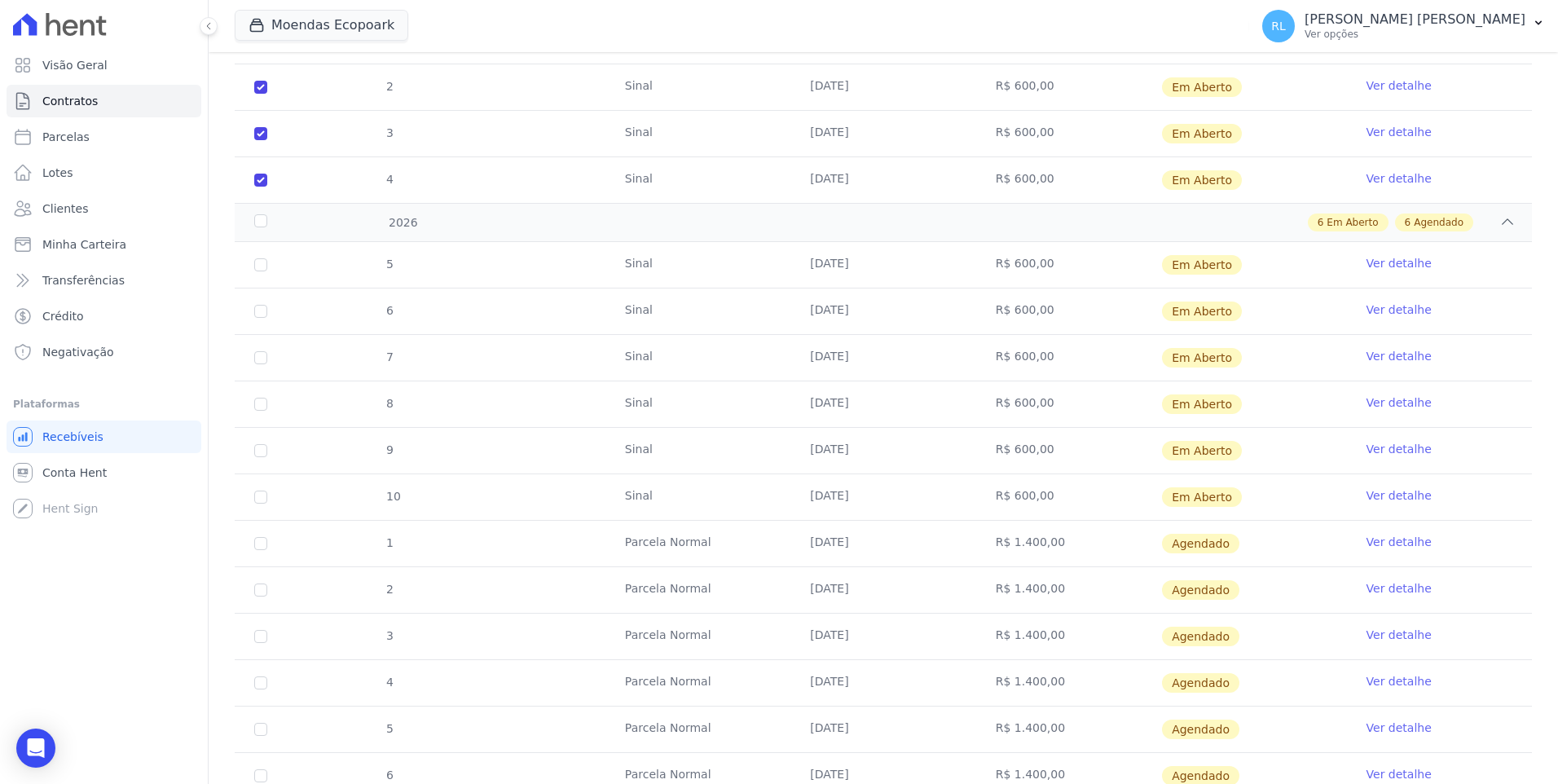
click at [258, 273] on td "5" at bounding box center [261, 264] width 52 height 45
click at [261, 271] on input "checkbox" at bounding box center [261, 264] width 13 height 13
checkbox input "true"
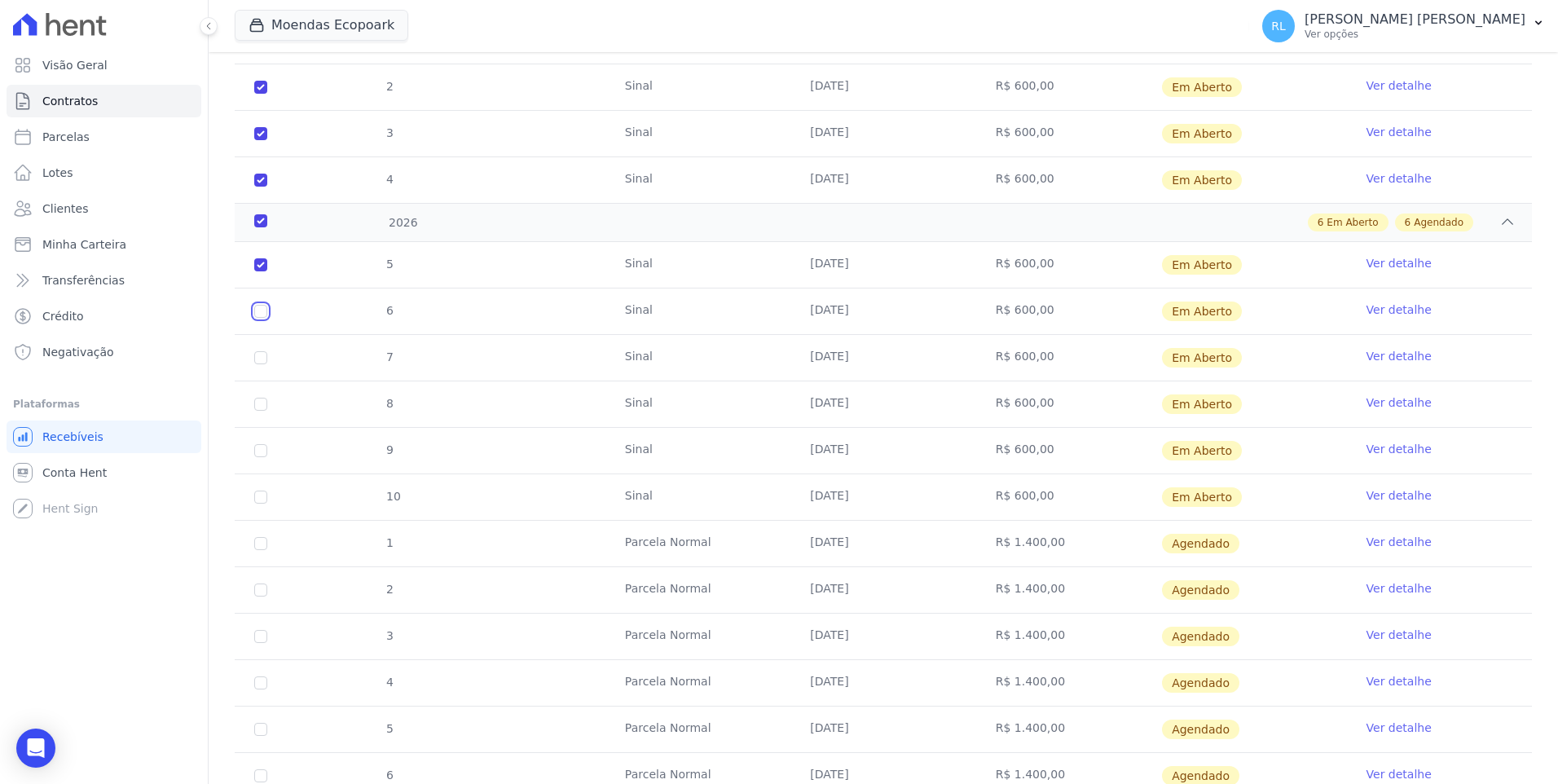
click at [259, 314] on input "checkbox" at bounding box center [261, 311] width 13 height 13
checkbox input "true"
click at [256, 354] on input "checkbox" at bounding box center [261, 357] width 13 height 13
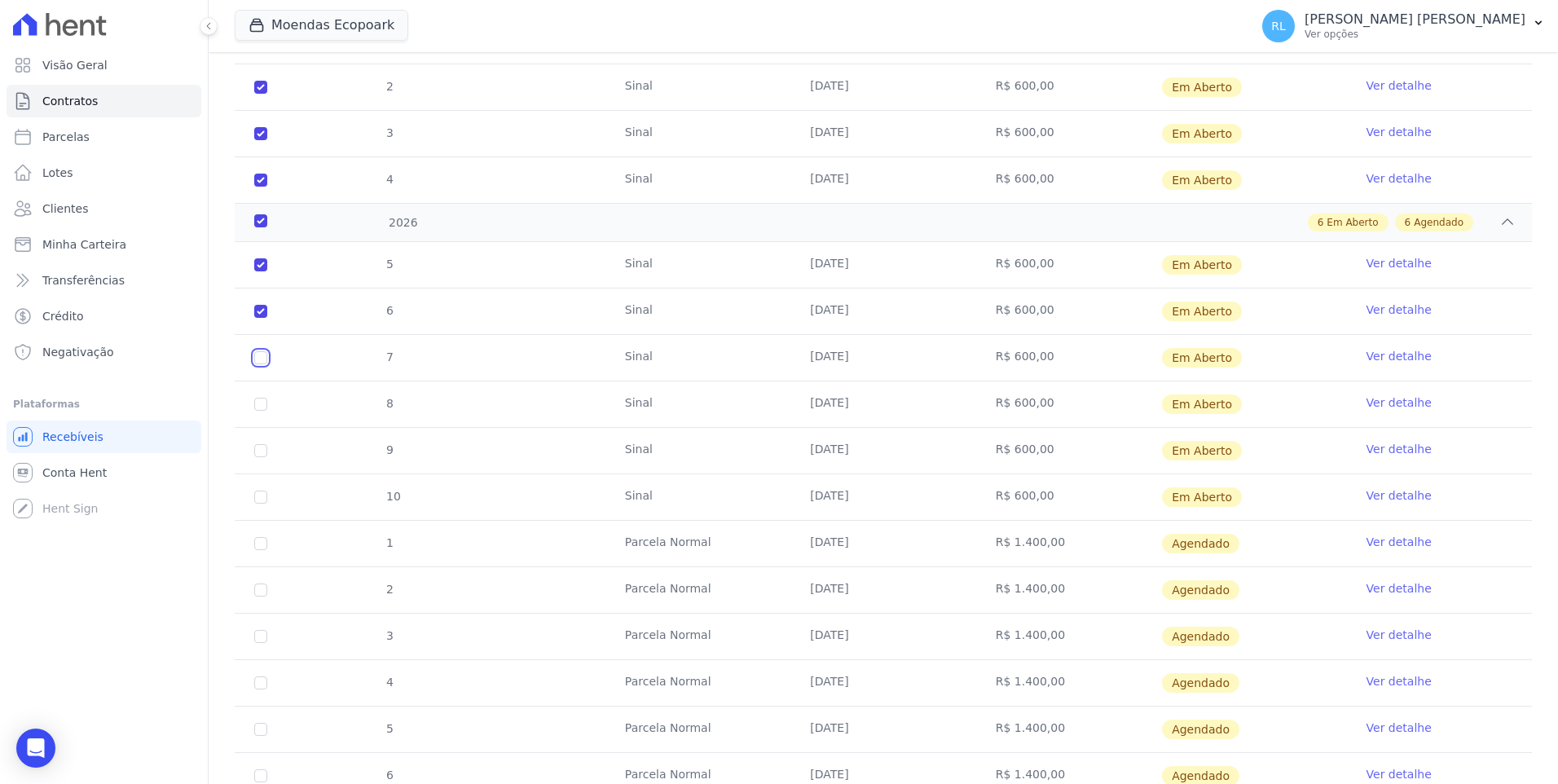
checkbox input "true"
click at [257, 403] on input "checkbox" at bounding box center [261, 404] width 13 height 13
checkbox input "true"
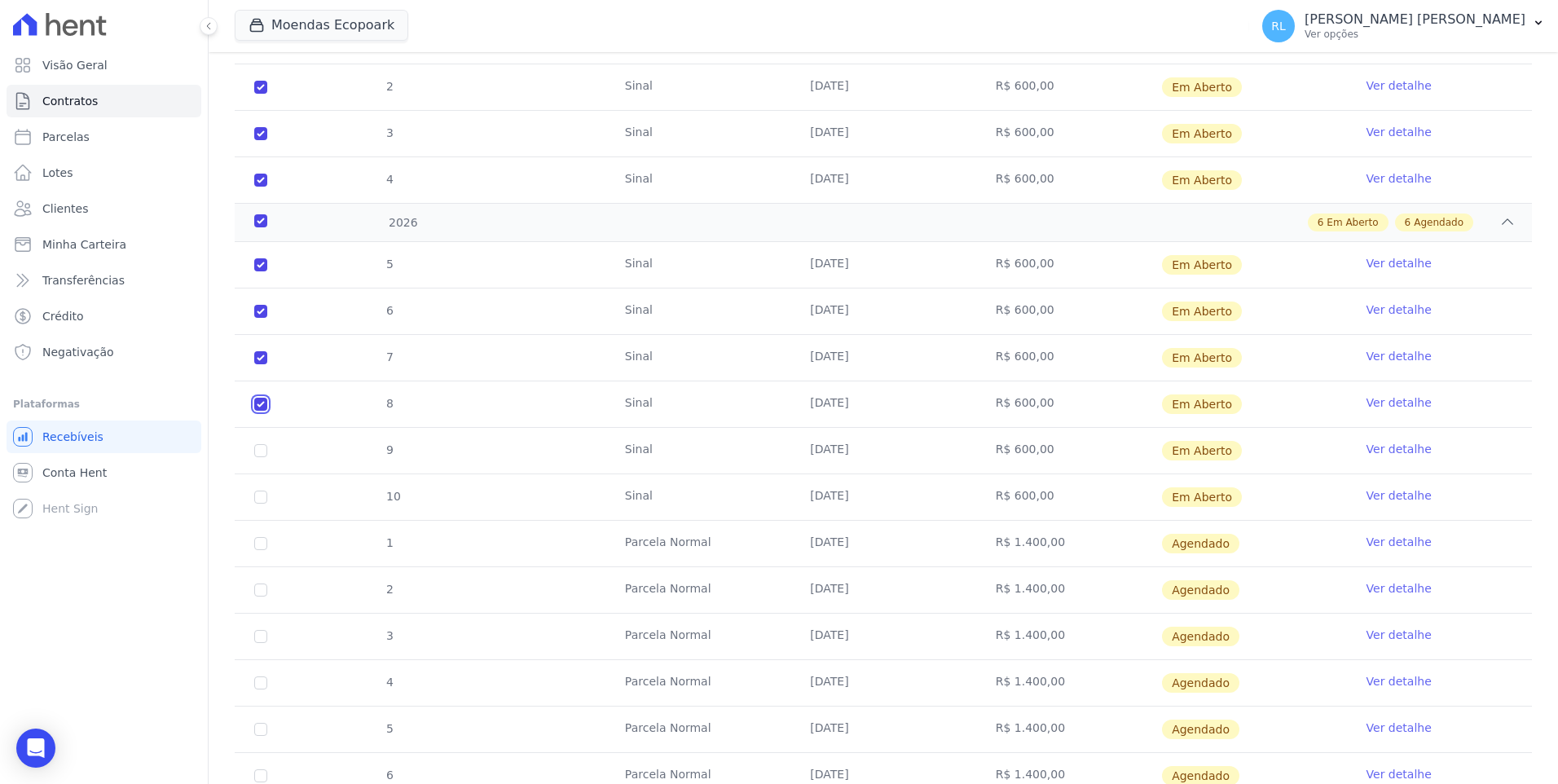
checkbox input "true"
click at [256, 450] on input "checkbox" at bounding box center [261, 450] width 13 height 13
checkbox input "true"
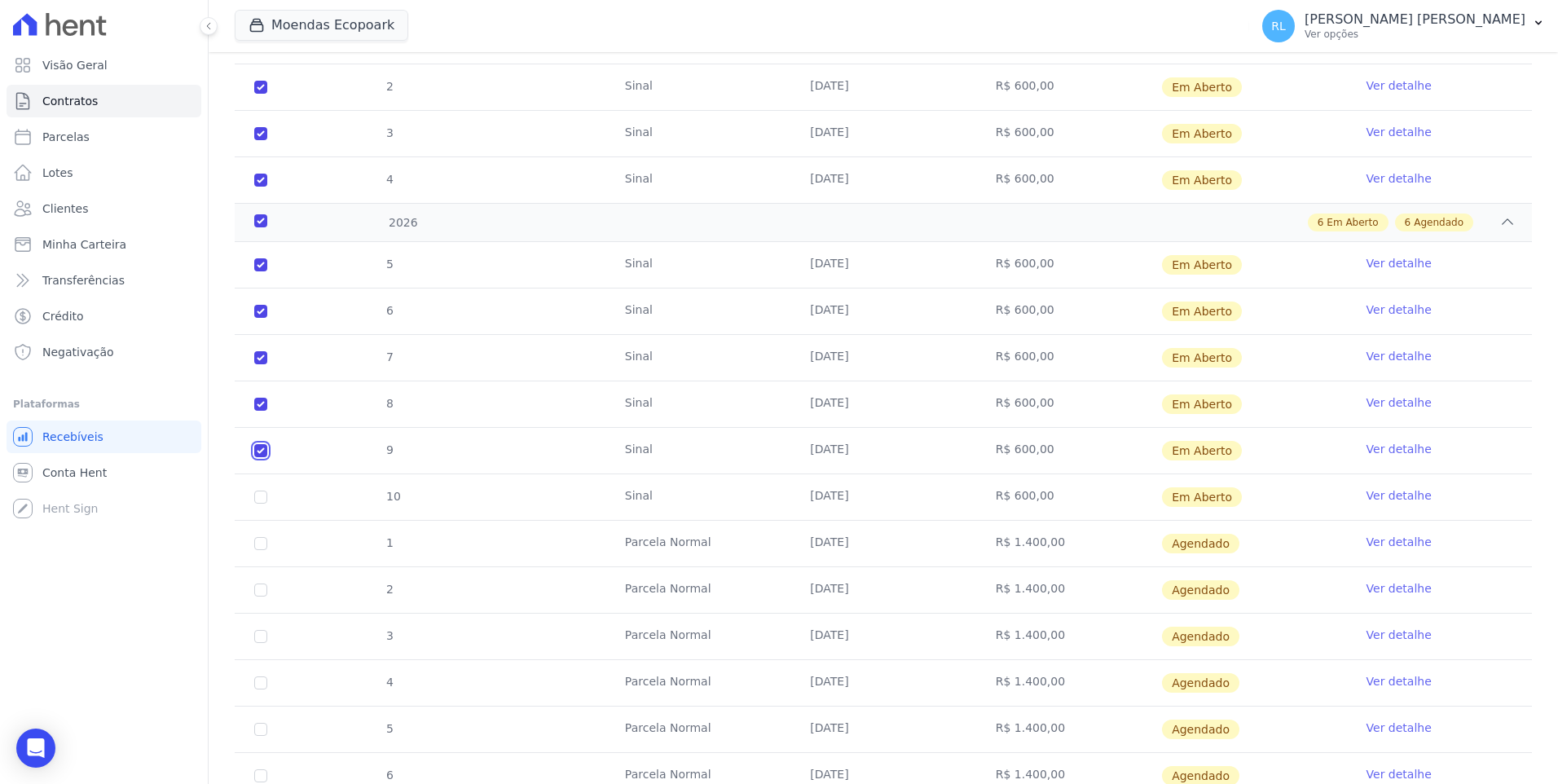
checkbox input "true"
click at [259, 496] on input "checkbox" at bounding box center [261, 496] width 13 height 13
checkbox input "true"
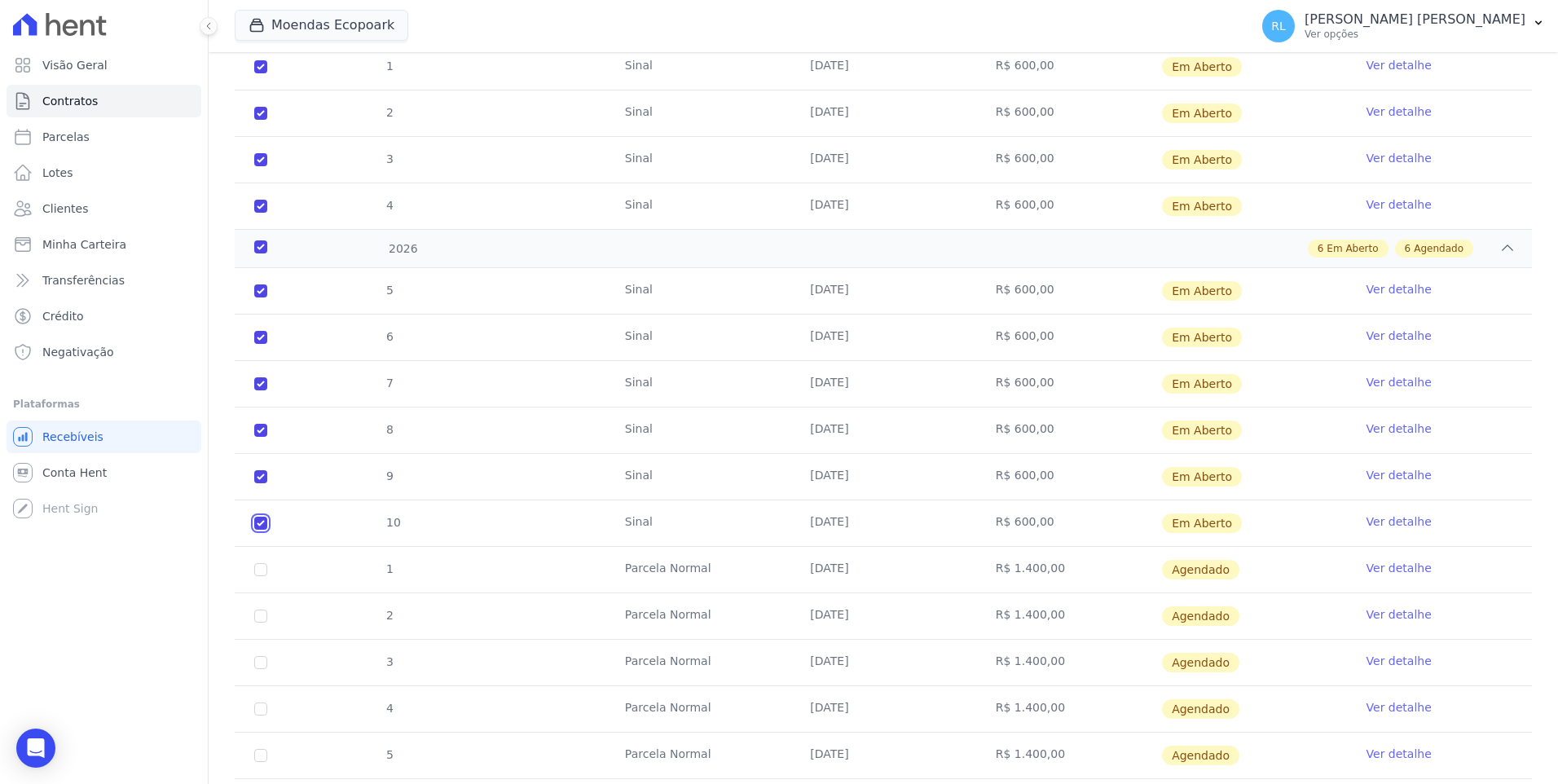
scroll to position [0, 0]
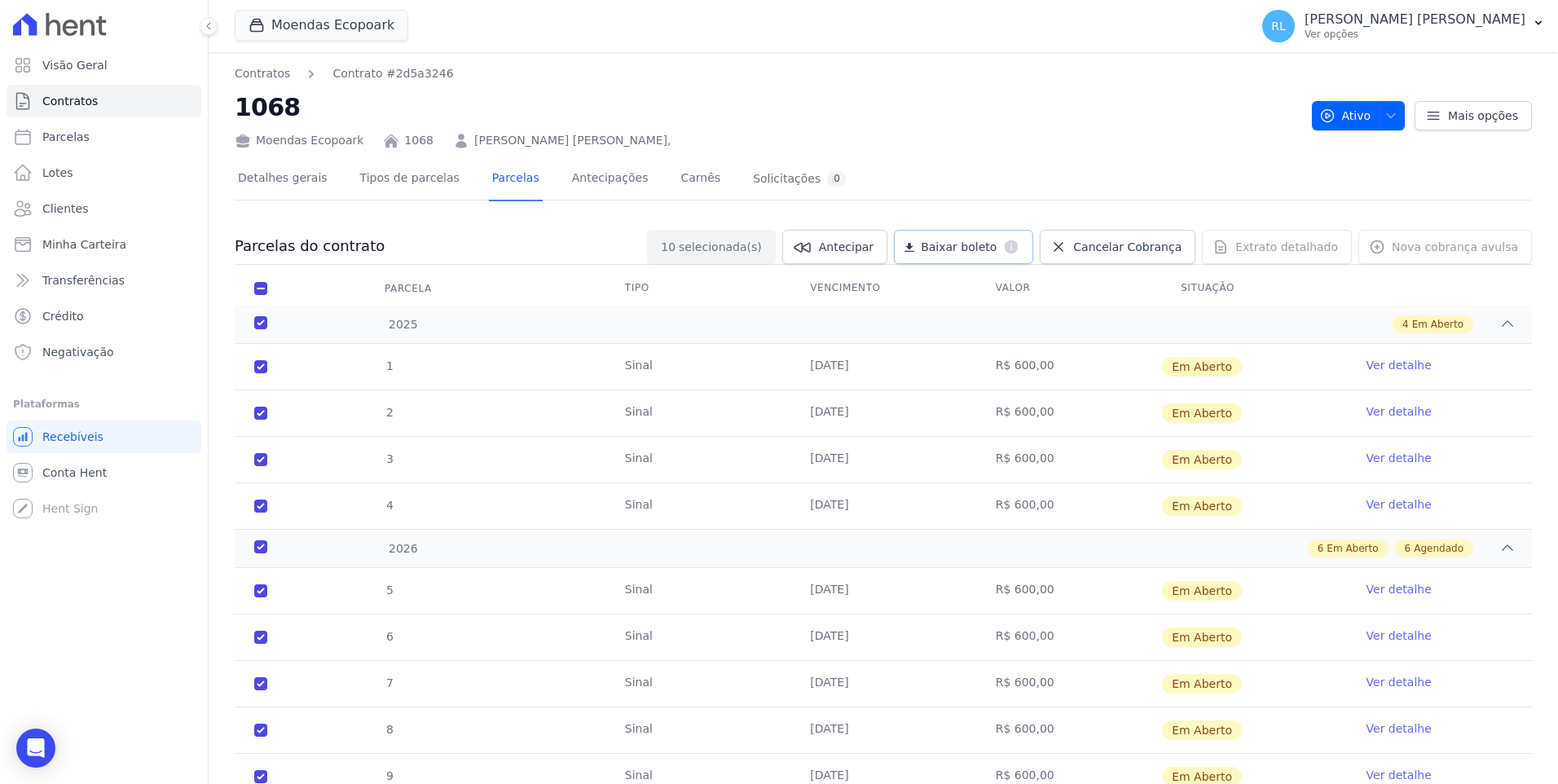
click at [997, 250] on span "Baixar boleto" at bounding box center [958, 247] width 75 height 16
click at [677, 176] on link "Carnês" at bounding box center [700, 179] width 46 height 43
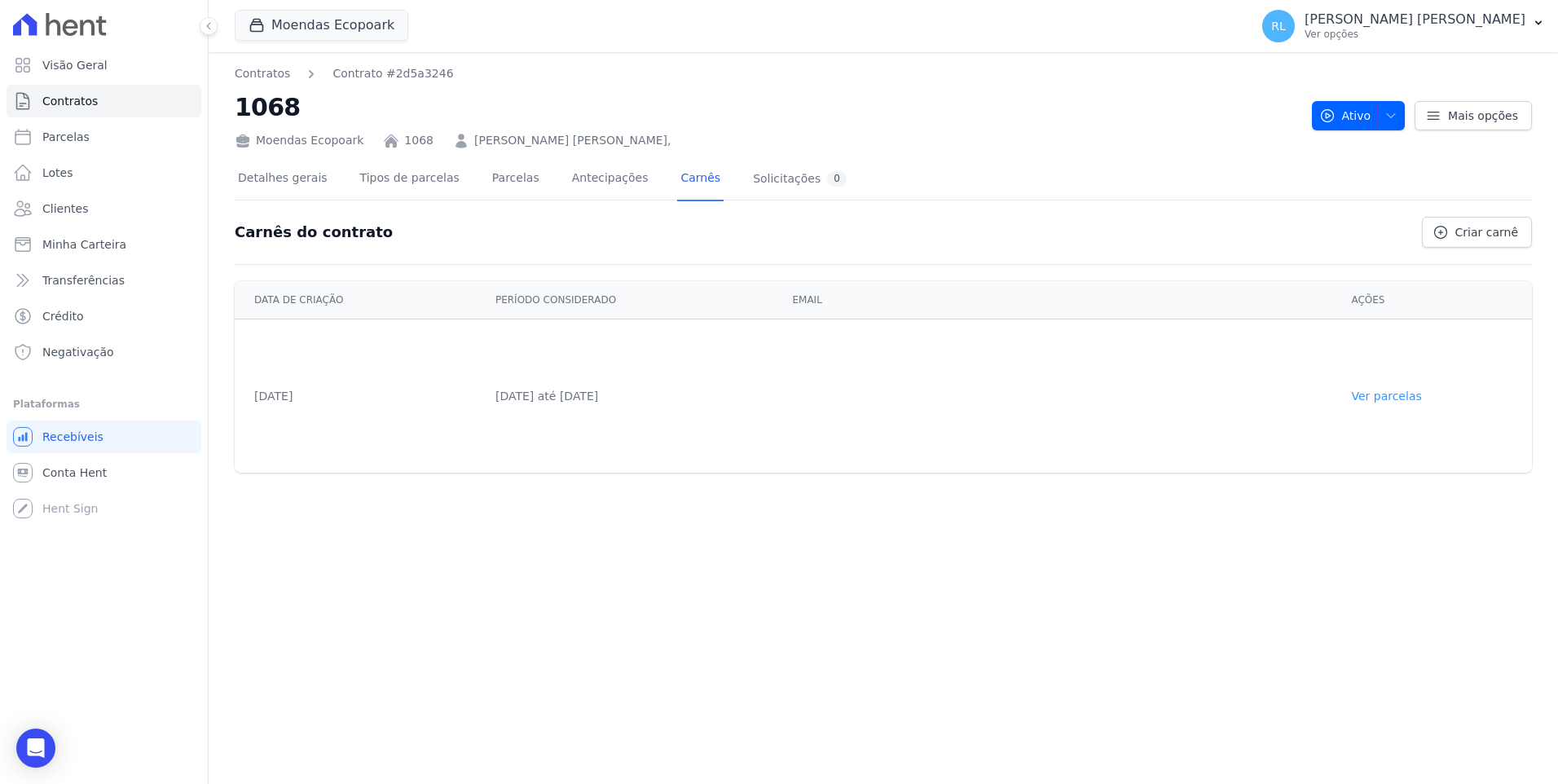
click at [1404, 398] on link "Ver parcelas" at bounding box center [1386, 395] width 70 height 13
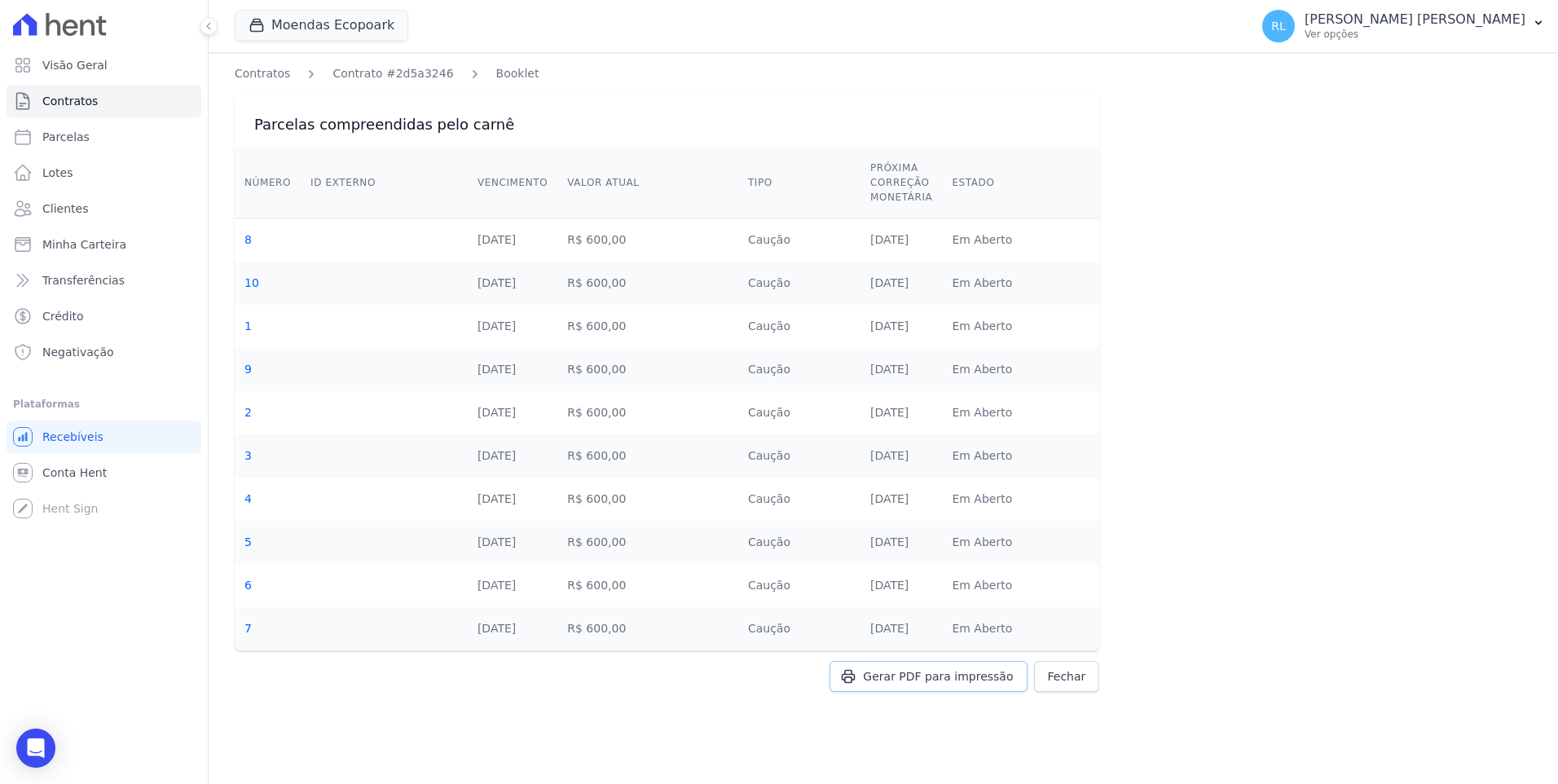
click at [959, 675] on span "Gerar PDF para impressão" at bounding box center [938, 676] width 150 height 16
